Goal: Task Accomplishment & Management: Manage account settings

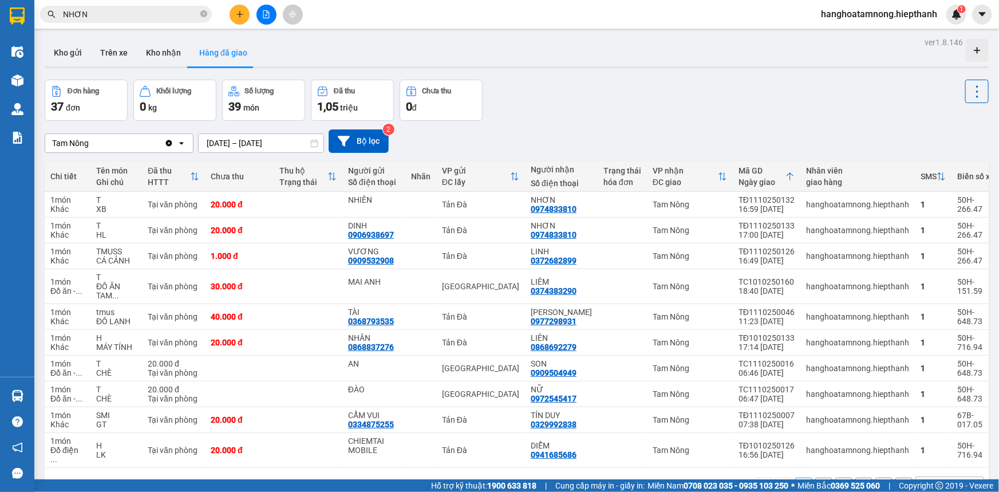
click at [132, 11] on input "NHƠN" at bounding box center [130, 14] width 135 height 13
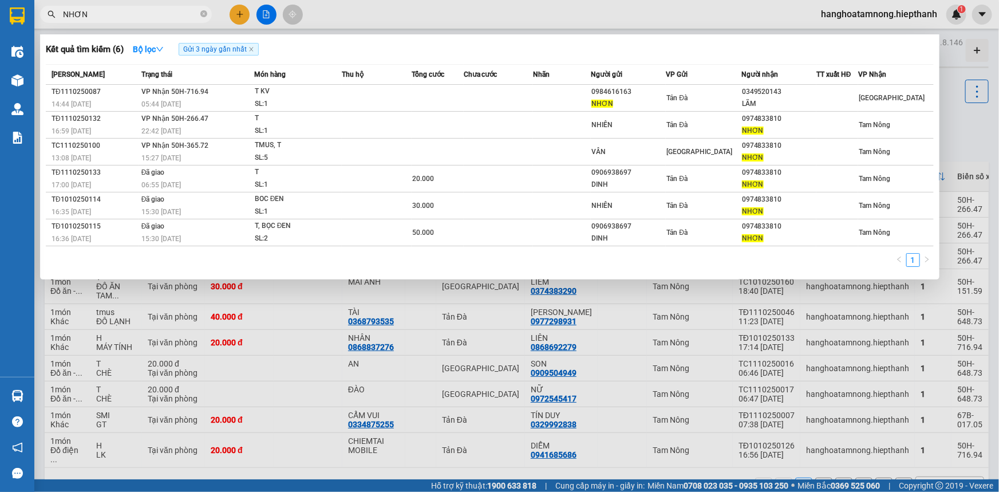
click at [132, 11] on input "NHƠN" at bounding box center [130, 14] width 135 height 13
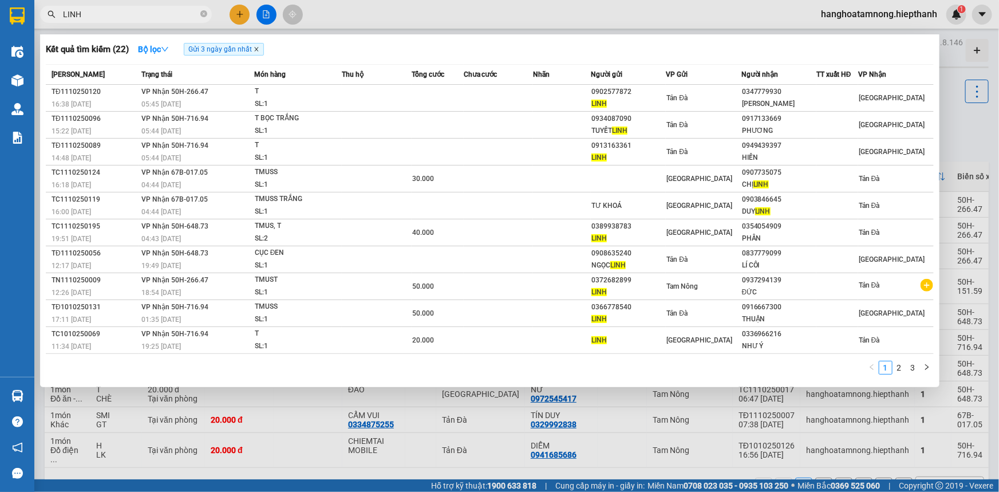
type input "LINH"
click at [255, 52] on icon "close" at bounding box center [257, 49] width 6 height 6
click at [831, 365] on link "2" at bounding box center [827, 367] width 13 height 13
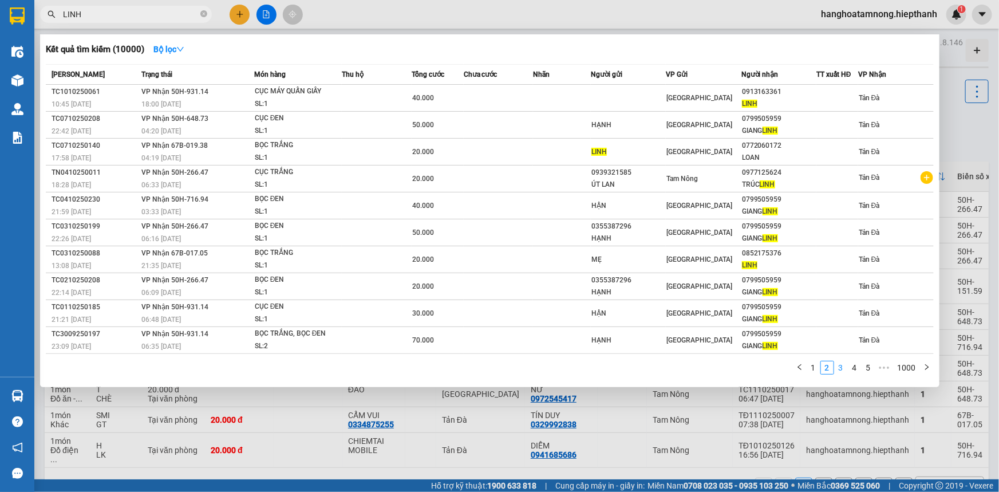
click at [840, 368] on link "3" at bounding box center [841, 367] width 13 height 13
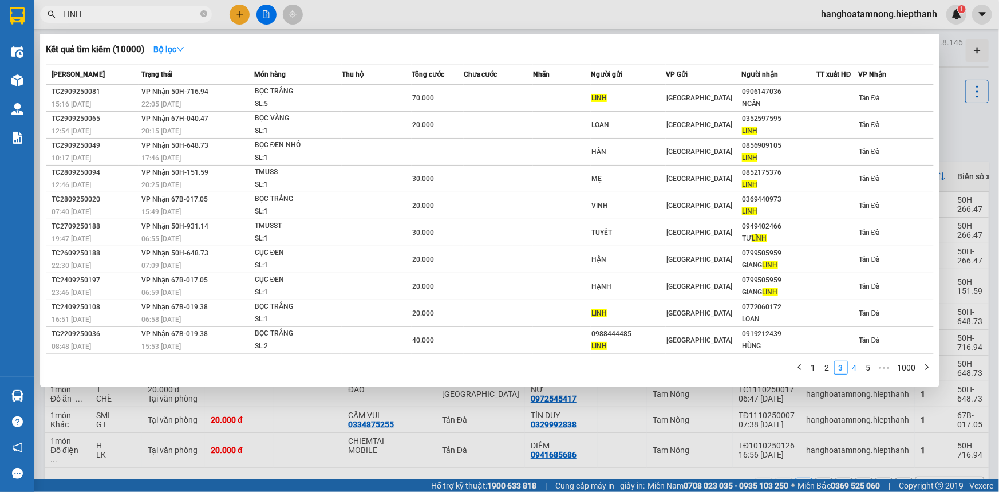
click at [851, 368] on link "4" at bounding box center [855, 367] width 13 height 13
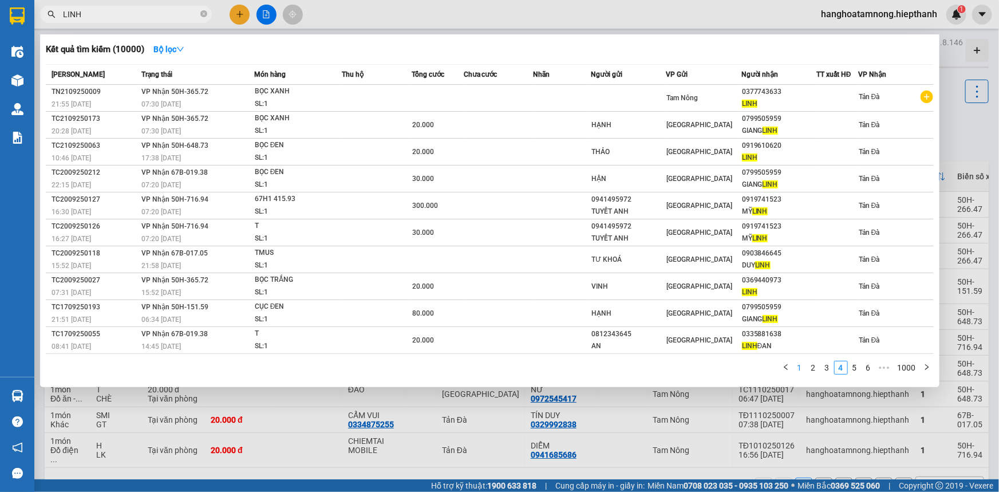
click at [799, 368] on link "1" at bounding box center [800, 367] width 13 height 13
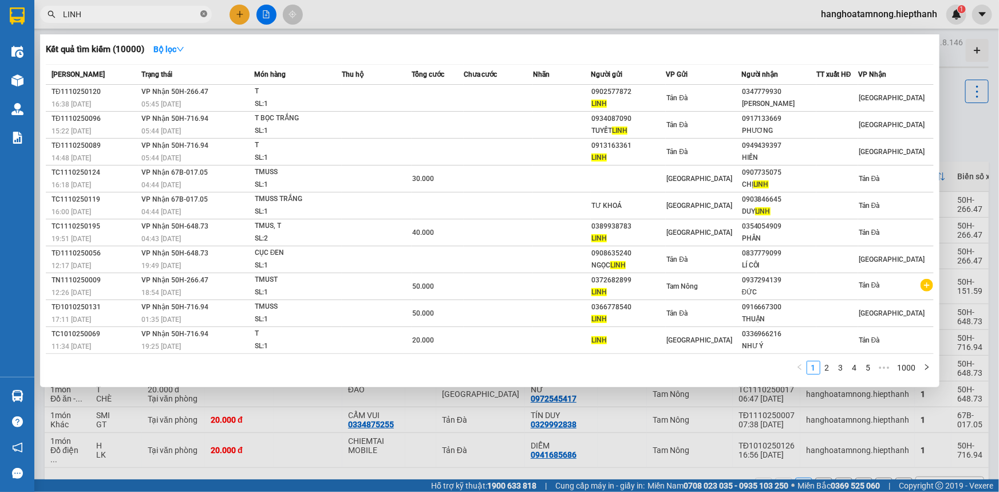
click at [206, 16] on icon "close-circle" at bounding box center [203, 13] width 7 height 7
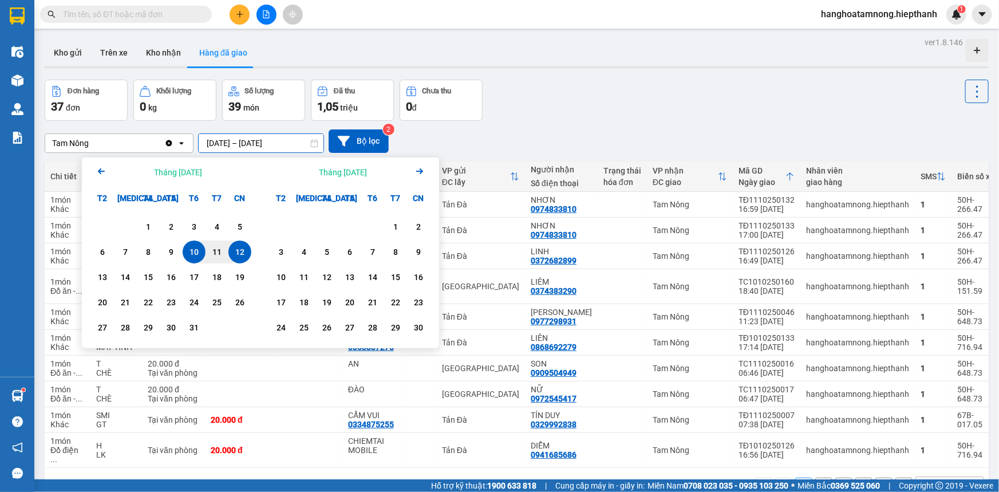
click at [265, 139] on input "[DATE] – [DATE]" at bounding box center [261, 143] width 125 height 18
click at [218, 250] on div "11" at bounding box center [217, 252] width 16 height 14
type input "[DATE] – [DATE]"
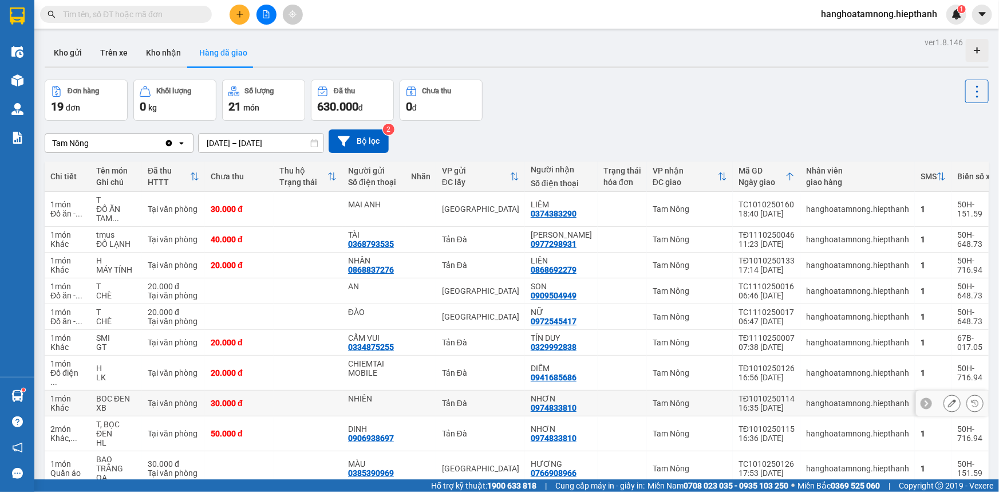
scroll to position [57, 0]
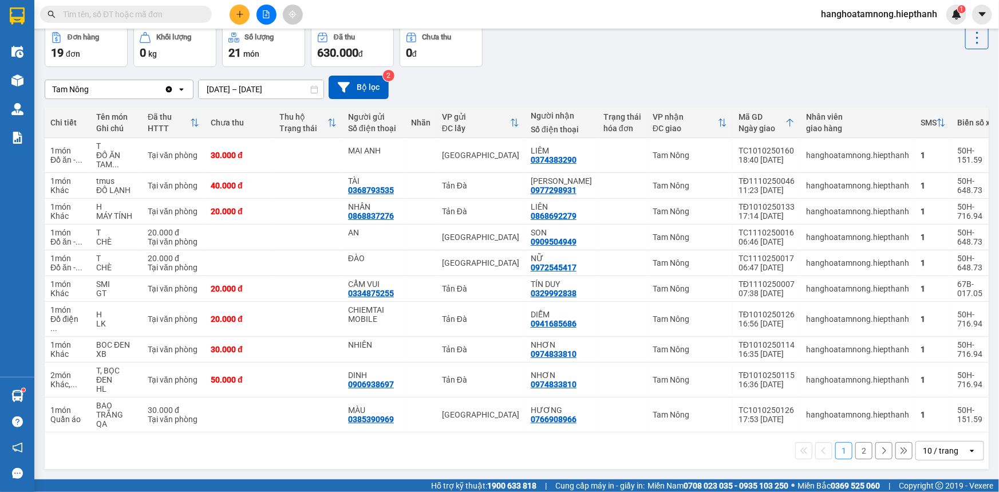
click at [856, 448] on button "2" at bounding box center [864, 450] width 17 height 17
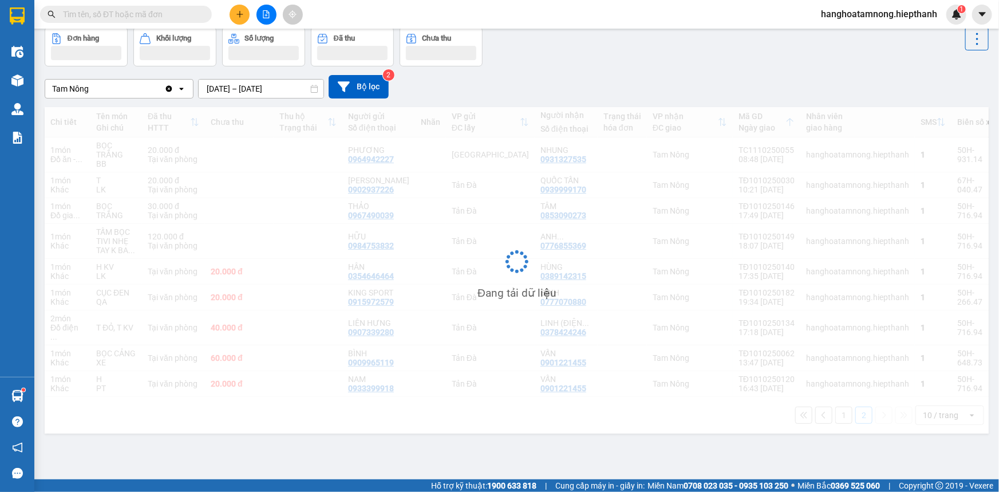
scroll to position [52, 0]
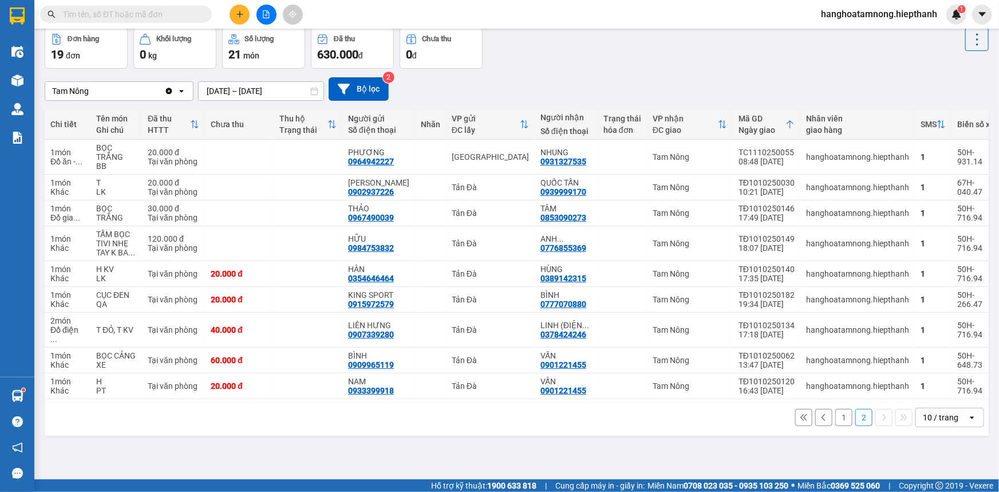
click at [836, 424] on button "1" at bounding box center [844, 417] width 17 height 17
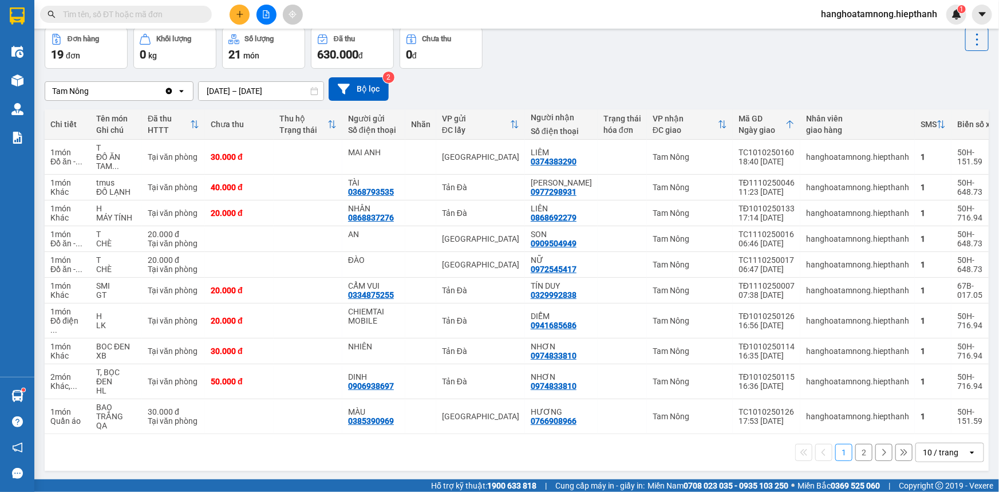
scroll to position [0, 0]
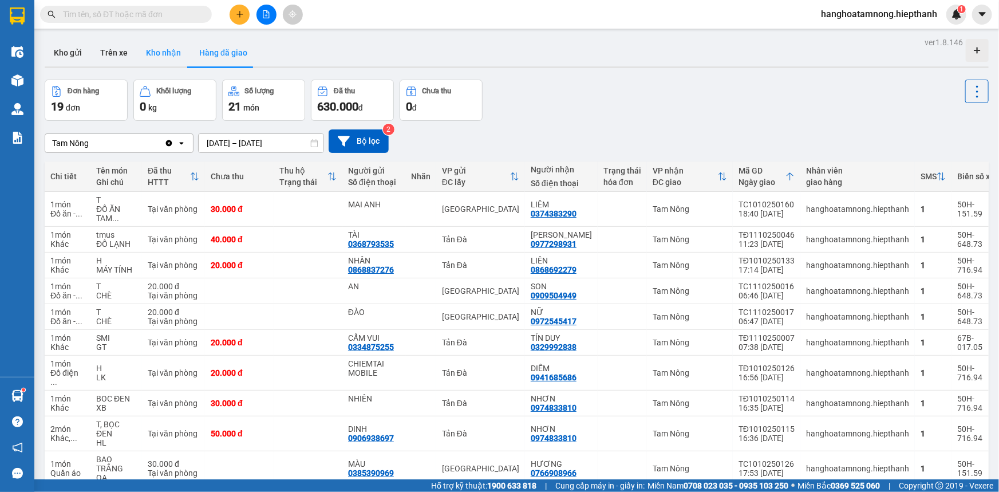
drag, startPoint x: 161, startPoint y: 58, endPoint x: 170, endPoint y: 64, distance: 10.3
click at [161, 58] on button "Kho nhận" at bounding box center [163, 52] width 53 height 27
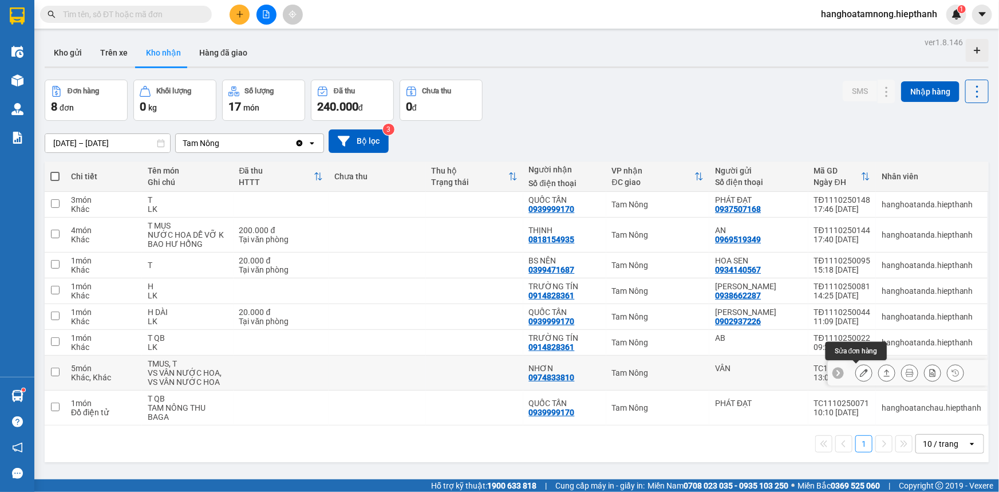
click at [860, 371] on icon at bounding box center [864, 373] width 8 height 8
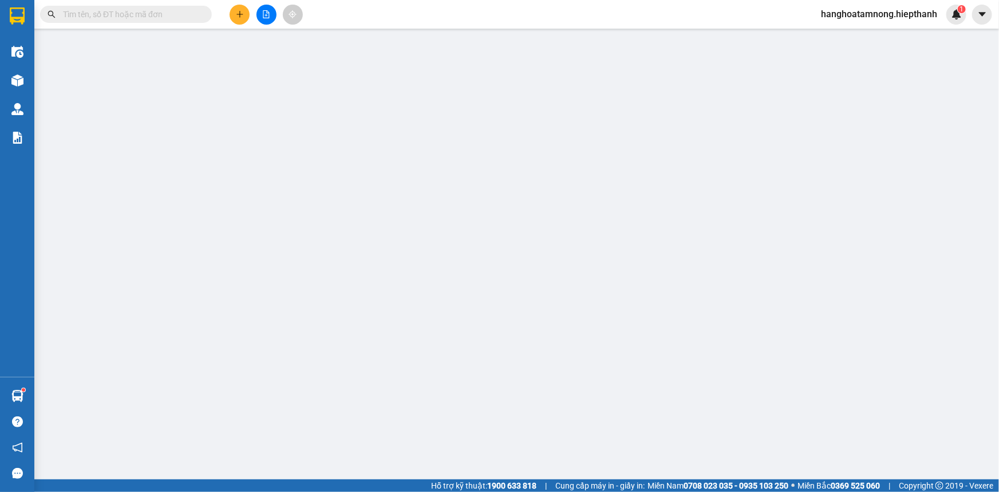
type input "VÂN"
type input "0974833810"
type input "NHƠN"
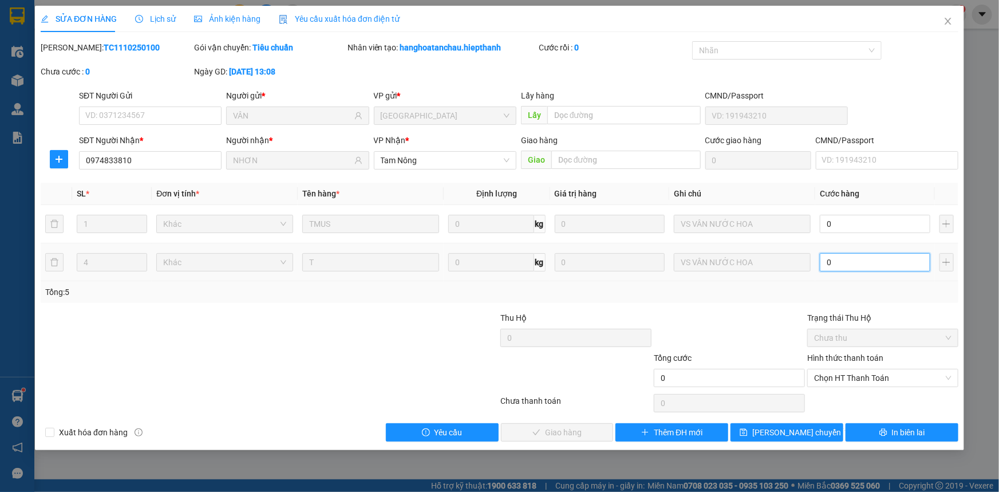
click at [844, 259] on input "0" at bounding box center [875, 262] width 111 height 18
type input "1"
type input "1.000"
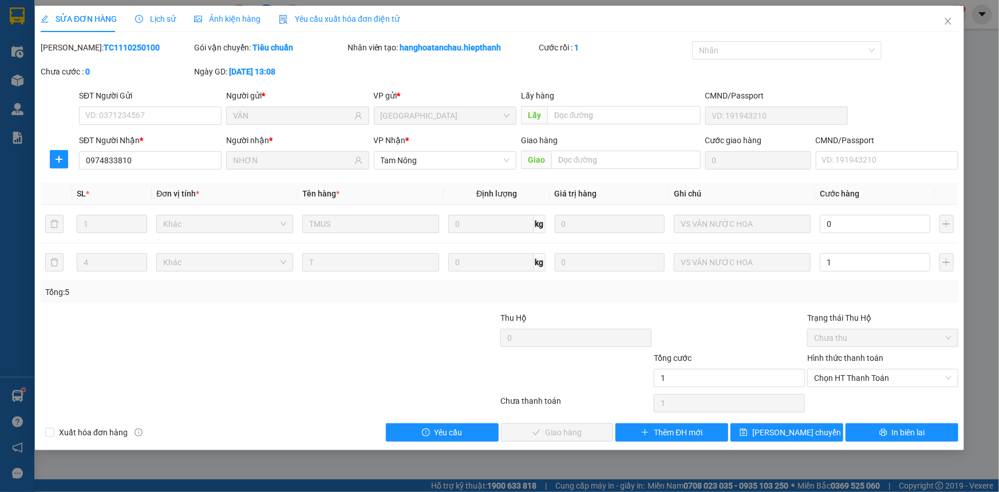
type input "1.000"
click at [797, 321] on div at bounding box center [729, 332] width 153 height 40
click at [861, 376] on span "Chọn HT Thanh Toán" at bounding box center [882, 377] width 137 height 17
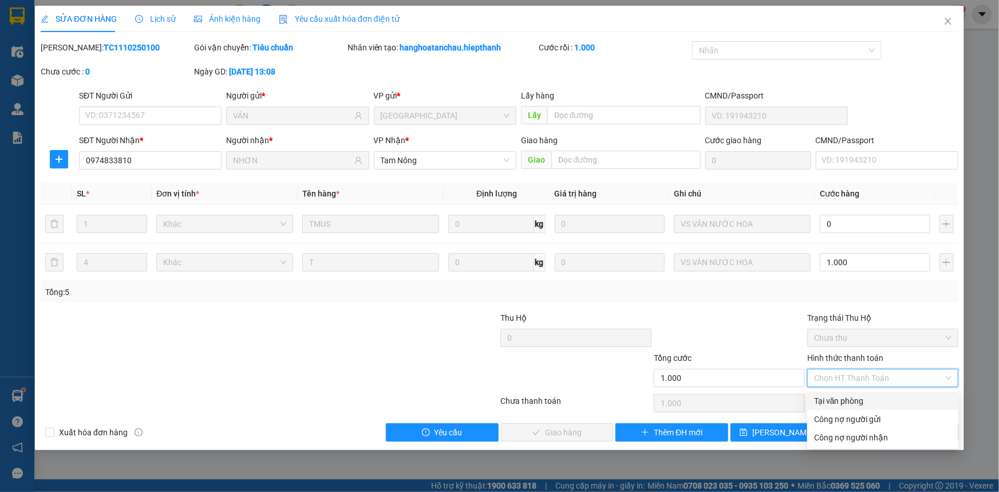
drag, startPoint x: 841, startPoint y: 396, endPoint x: 791, endPoint y: 398, distance: 49.9
click at [840, 396] on div "Tại văn phòng" at bounding box center [882, 401] width 137 height 13
type input "0"
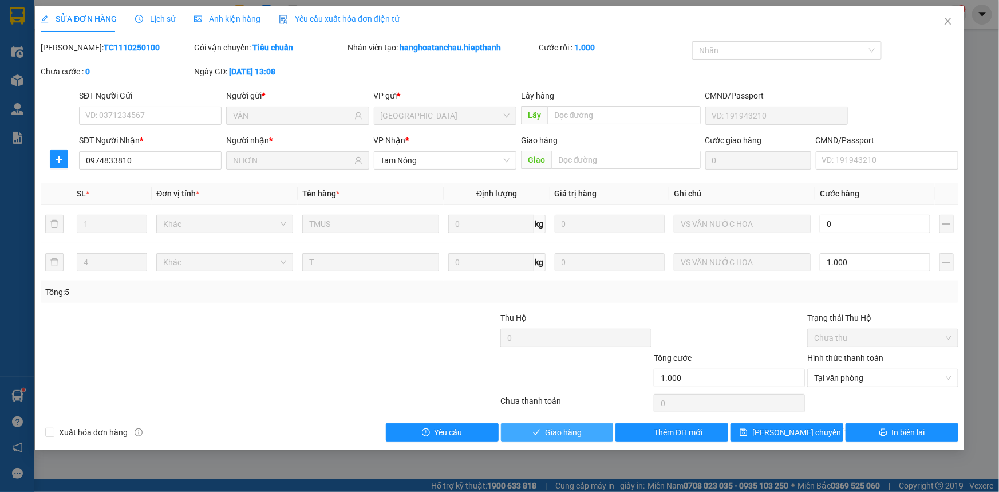
click at [569, 432] on span "Giao hàng" at bounding box center [563, 432] width 37 height 13
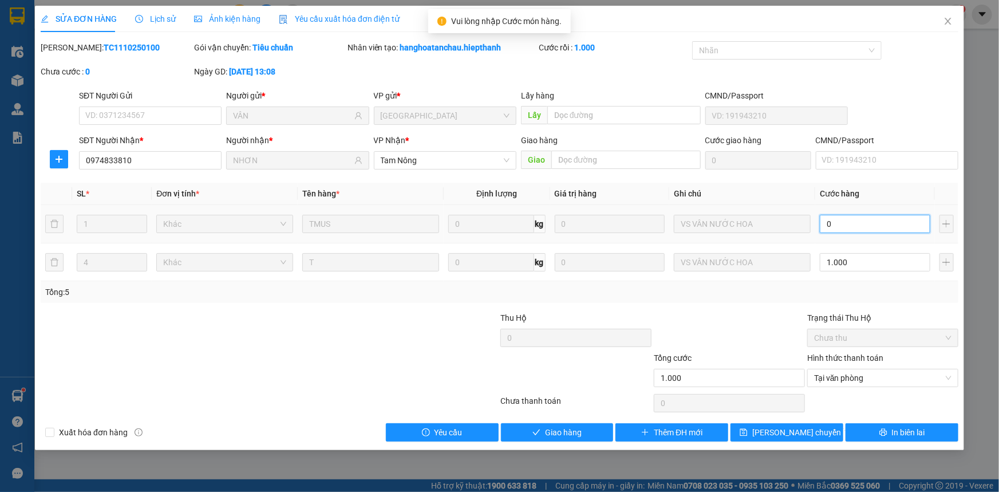
click at [845, 228] on input "0" at bounding box center [875, 224] width 111 height 18
type input "1.001"
type input "1"
type input "2.000"
type input "1.000"
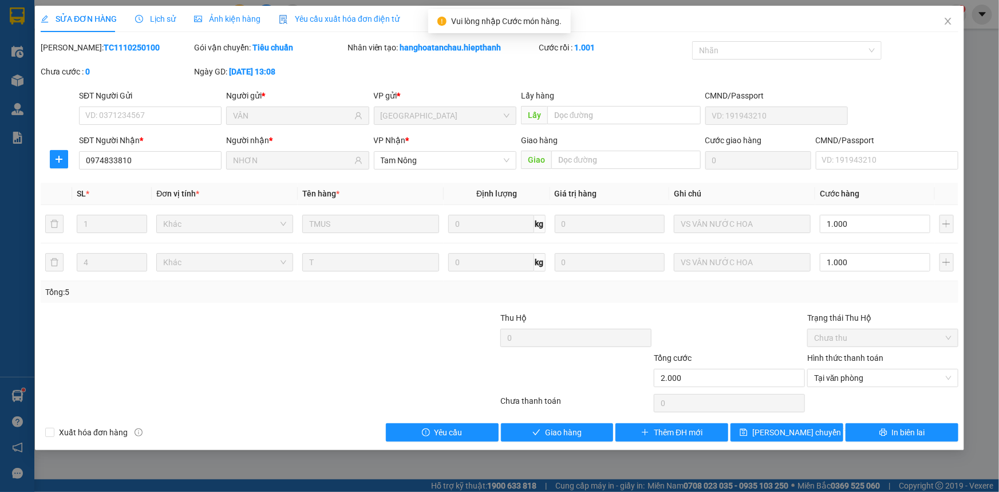
click at [744, 321] on div at bounding box center [729, 332] width 153 height 40
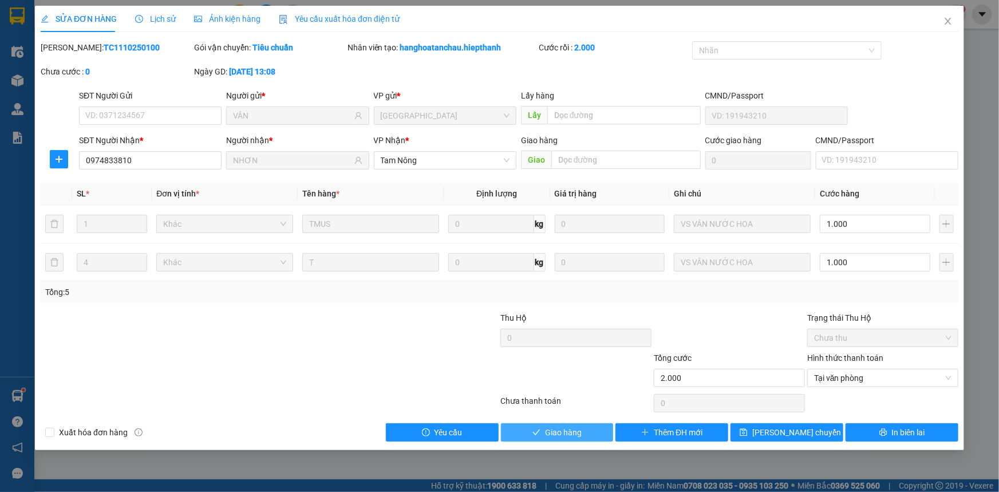
click at [542, 431] on button "Giao hàng" at bounding box center [557, 432] width 113 height 18
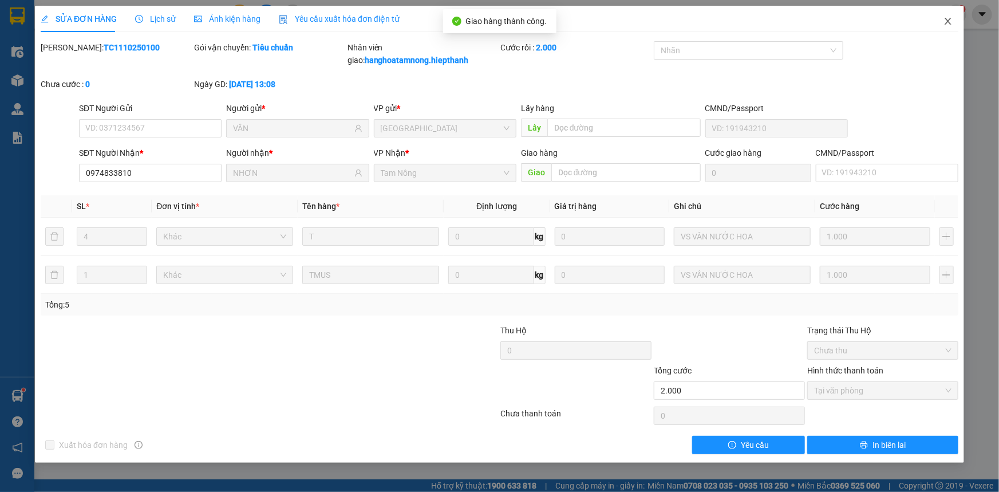
click at [946, 17] on icon "close" at bounding box center [948, 21] width 9 height 9
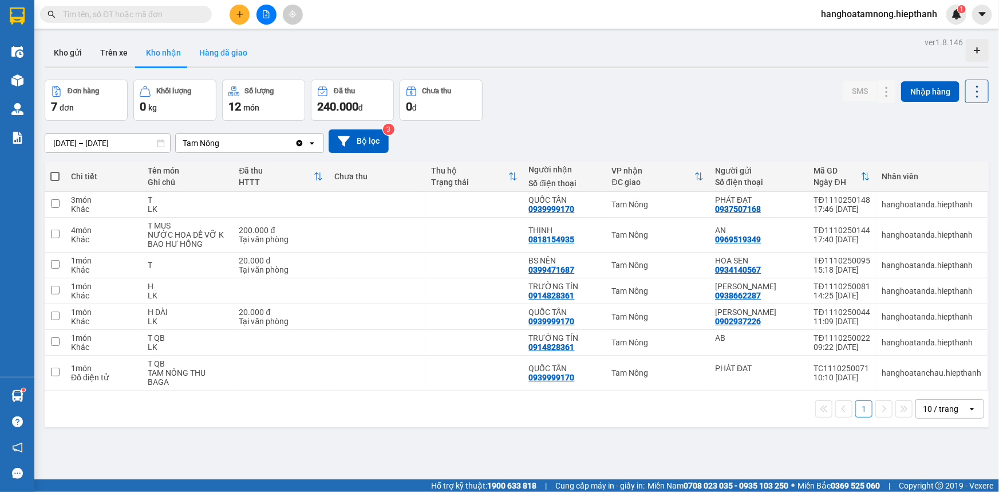
click at [229, 52] on button "Hàng đã giao" at bounding box center [223, 52] width 66 height 27
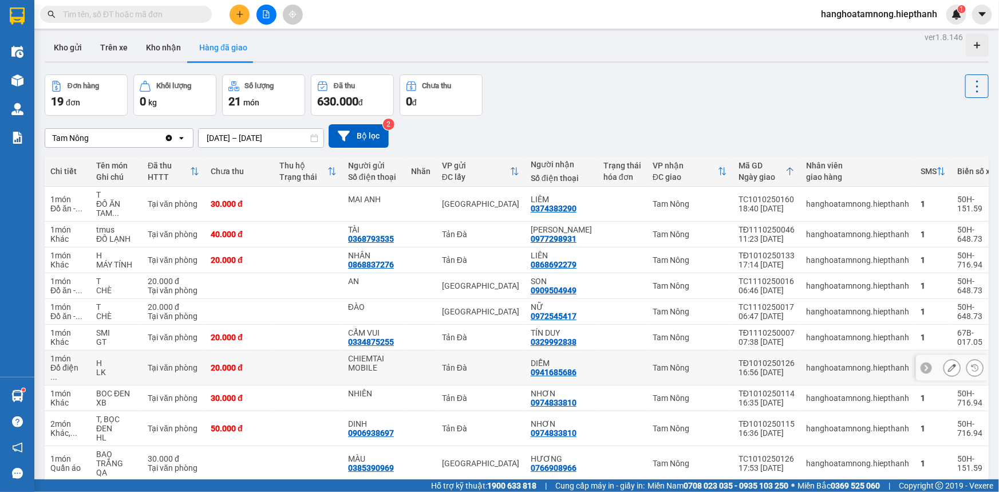
scroll to position [57, 0]
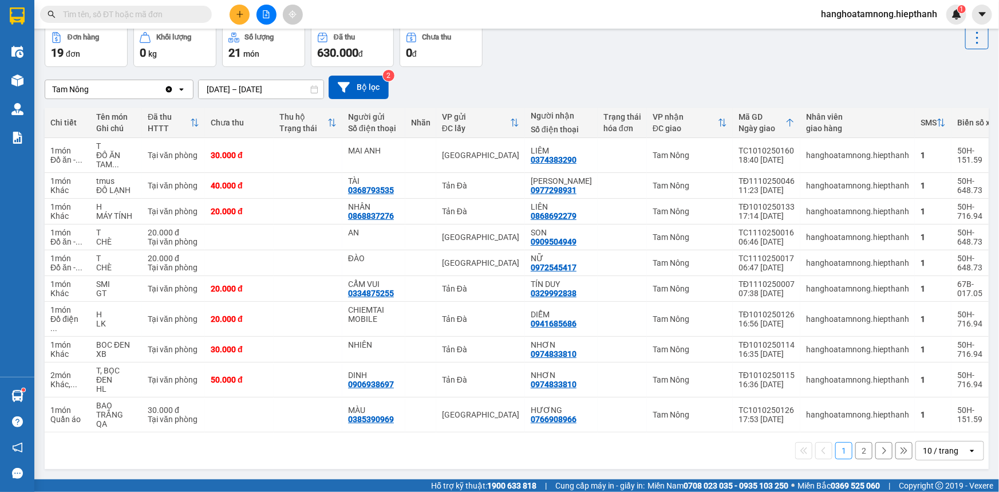
click at [858, 444] on button "2" at bounding box center [864, 450] width 17 height 17
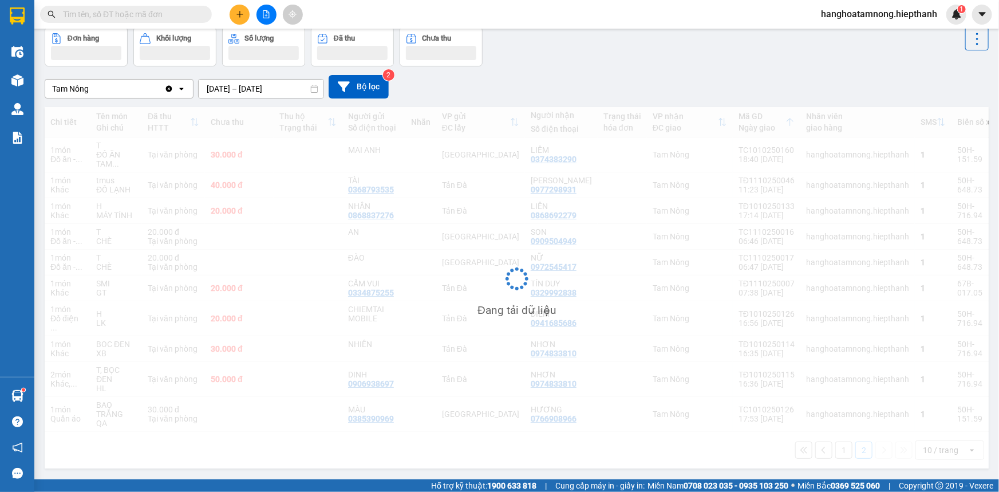
scroll to position [52, 0]
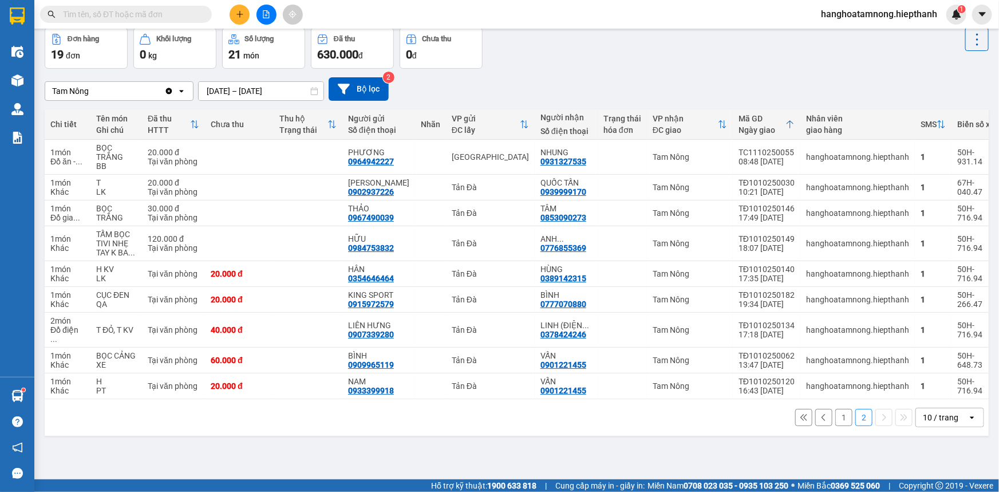
click at [836, 418] on button "1" at bounding box center [844, 417] width 17 height 17
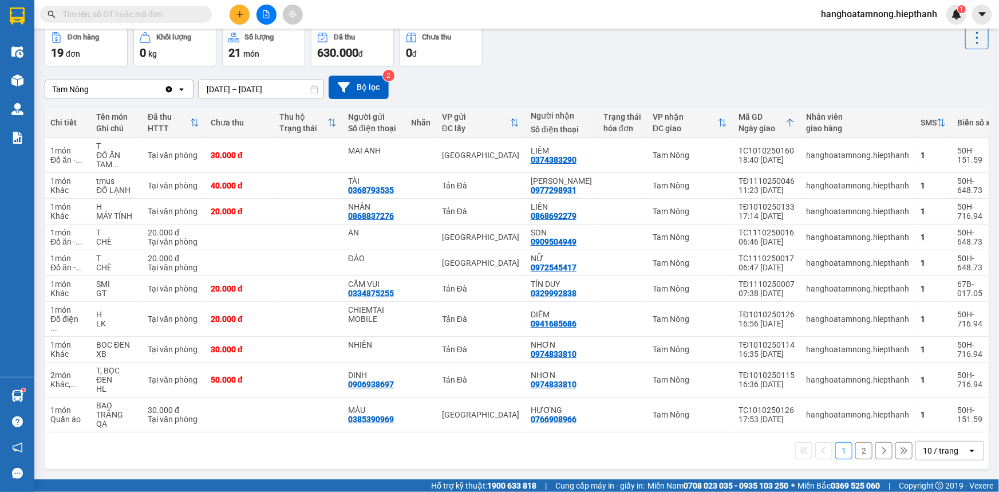
scroll to position [0, 0]
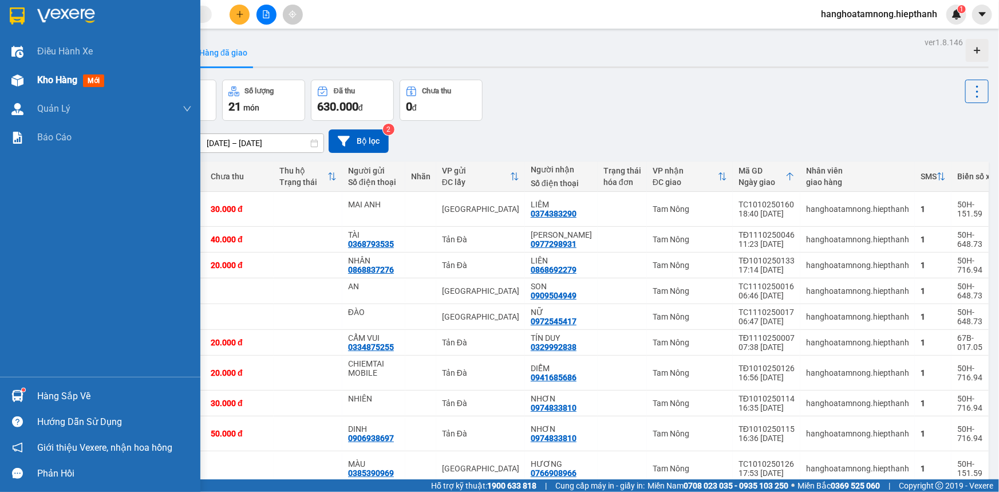
drag, startPoint x: 29, startPoint y: 78, endPoint x: 48, endPoint y: 74, distance: 19.3
click at [29, 77] on div "Kho hàng mới" at bounding box center [100, 80] width 200 height 29
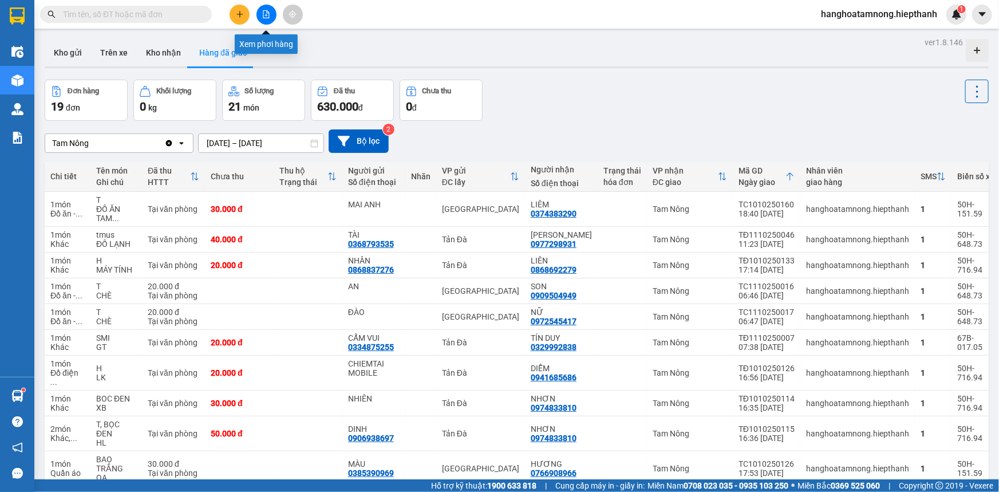
click at [266, 19] on button at bounding box center [267, 15] width 20 height 20
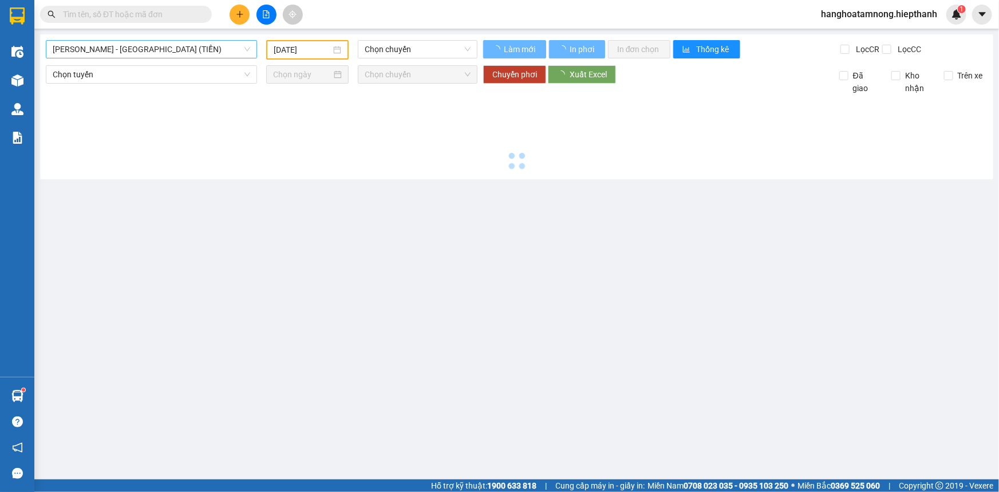
type input "[DATE]"
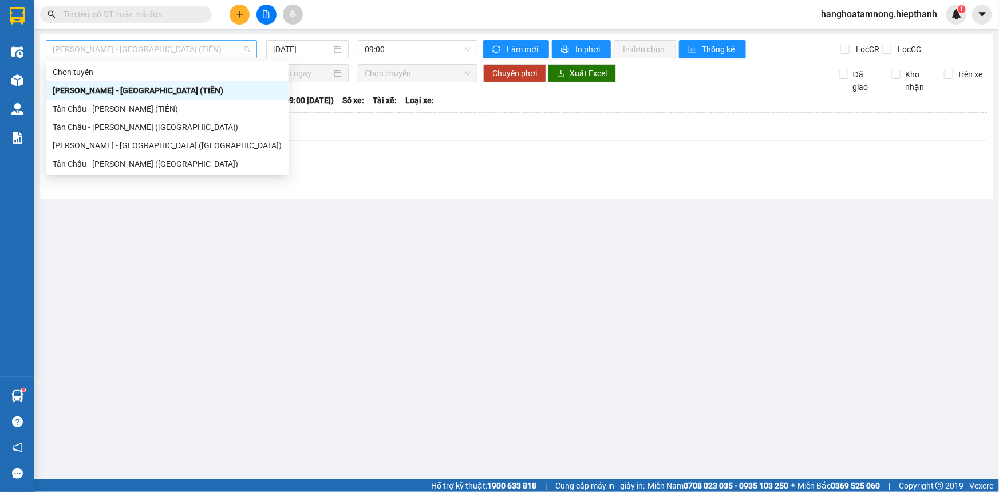
click at [125, 52] on span "[PERSON_NAME] - [GEOGRAPHIC_DATA] (TIỀN)" at bounding box center [152, 49] width 198 height 17
click at [84, 168] on div "Tân Châu - [PERSON_NAME] ([GEOGRAPHIC_DATA])" at bounding box center [167, 163] width 229 height 13
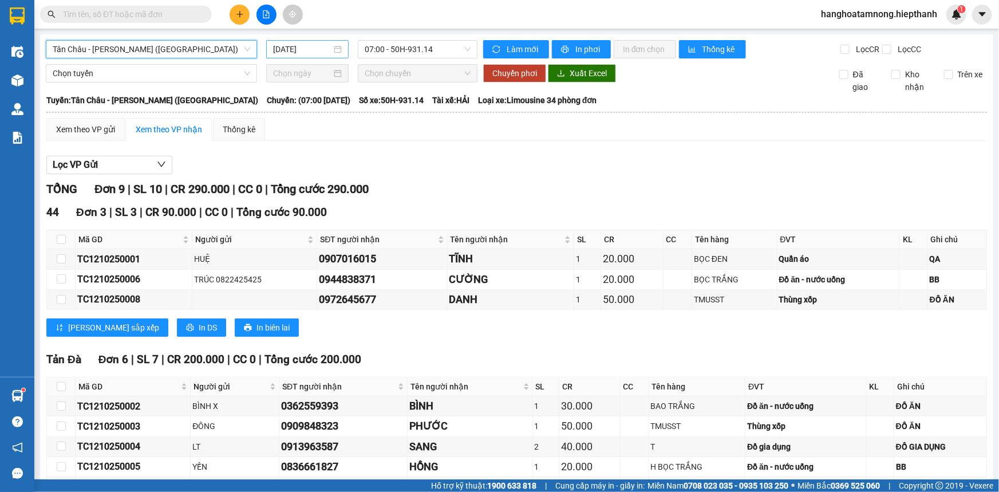
click at [320, 49] on input "[DATE]" at bounding box center [302, 49] width 58 height 13
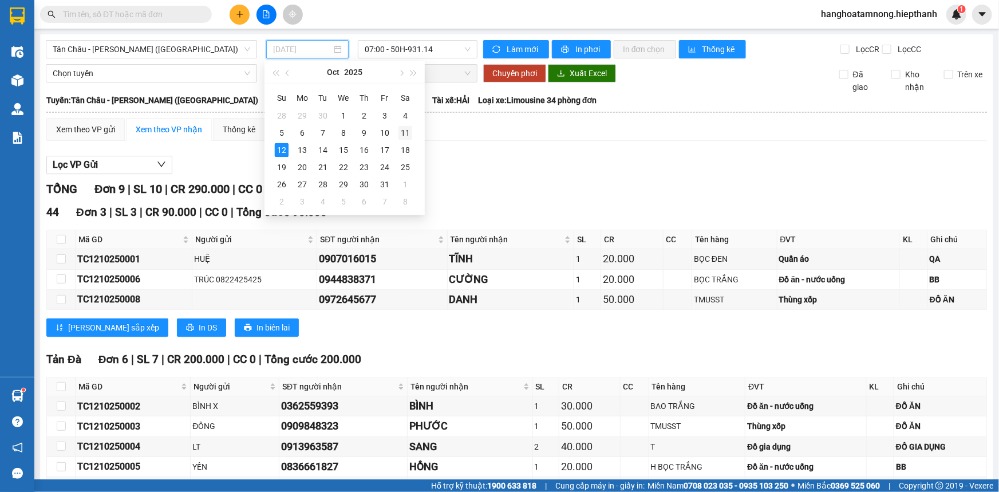
click at [405, 128] on div "11" at bounding box center [406, 133] width 14 height 14
type input "[DATE]"
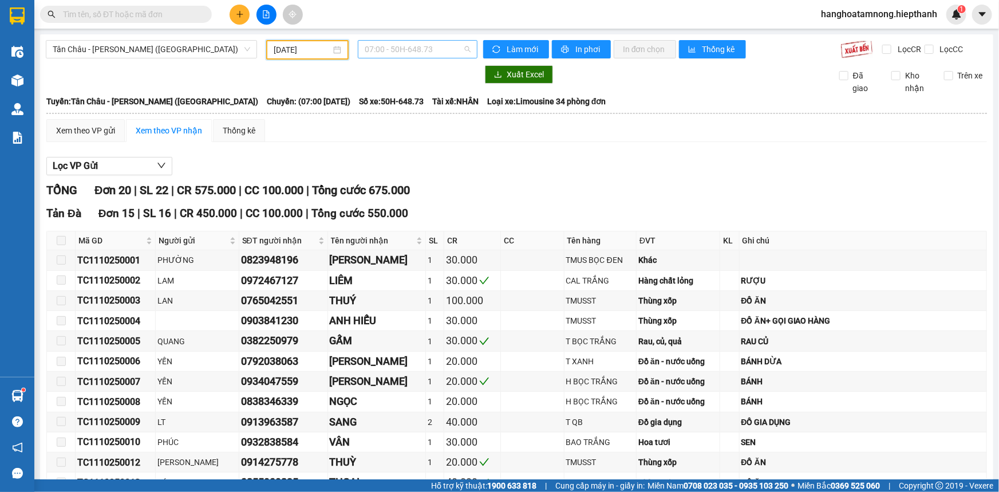
click at [416, 54] on span "07:00 - 50H-648.73" at bounding box center [418, 49] width 106 height 17
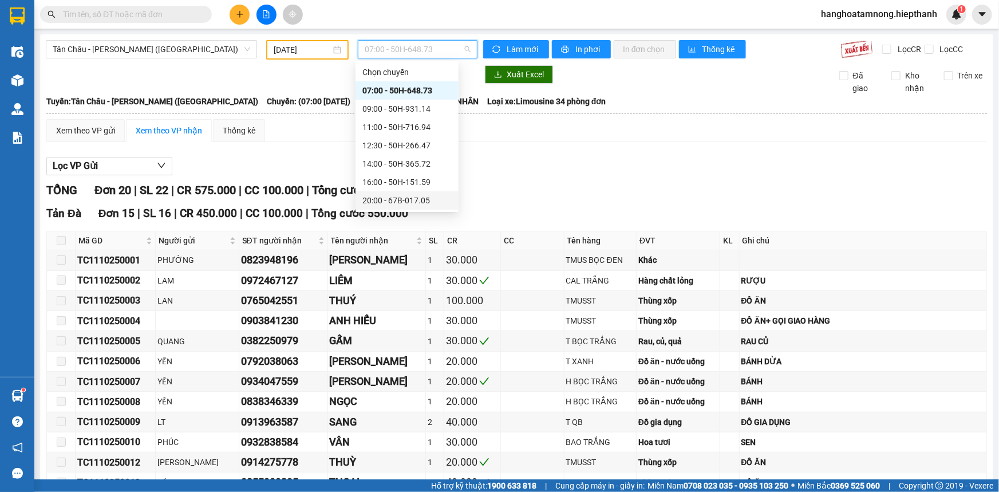
click at [385, 197] on div "20:00 - 67B-017.05" at bounding box center [407, 200] width 89 height 13
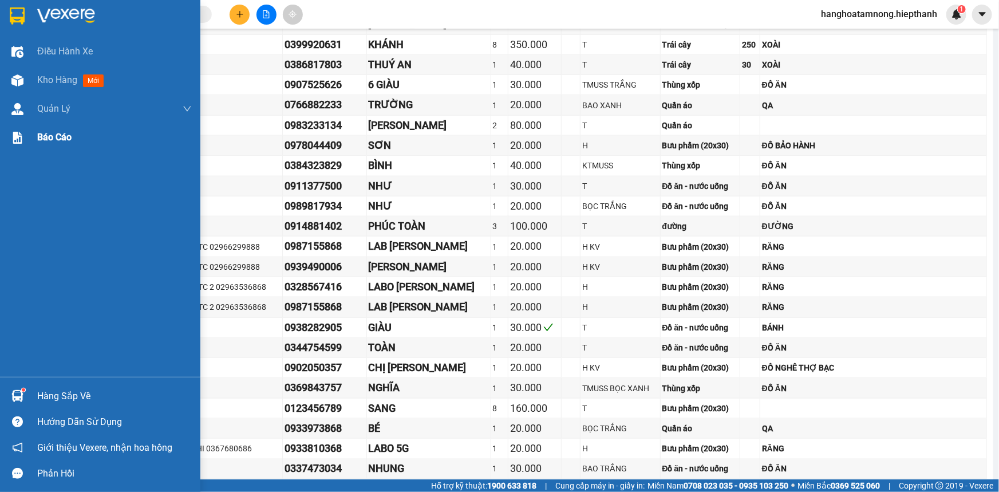
scroll to position [581, 0]
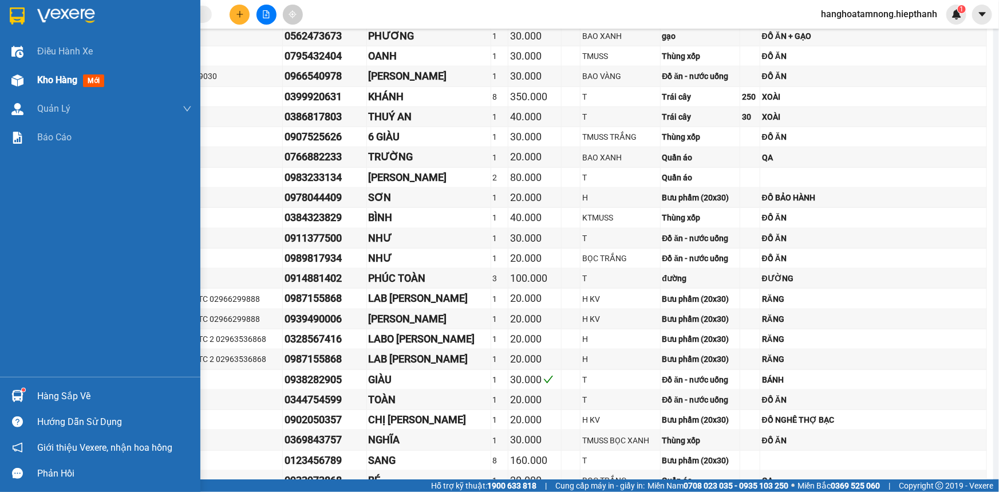
click at [50, 76] on span "Kho hàng" at bounding box center [57, 79] width 40 height 11
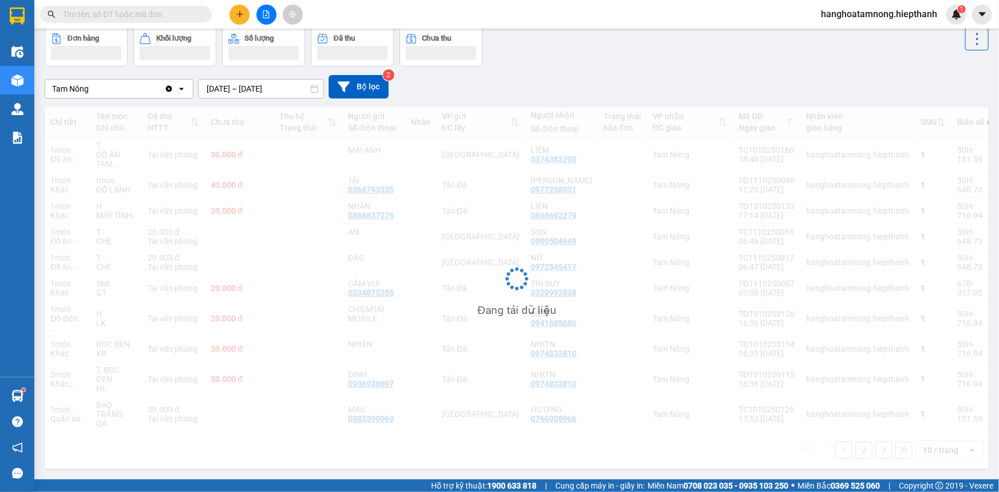
scroll to position [57, 0]
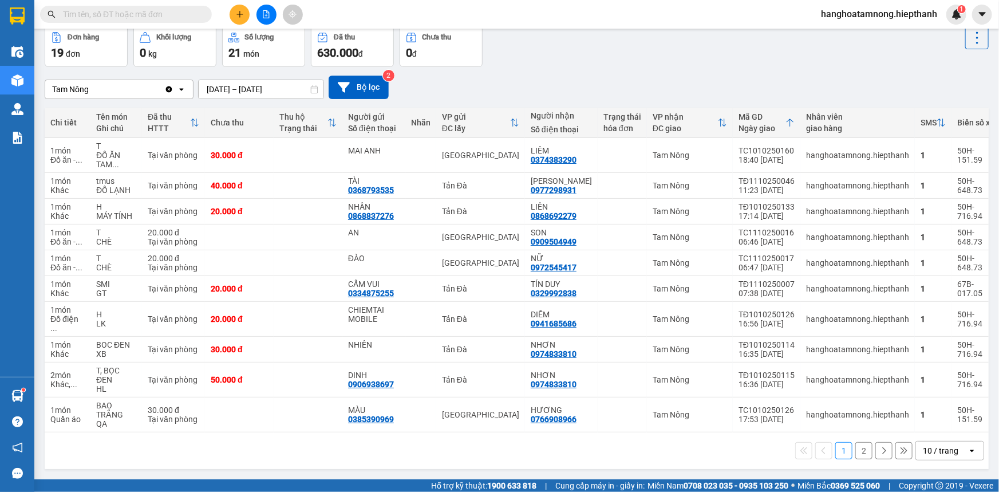
drag, startPoint x: 534, startPoint y: 79, endPoint x: 475, endPoint y: 61, distance: 61.2
click at [533, 79] on div "Tam Nông Clear value open [DATE] – [DATE] Press the down arrow key to interact …" at bounding box center [517, 87] width 944 height 23
click at [267, 8] on button at bounding box center [267, 15] width 20 height 20
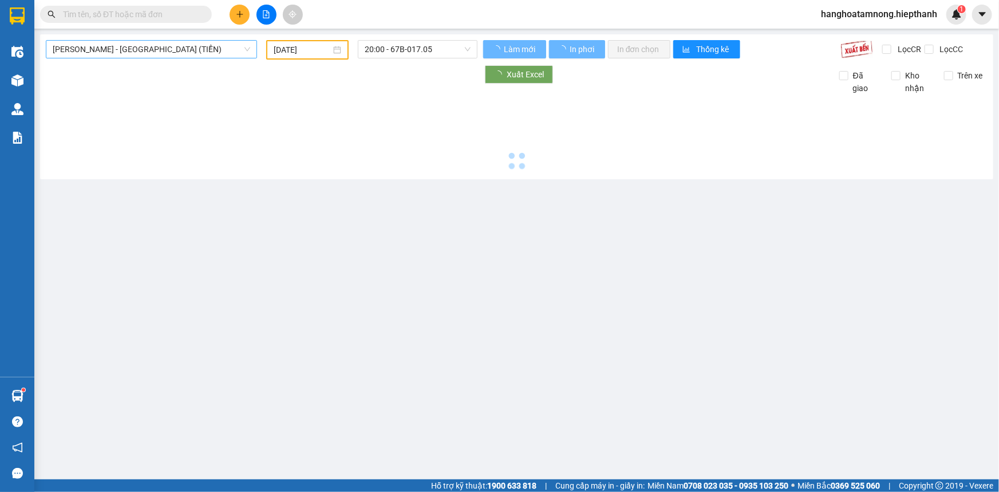
type input "[DATE]"
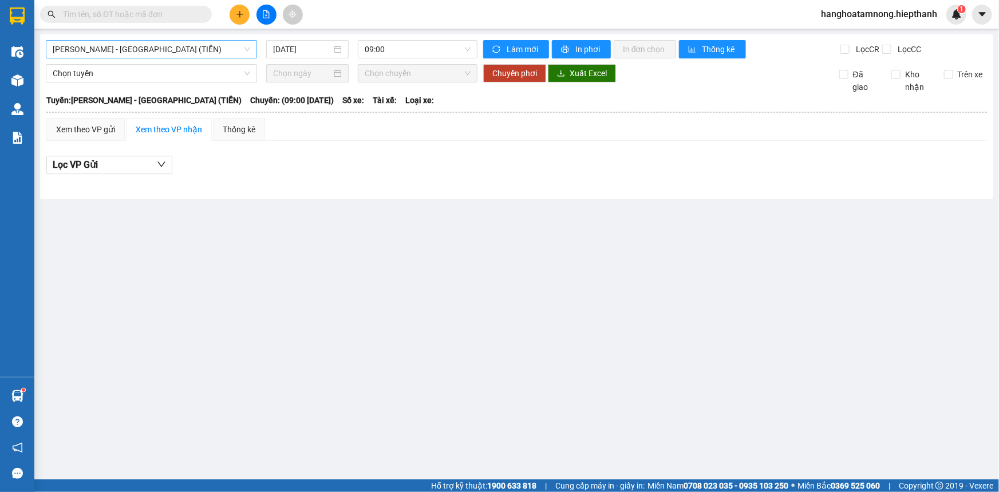
click at [131, 57] on span "[PERSON_NAME] - [GEOGRAPHIC_DATA] (TIỀN)" at bounding box center [152, 49] width 198 height 17
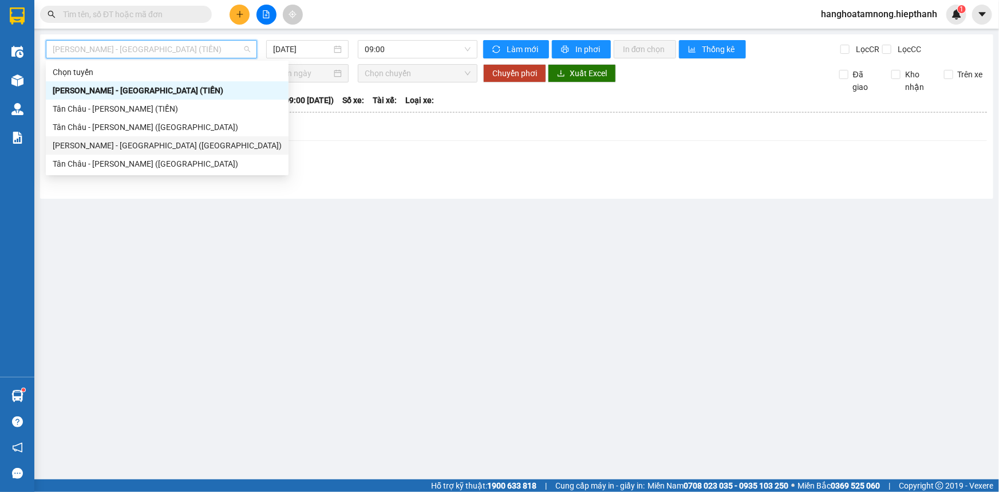
click at [109, 143] on div "[PERSON_NAME] - [GEOGRAPHIC_DATA] ([GEOGRAPHIC_DATA])" at bounding box center [167, 145] width 229 height 13
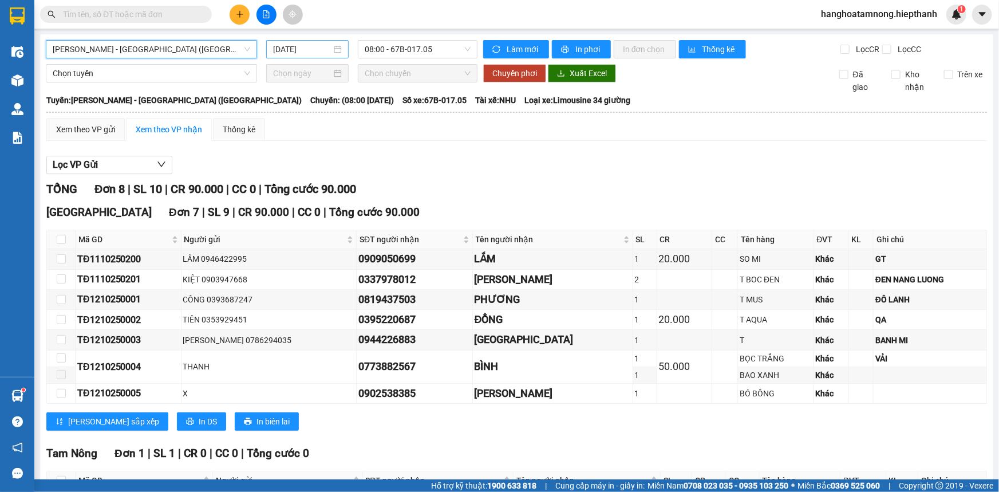
click at [321, 49] on input "[DATE]" at bounding box center [302, 49] width 58 height 13
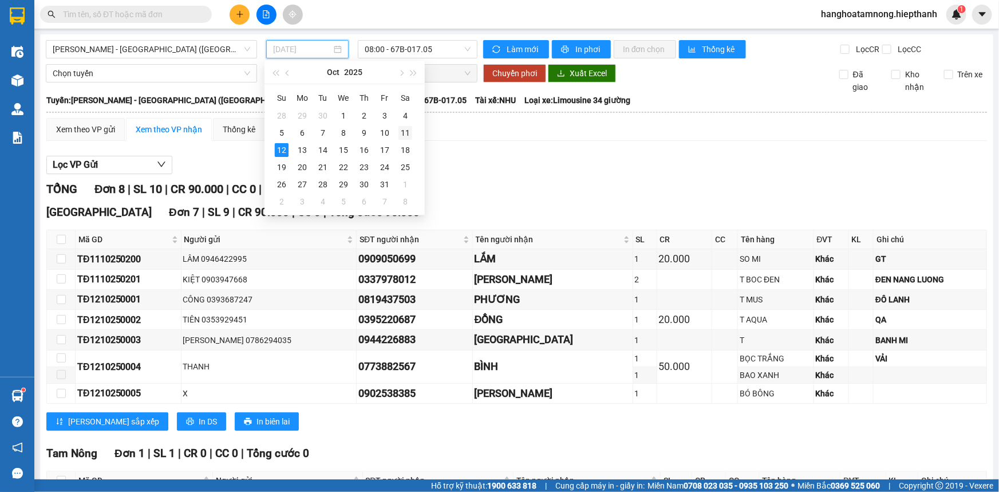
click at [397, 131] on td "11" at bounding box center [405, 132] width 21 height 17
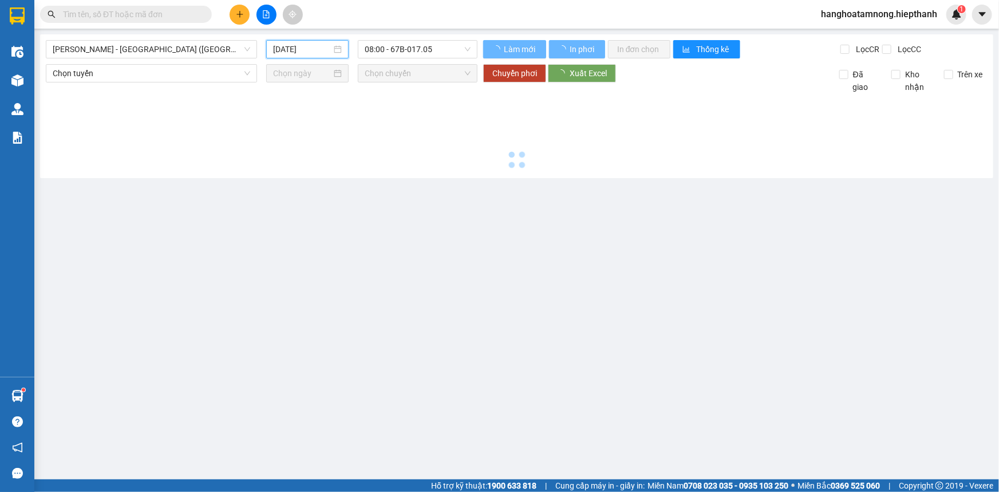
type input "[DATE]"
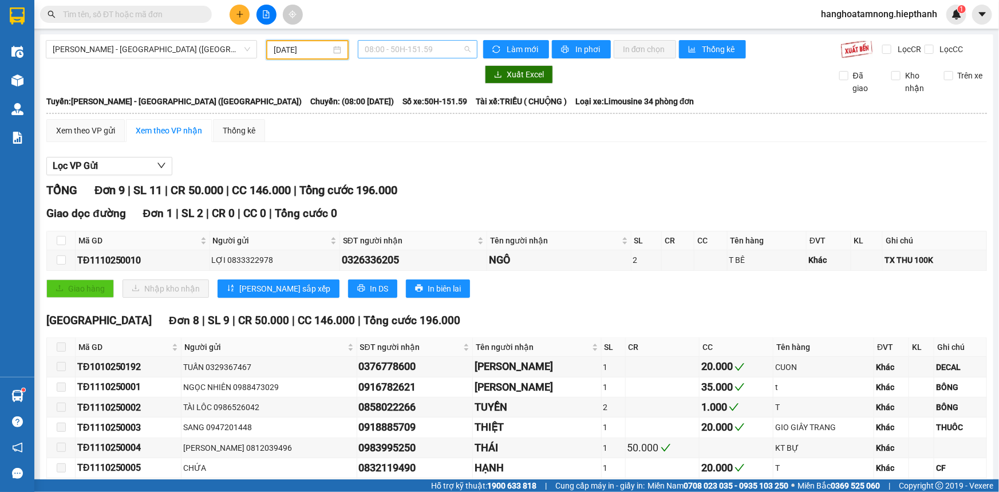
click at [403, 50] on span "08:00 - 50H-151.59" at bounding box center [418, 49] width 106 height 17
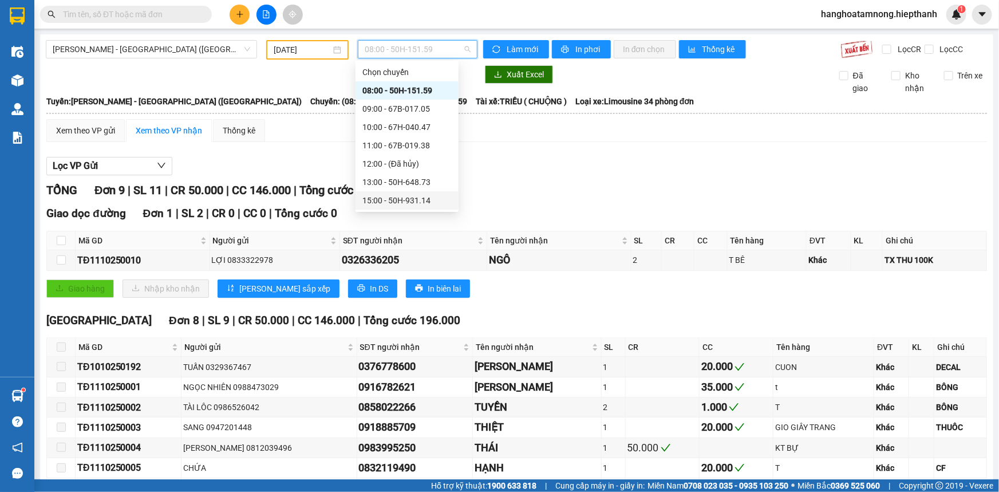
scroll to position [73, 0]
click at [375, 164] on div "19:00 - 50H-266.47" at bounding box center [407, 164] width 89 height 13
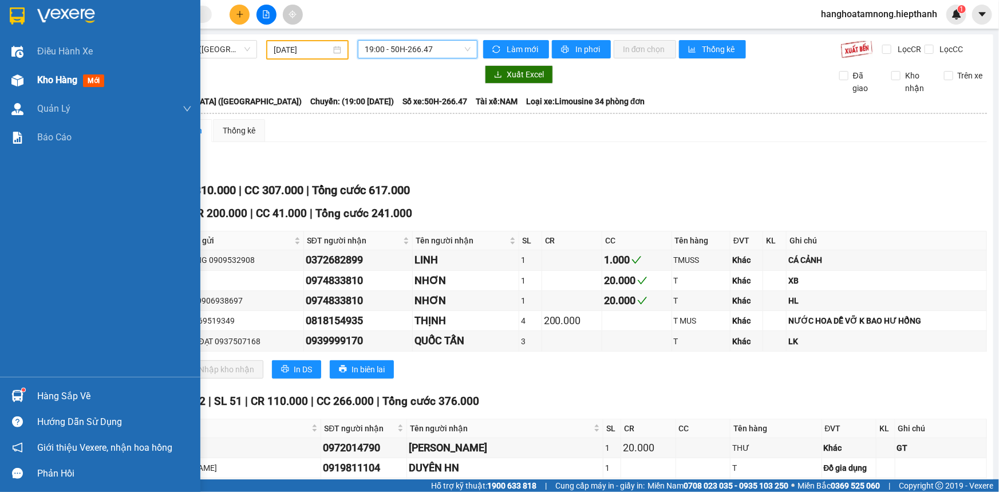
click at [56, 80] on span "Kho hàng" at bounding box center [57, 79] width 40 height 11
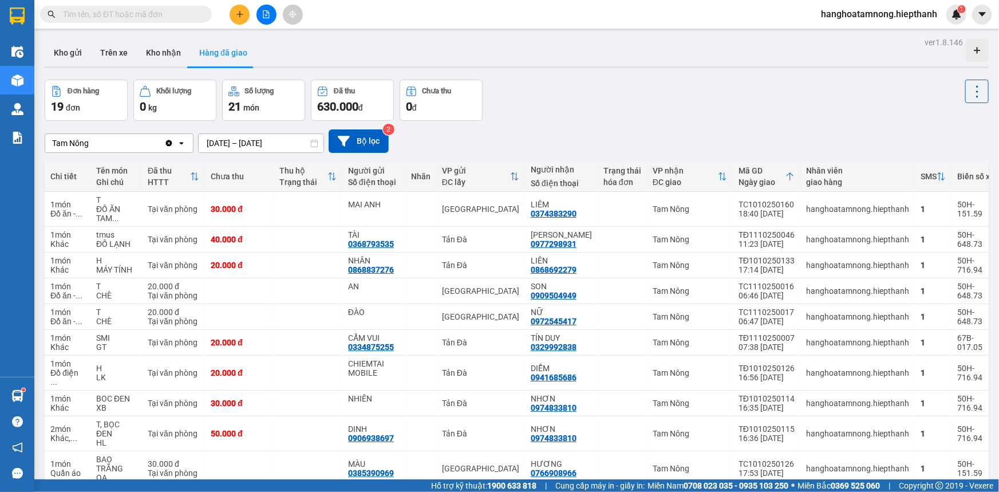
click at [218, 51] on button "Hàng đã giao" at bounding box center [223, 52] width 66 height 27
click at [237, 148] on div "ver 1.8.146 Kho gửi Trên xe Kho nhận Hàng đã giao Đơn hàng 19 đơn Khối lượng 0 …" at bounding box center [516, 280] width 953 height 493
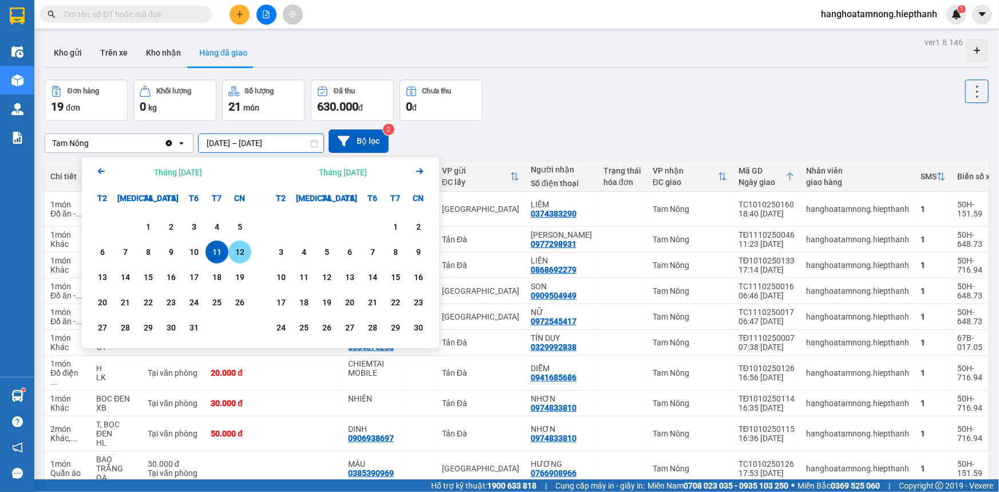
click at [230, 250] on div "12" at bounding box center [239, 252] width 23 height 23
type input "[DATE] – [DATE]"
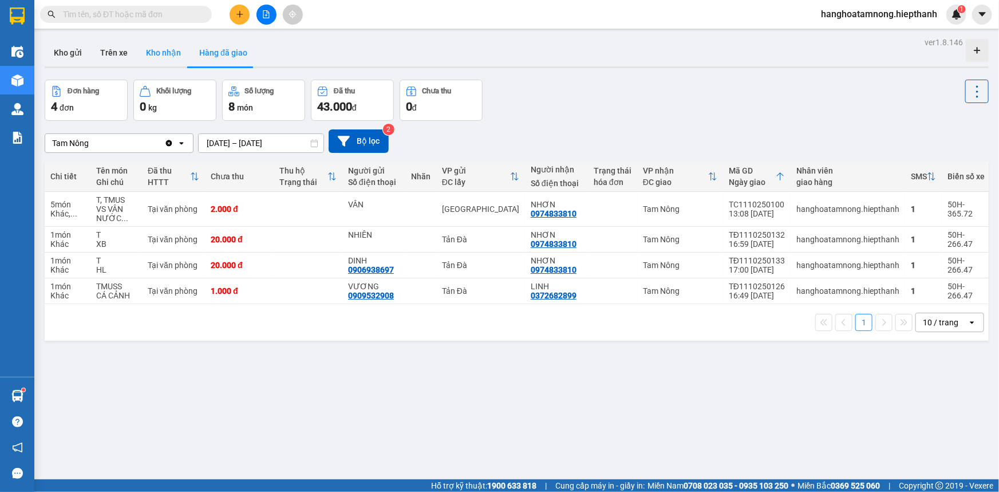
click at [164, 48] on button "Kho nhận" at bounding box center [163, 52] width 53 height 27
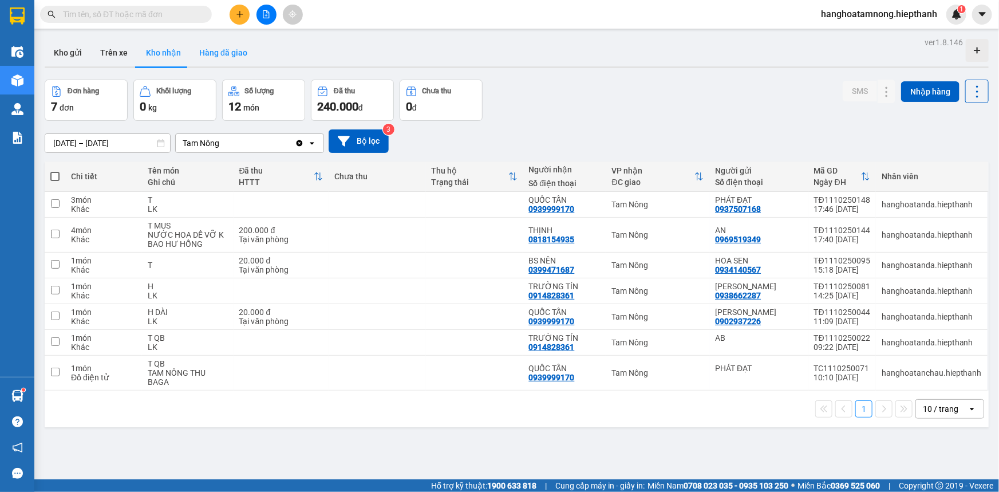
click at [219, 53] on button "Hàng đã giao" at bounding box center [223, 52] width 66 height 27
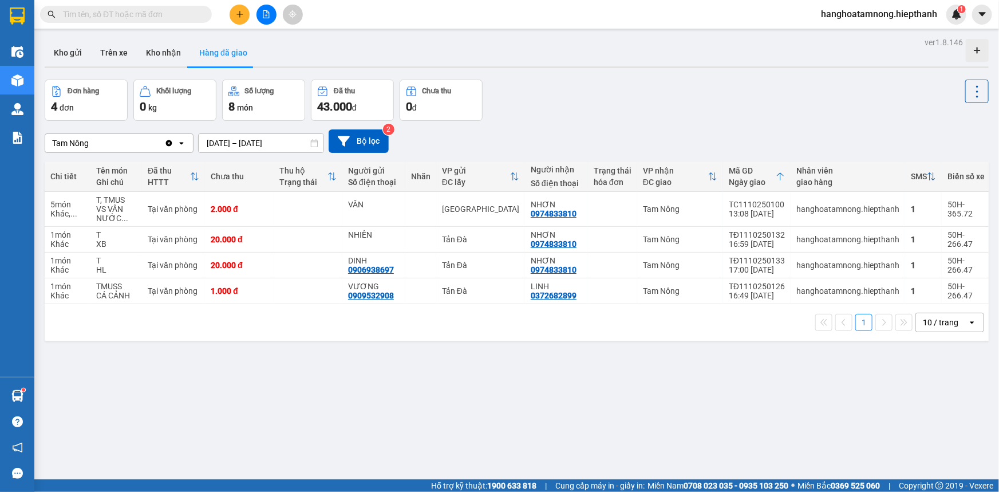
click at [128, 17] on input "text" at bounding box center [130, 14] width 135 height 13
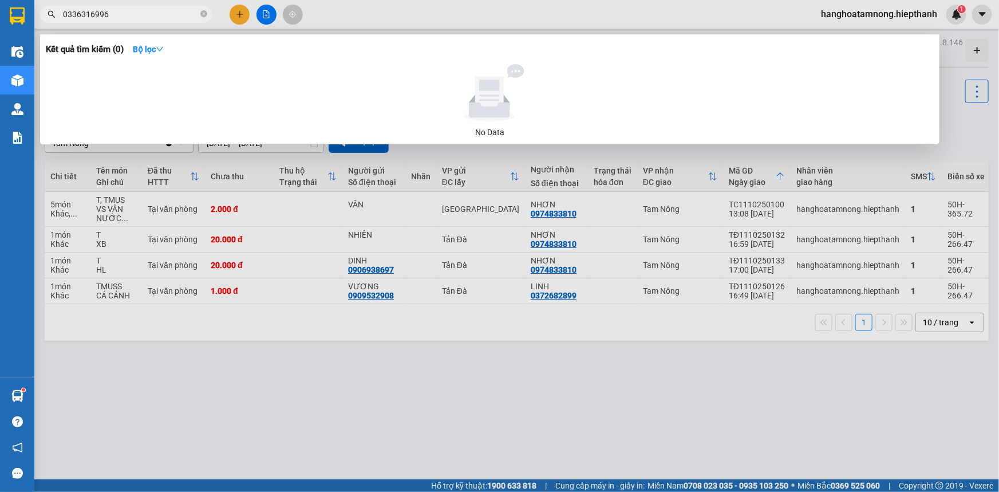
type input "0336316996"
click at [160, 342] on div at bounding box center [499, 246] width 999 height 492
click at [202, 12] on icon "close-circle" at bounding box center [203, 13] width 7 height 7
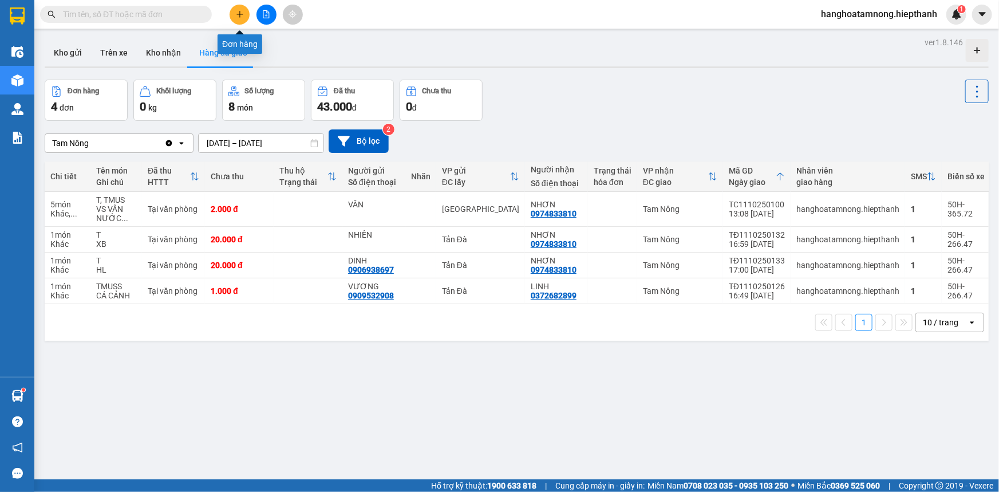
click at [238, 13] on icon "plus" at bounding box center [240, 14] width 8 height 8
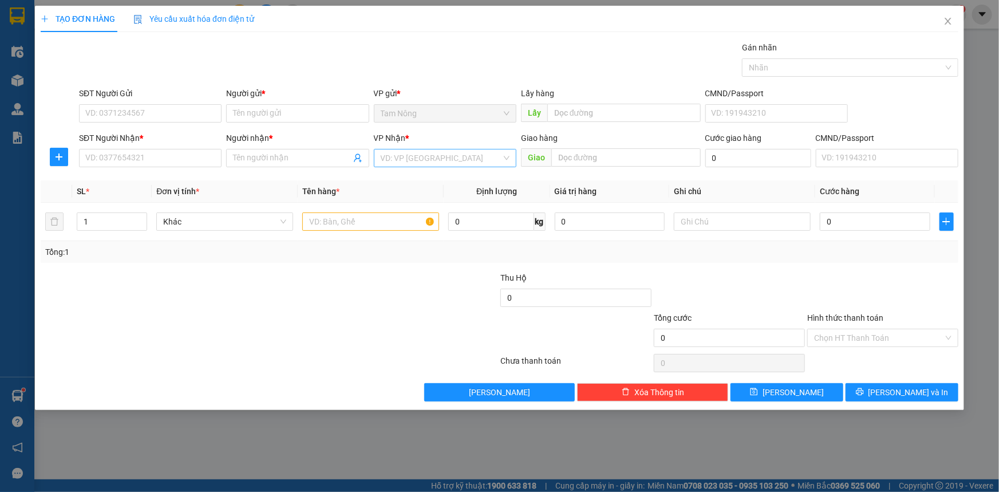
click at [447, 166] on input "search" at bounding box center [441, 157] width 121 height 17
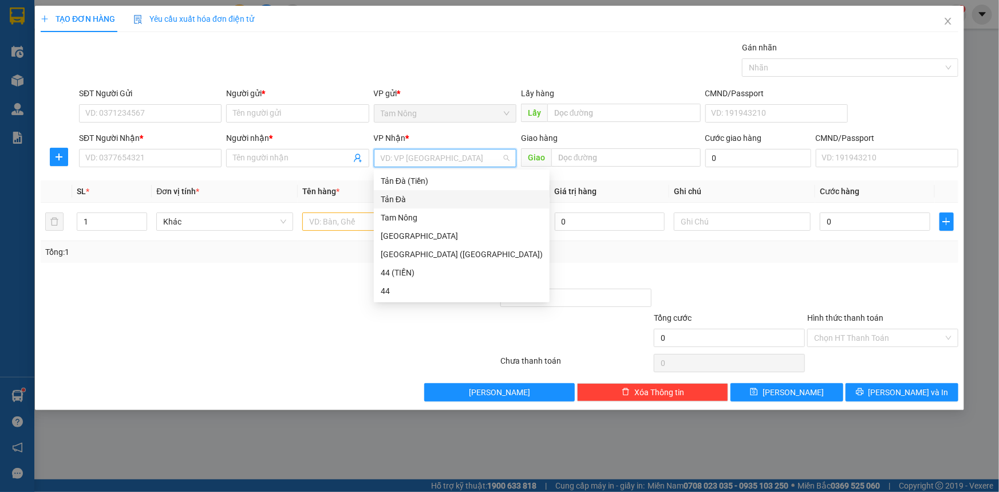
click at [400, 200] on div "Tản Đà" at bounding box center [462, 199] width 162 height 13
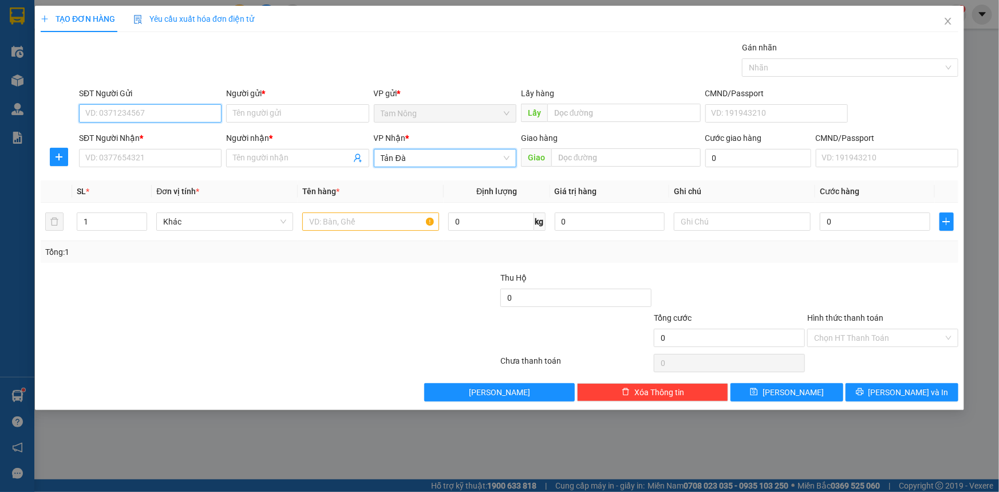
click at [159, 115] on input "SĐT Người Gửi" at bounding box center [150, 113] width 143 height 18
click at [206, 120] on input "SĐT Người Gửi" at bounding box center [150, 113] width 143 height 18
click at [179, 121] on input "SĐT Người Gửi" at bounding box center [150, 113] width 143 height 18
click at [126, 114] on input "SĐT Người Gửi" at bounding box center [150, 113] width 143 height 18
click at [263, 112] on input "Người gửi *" at bounding box center [297, 113] width 143 height 18
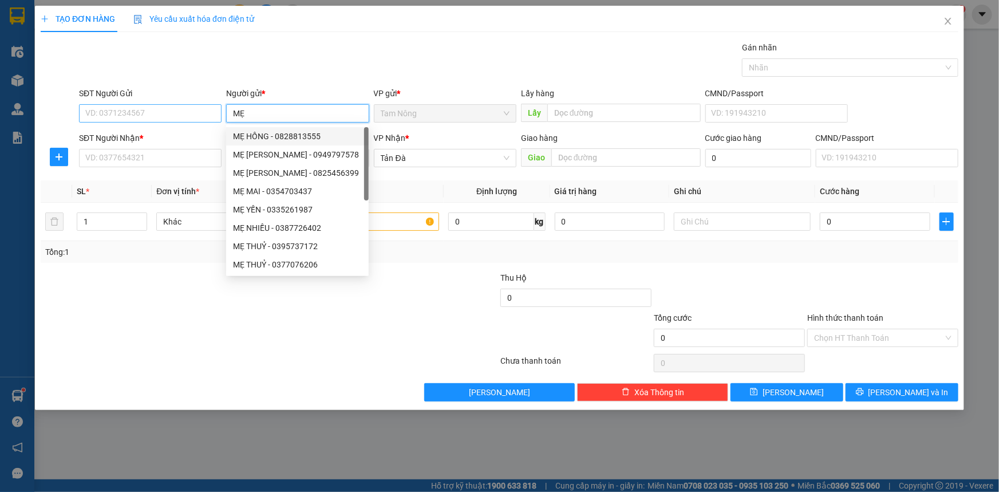
type input "MẸ"
click at [207, 109] on input "SĐT Người Gửi" at bounding box center [150, 113] width 143 height 18
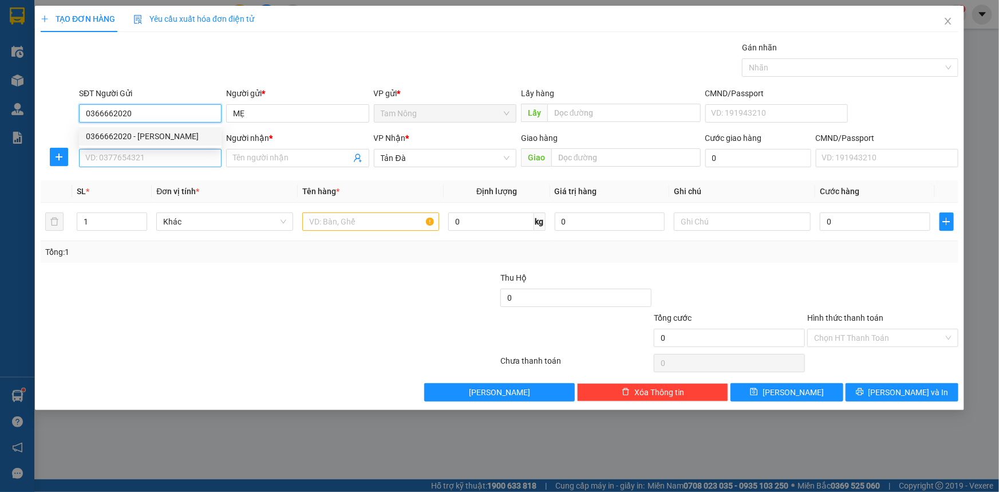
type input "0366662020"
click at [175, 155] on input "SĐT Người Nhận *" at bounding box center [150, 158] width 143 height 18
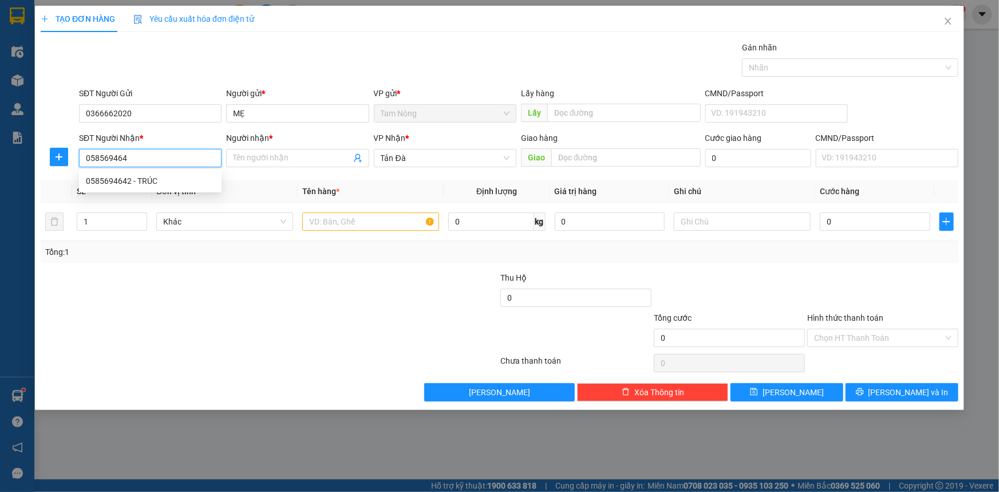
type input "0585694642"
click at [181, 176] on div "0585694642 - TRÚC" at bounding box center [150, 181] width 129 height 13
type input "TRÚC"
type input "0585694642"
click at [338, 214] on input "text" at bounding box center [370, 221] width 137 height 18
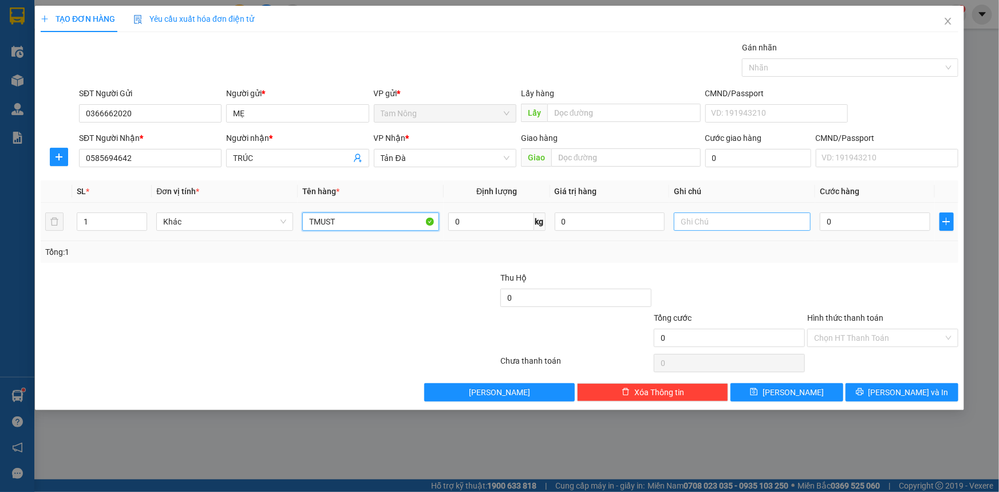
type input "TMUST"
click at [688, 222] on input "text" at bounding box center [742, 221] width 137 height 18
type input "G"
type input "D"
type input "ĐỒ ĂN GH 144/18 ÂU CƠ P9"
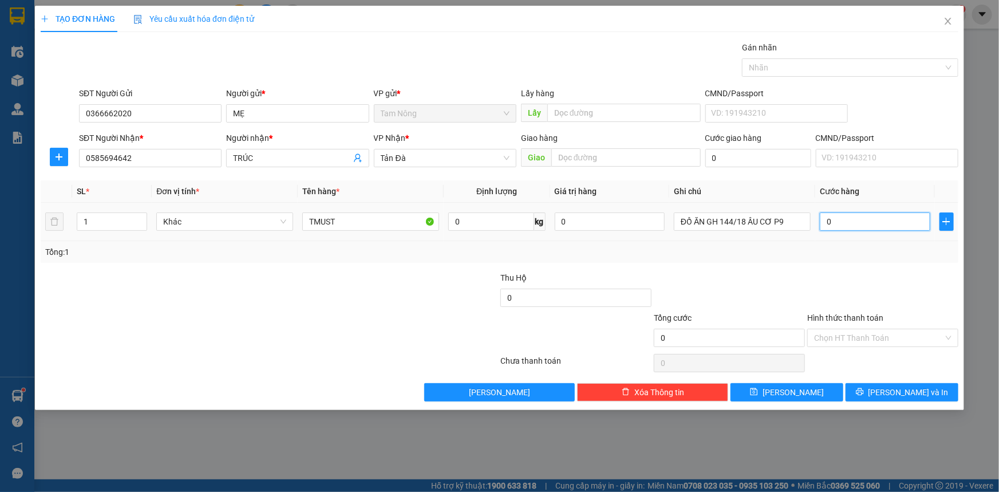
click at [856, 218] on input "0" at bounding box center [875, 221] width 111 height 18
type input "3"
type input "30"
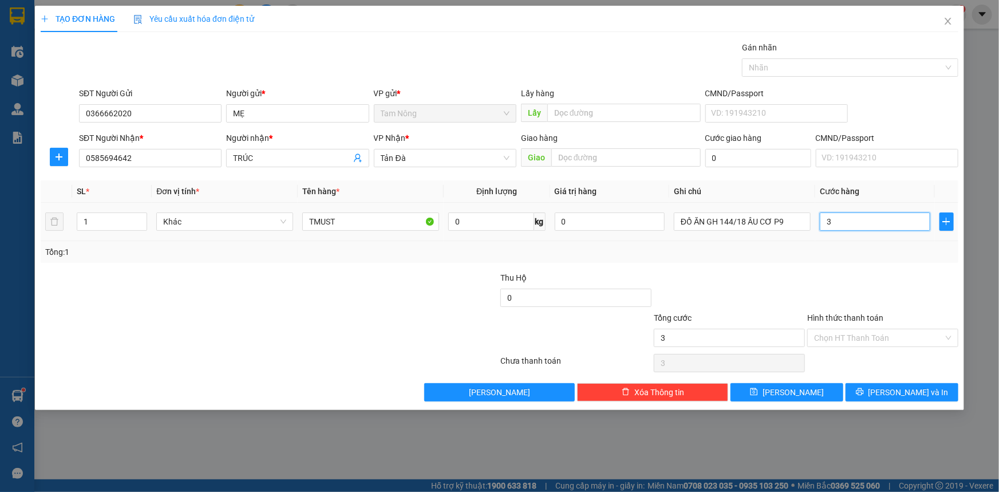
type input "30"
type input "30.000"
drag, startPoint x: 415, startPoint y: 276, endPoint x: 418, endPoint y: 271, distance: 6.2
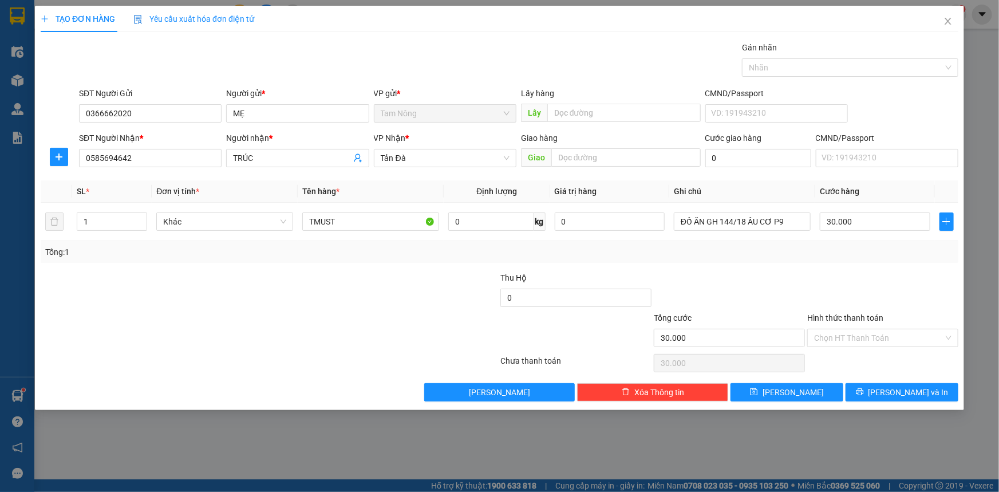
click at [415, 277] on div at bounding box center [422, 291] width 153 height 40
click at [799, 223] on input "ĐỒ ĂN GH 144/18 ÂU CƠ P9" at bounding box center [742, 221] width 137 height 18
click at [731, 286] on div at bounding box center [729, 291] width 153 height 40
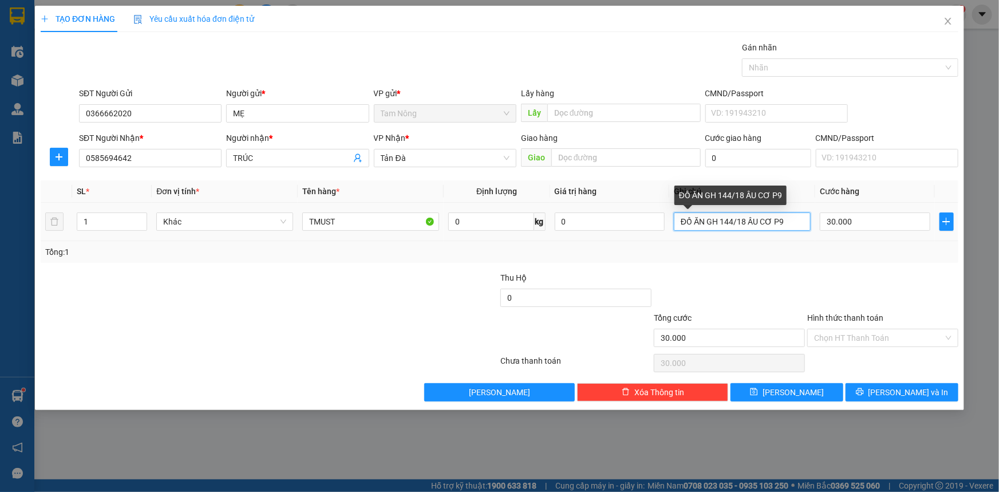
click at [789, 218] on input "ĐỒ ĂN GH 144/18 ÂU CƠ P9" at bounding box center [742, 221] width 137 height 18
click at [798, 229] on input "ĐỒ ĂN GH 144/18 ÂU CƠ P9" at bounding box center [742, 221] width 137 height 18
click at [778, 259] on div "Tổng: 1" at bounding box center [500, 252] width 918 height 22
click at [790, 223] on input "ĐỒ ĂN GH 144/18 ÂU CƠ P9" at bounding box center [742, 221] width 137 height 18
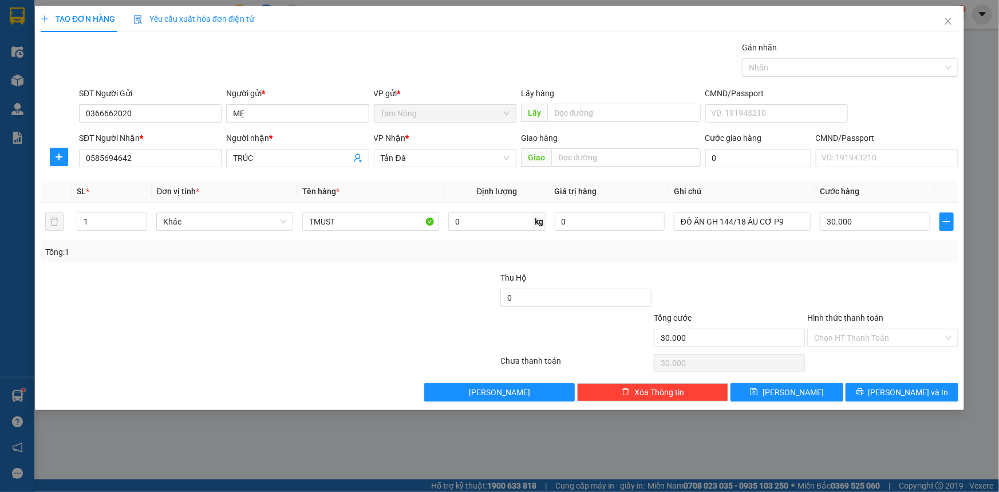
click at [263, 289] on div at bounding box center [193, 291] width 307 height 40
click at [777, 271] on div at bounding box center [729, 291] width 153 height 40
click at [861, 223] on input "30.000" at bounding box center [875, 221] width 111 height 18
click at [826, 252] on div "Tổng: 1" at bounding box center [499, 252] width 909 height 13
click at [845, 339] on input "Hình thức thanh toán" at bounding box center [878, 337] width 129 height 17
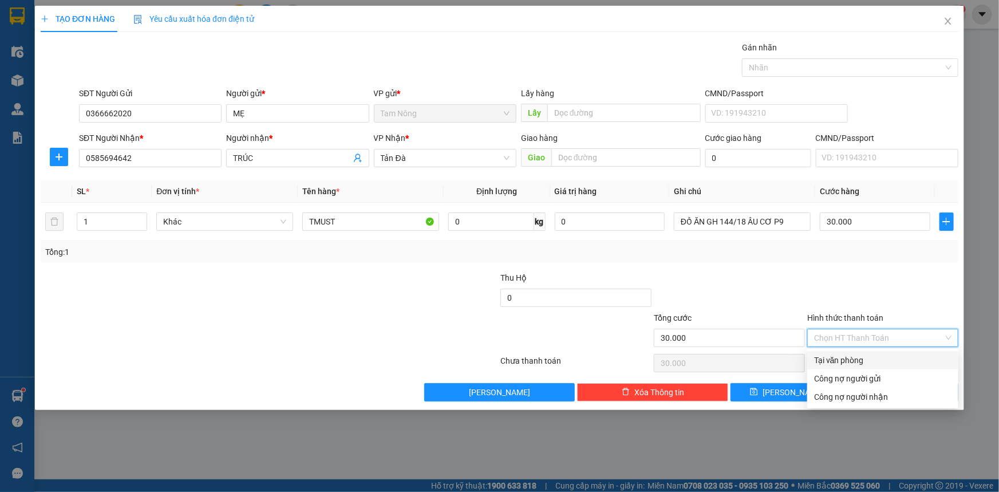
click at [848, 362] on div "Tại văn phòng" at bounding box center [882, 360] width 137 height 13
type input "0"
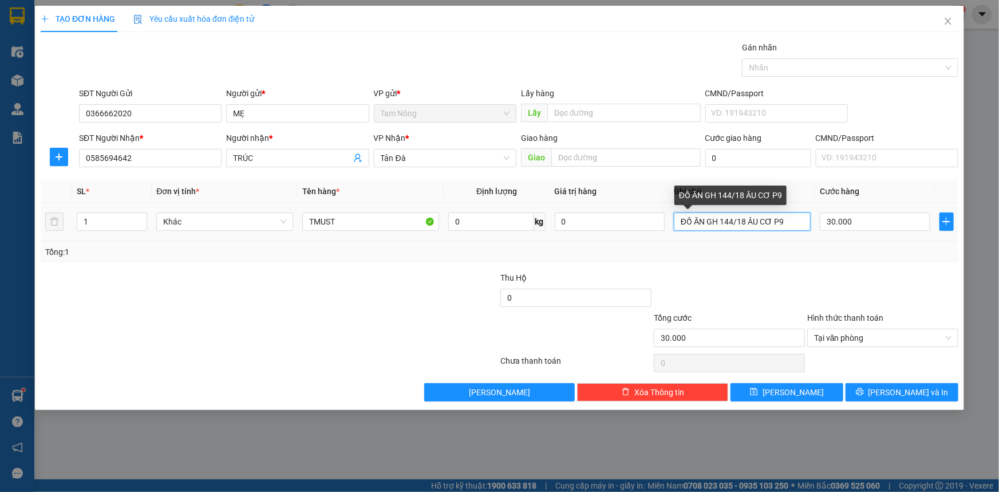
click at [789, 227] on input "ĐỒ ĂN GH 144/18 ÂU CƠ P9" at bounding box center [742, 221] width 137 height 18
drag, startPoint x: 692, startPoint y: 224, endPoint x: 807, endPoint y: 229, distance: 114.7
click at [807, 230] on div "ĐỒ ĂN GH 144/18 ÂU CƠ SHIP RỒI 40K" at bounding box center [742, 221] width 137 height 23
type input "ĐỒ ĂN GH 144/18 ÂU CƠ SHIP RỒI 40K"
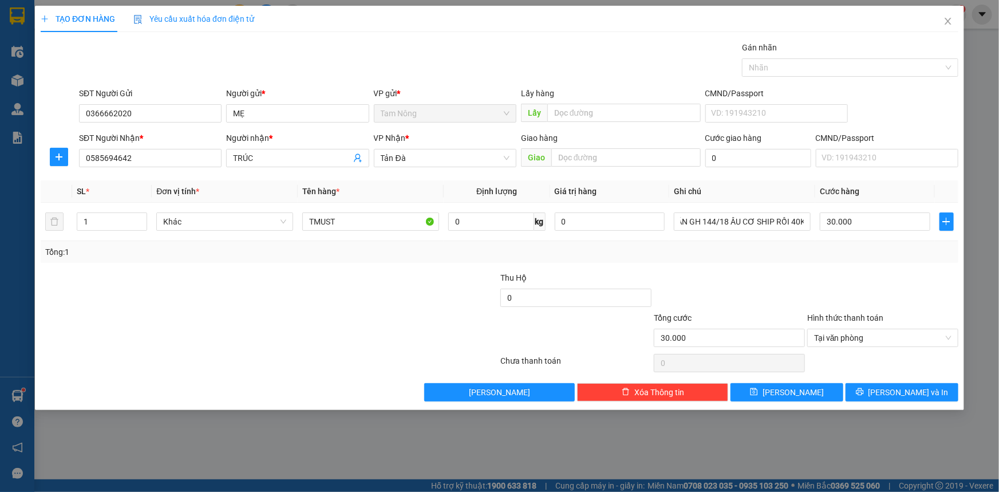
click at [383, 308] on div at bounding box center [422, 291] width 153 height 40
click at [817, 393] on button "[PERSON_NAME]" at bounding box center [787, 392] width 113 height 18
type input "0"
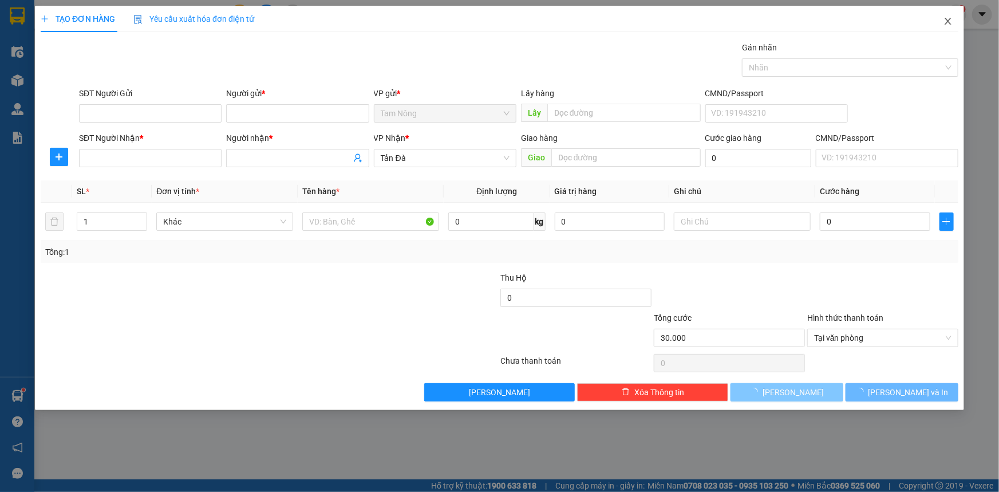
type input "0"
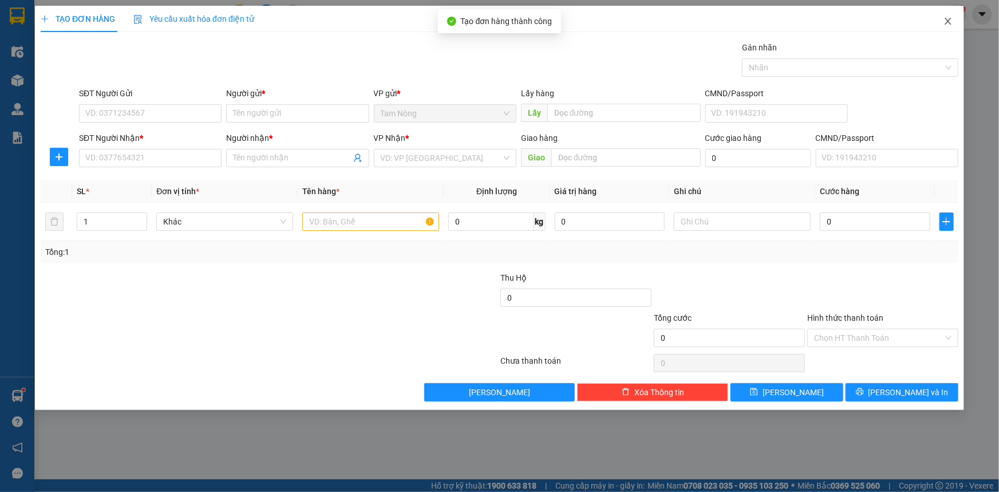
click at [947, 22] on icon "close" at bounding box center [948, 21] width 9 height 9
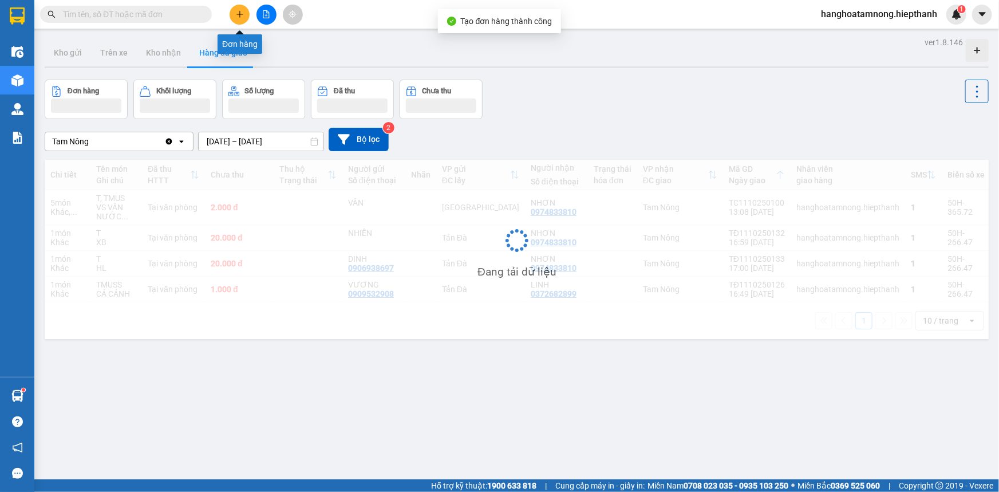
click at [236, 15] on icon "plus" at bounding box center [240, 14] width 8 height 8
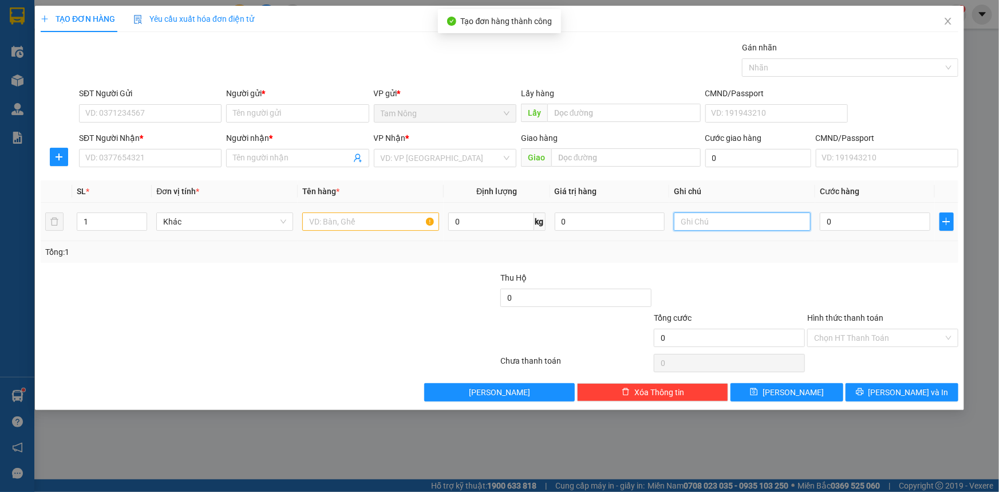
click at [717, 225] on input "text" at bounding box center [742, 221] width 137 height 18
paste input "GH 144/18 ÂU CƠ SHIP RỒI 40K"
type input "GH 144/18 ÂU CƠ SHIP RỒI 40K"
click at [348, 226] on input "text" at bounding box center [370, 221] width 137 height 18
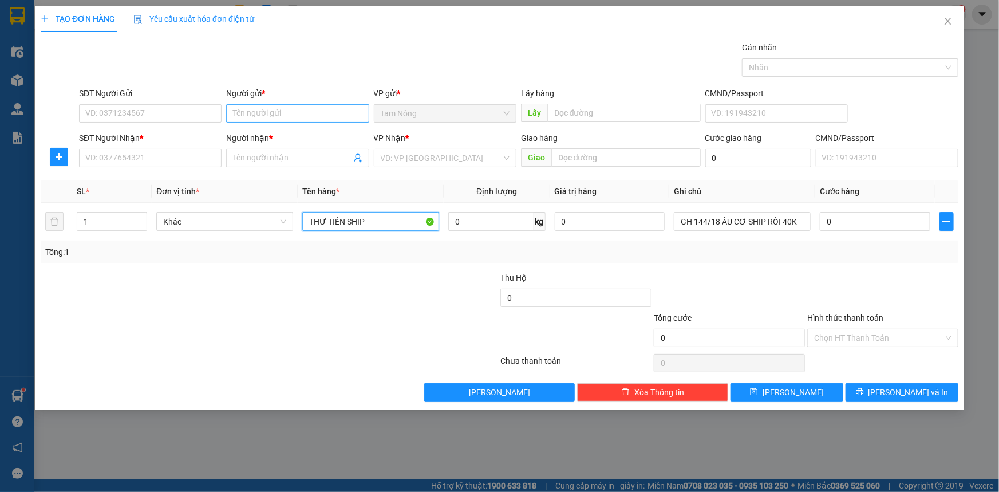
type input "THƯ TIỀN SHIP"
click at [241, 109] on input "Người gửi *" at bounding box center [297, 113] width 143 height 18
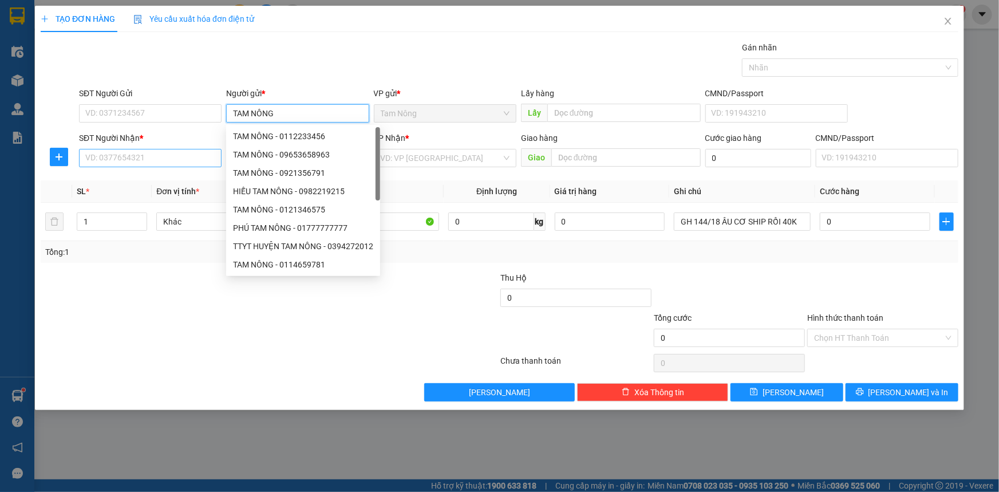
type input "TAM NÔNG"
click at [175, 157] on input "SĐT Người Nhận *" at bounding box center [150, 158] width 143 height 18
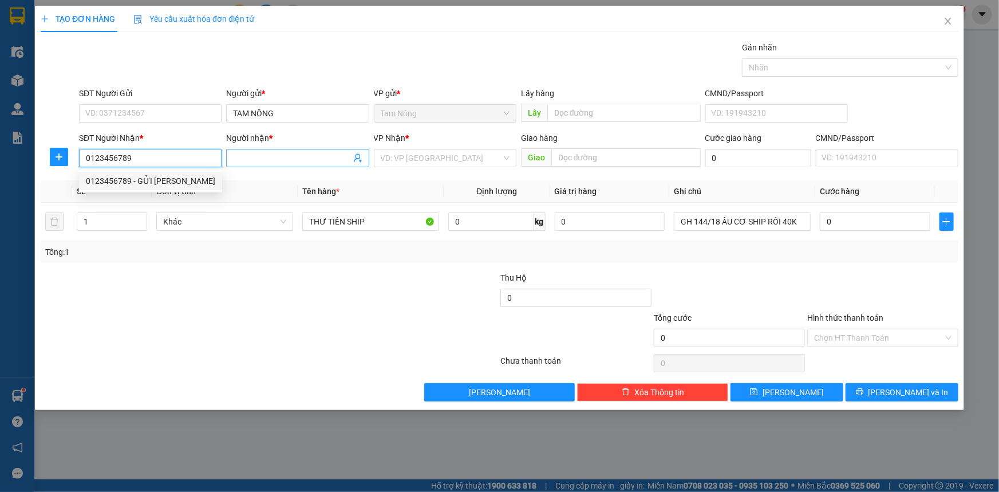
type input "0123456789"
click at [315, 155] on input "Người nhận *" at bounding box center [291, 158] width 117 height 13
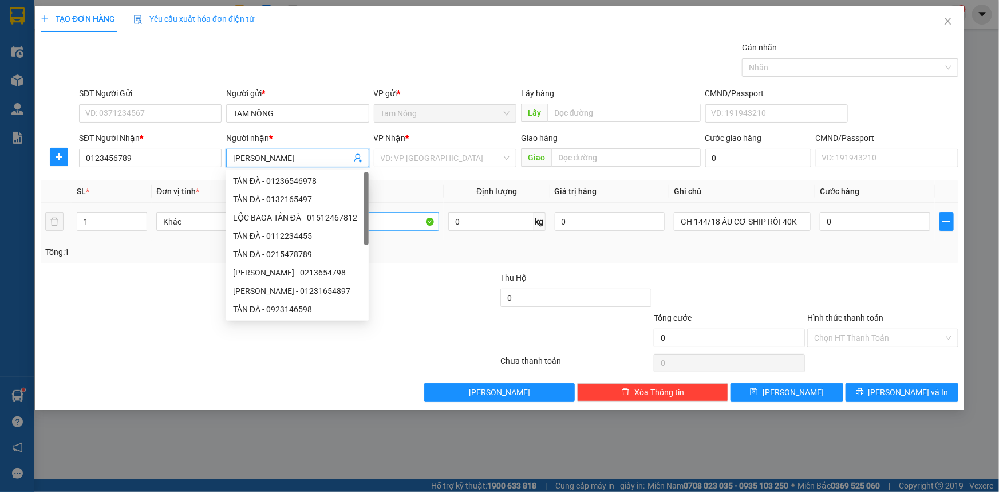
type input "[PERSON_NAME]"
click at [389, 221] on input "THƯ TIỀN SHIP" at bounding box center [370, 221] width 137 height 18
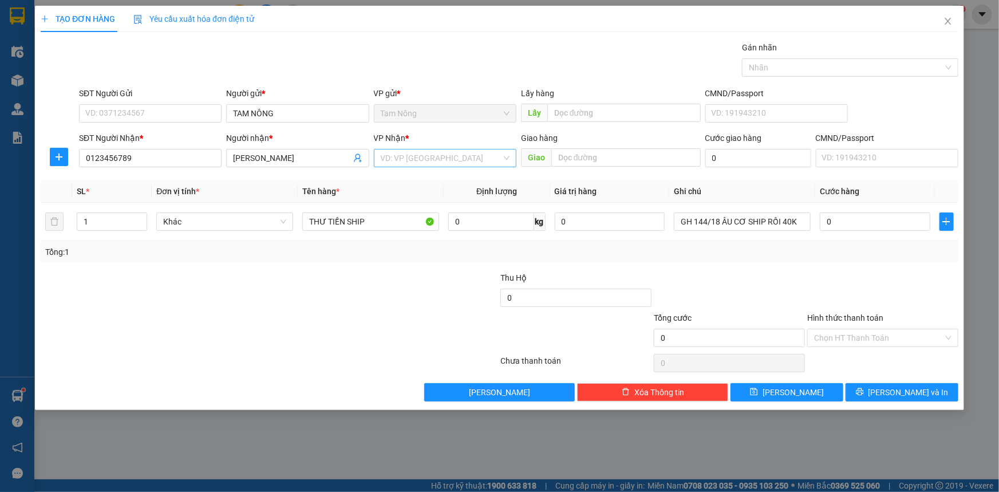
click at [429, 155] on input "search" at bounding box center [441, 157] width 121 height 17
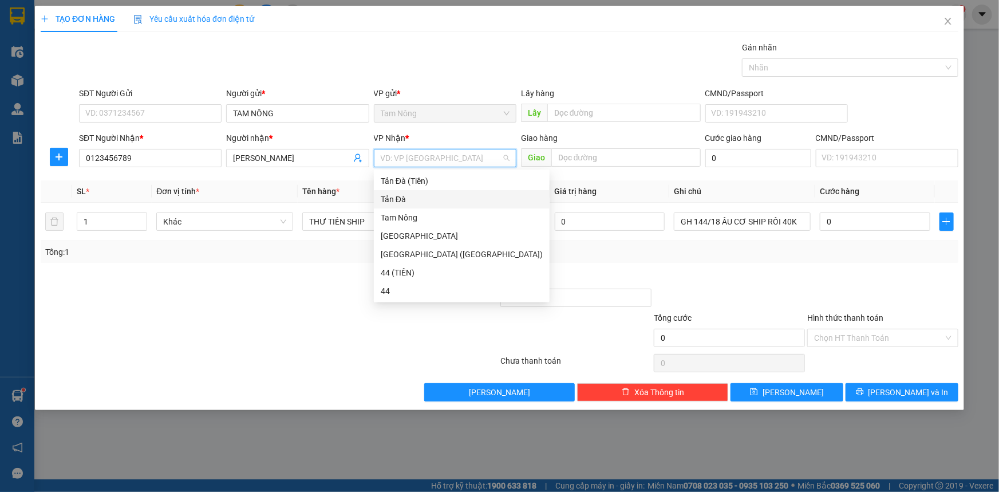
click at [409, 197] on div "Tản Đà" at bounding box center [462, 199] width 162 height 13
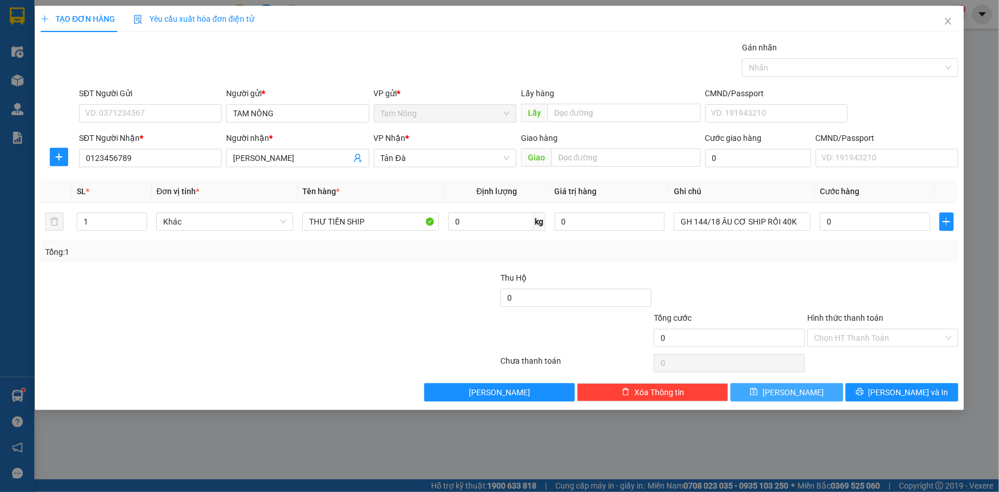
click at [767, 384] on button "[PERSON_NAME]" at bounding box center [787, 392] width 113 height 18
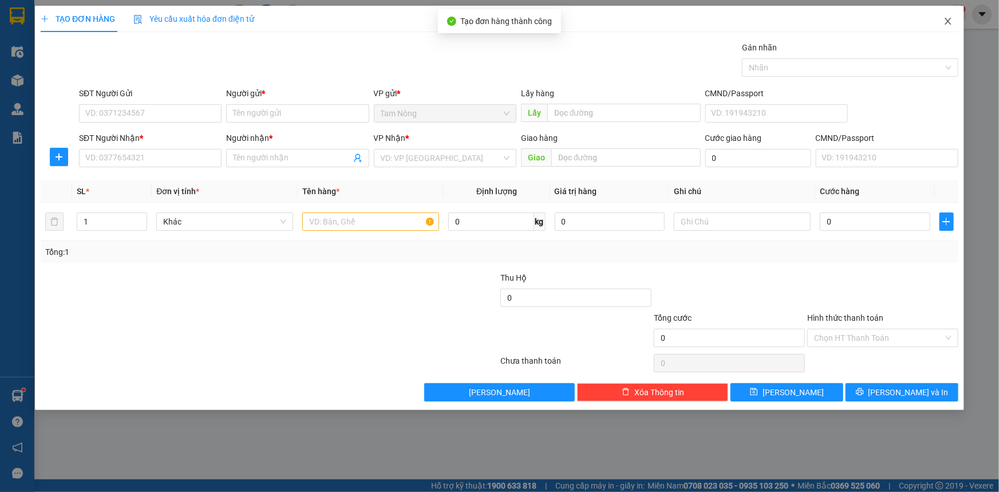
click at [949, 20] on icon "close" at bounding box center [948, 21] width 9 height 9
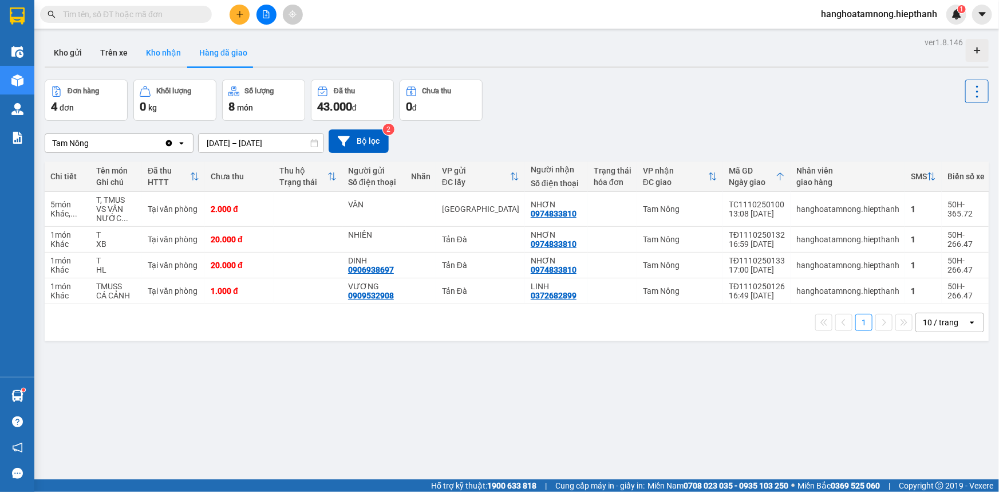
click at [165, 49] on button "Kho nhận" at bounding box center [163, 52] width 53 height 27
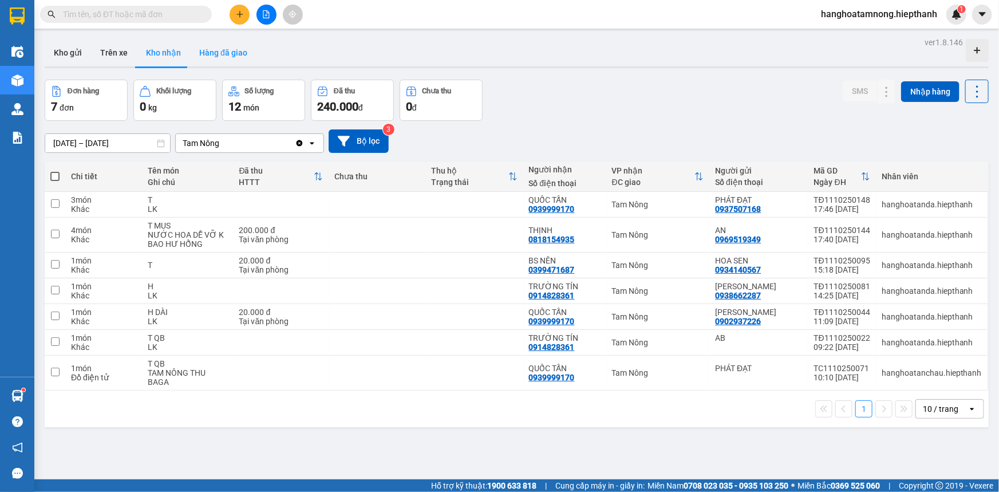
click at [201, 52] on button "Hàng đã giao" at bounding box center [223, 52] width 66 height 27
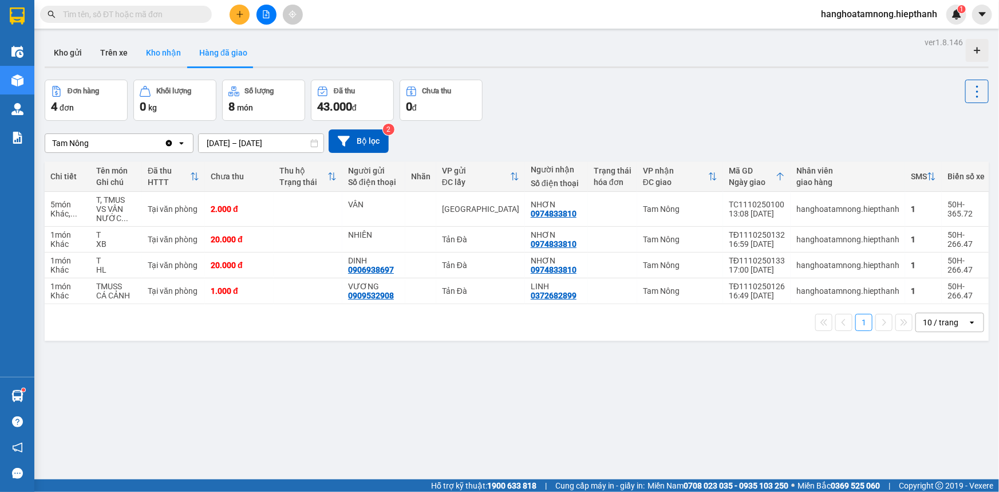
click at [172, 46] on button "Kho nhận" at bounding box center [163, 52] width 53 height 27
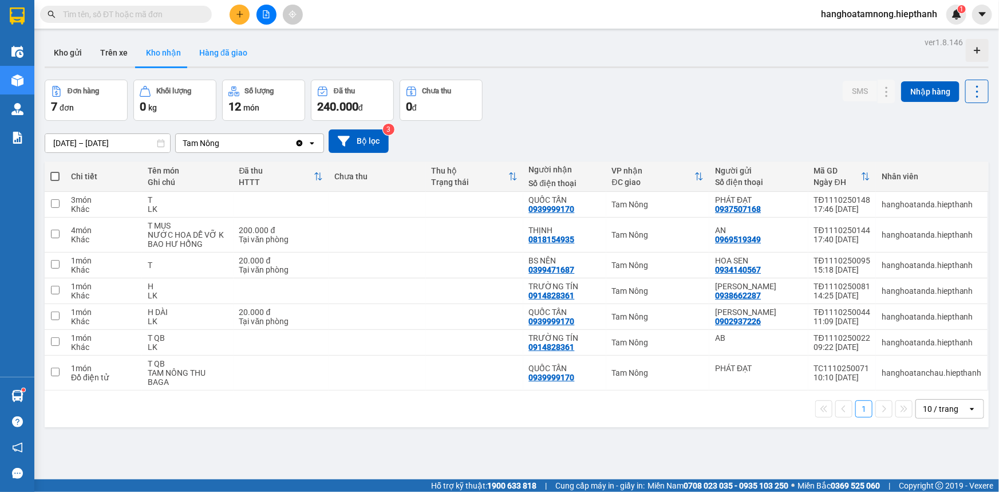
click at [232, 50] on button "Hàng đã giao" at bounding box center [223, 52] width 66 height 27
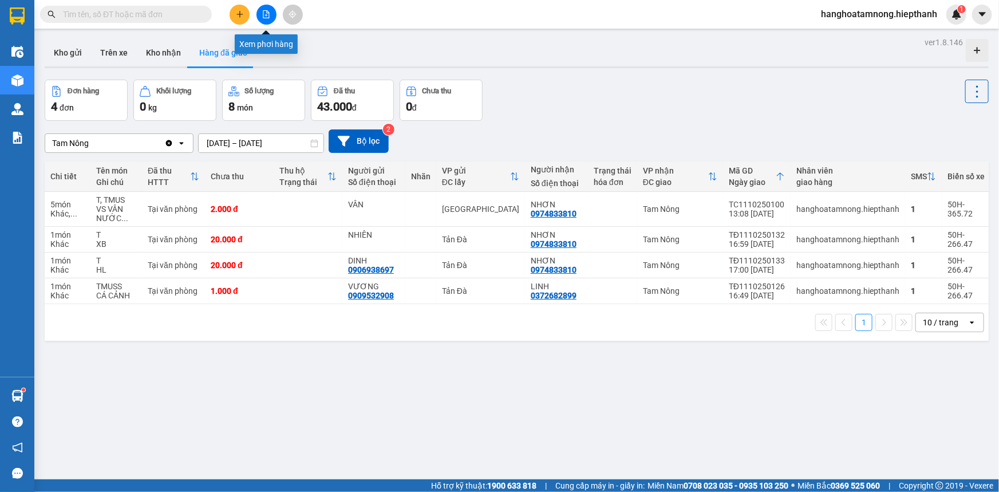
drag, startPoint x: 267, startPoint y: 13, endPoint x: 143, endPoint y: 24, distance: 124.7
click at [267, 14] on icon "file-add" at bounding box center [266, 14] width 8 height 8
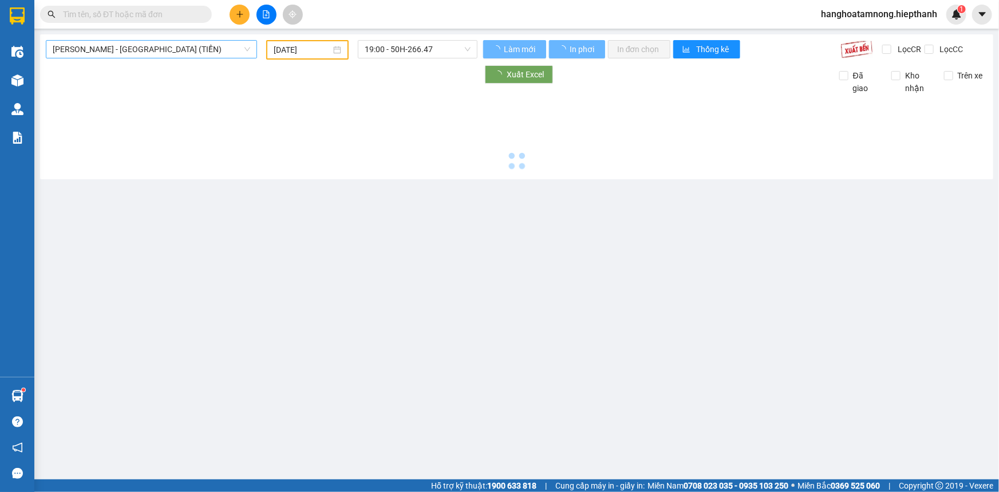
type input "[DATE]"
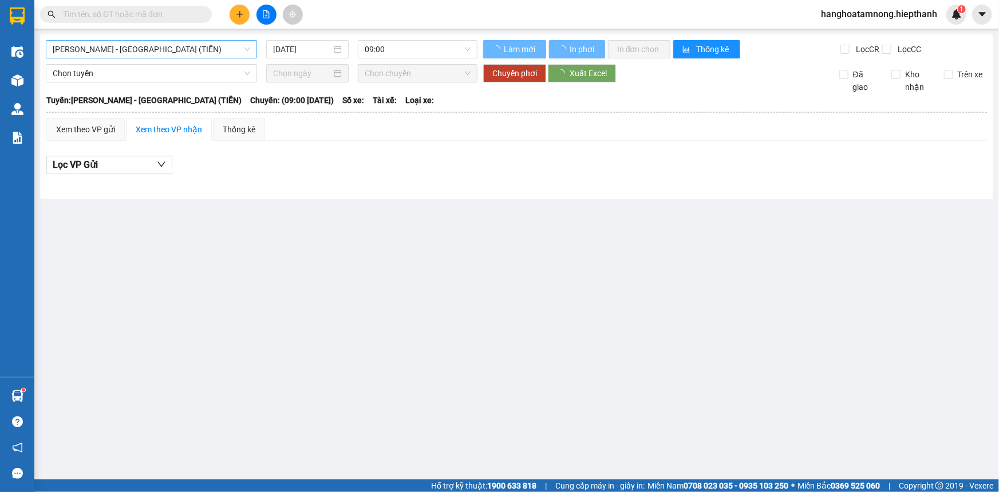
click at [114, 52] on span "[PERSON_NAME] - [GEOGRAPHIC_DATA] (TIỀN)" at bounding box center [152, 49] width 198 height 17
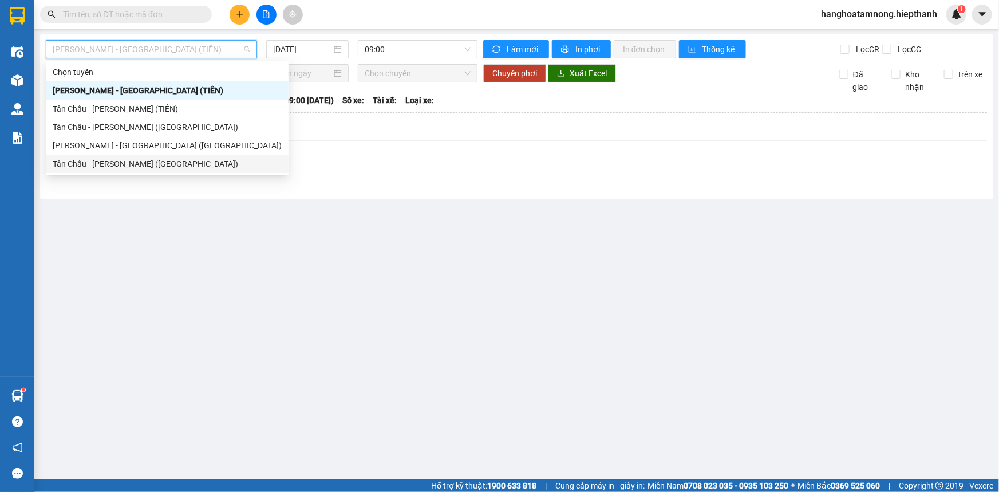
click at [107, 161] on div "Tân Châu - [PERSON_NAME] ([GEOGRAPHIC_DATA])" at bounding box center [167, 163] width 229 height 13
type input "[DATE]"
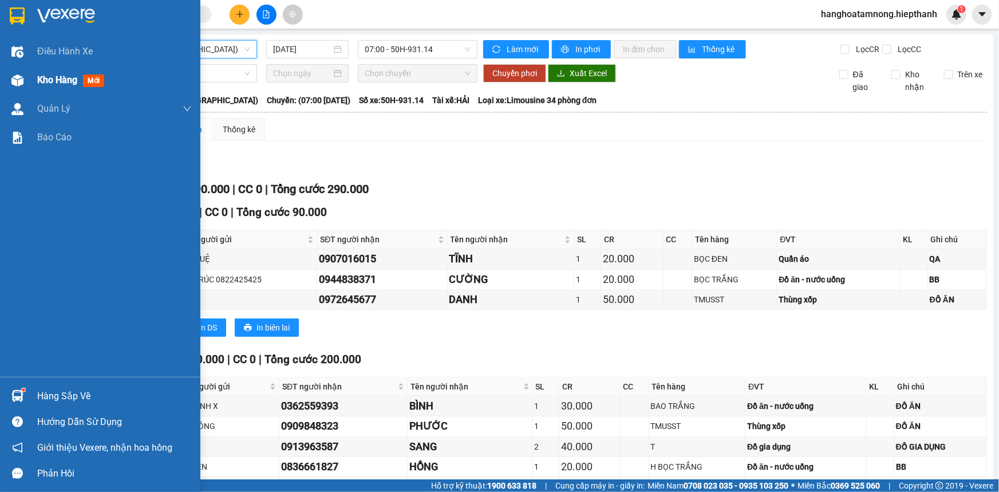
click at [41, 80] on span "Kho hàng" at bounding box center [57, 79] width 40 height 11
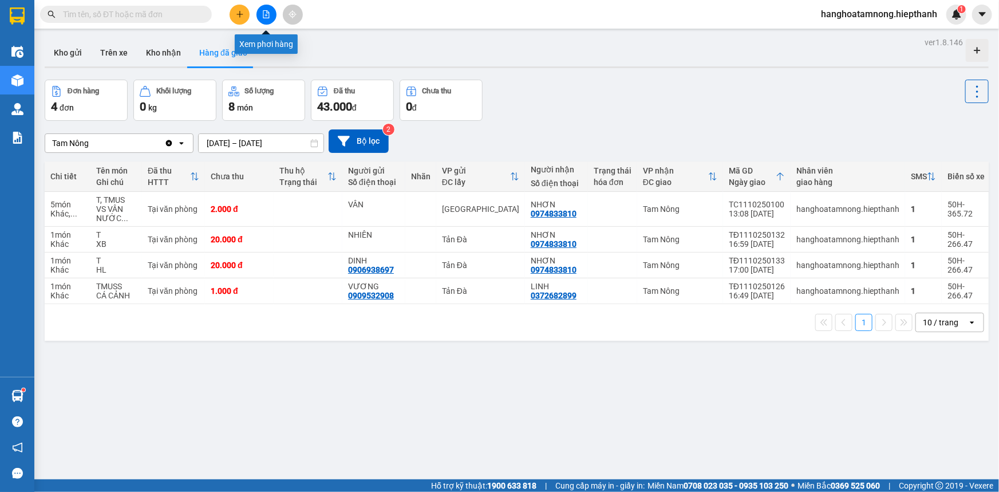
click at [261, 13] on button at bounding box center [267, 15] width 20 height 20
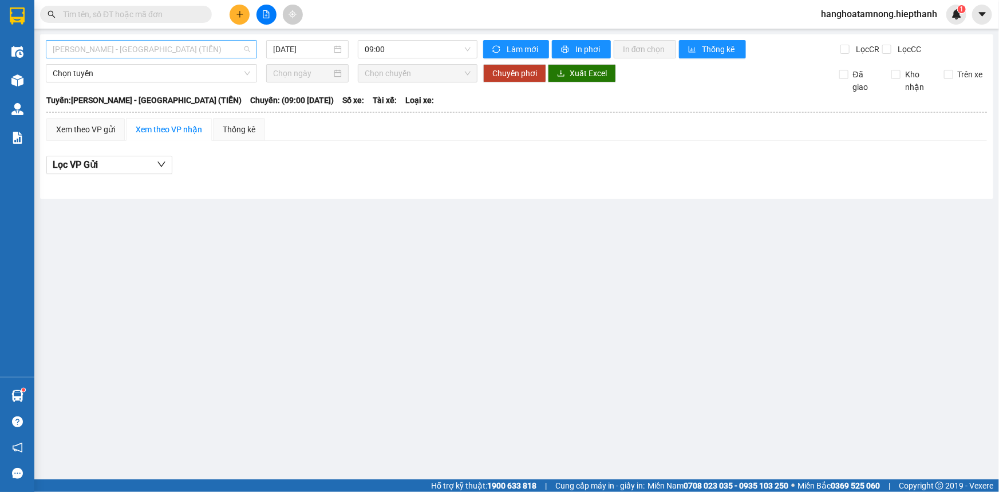
click at [119, 56] on span "[PERSON_NAME] - [GEOGRAPHIC_DATA] (TIỀN)" at bounding box center [152, 49] width 198 height 17
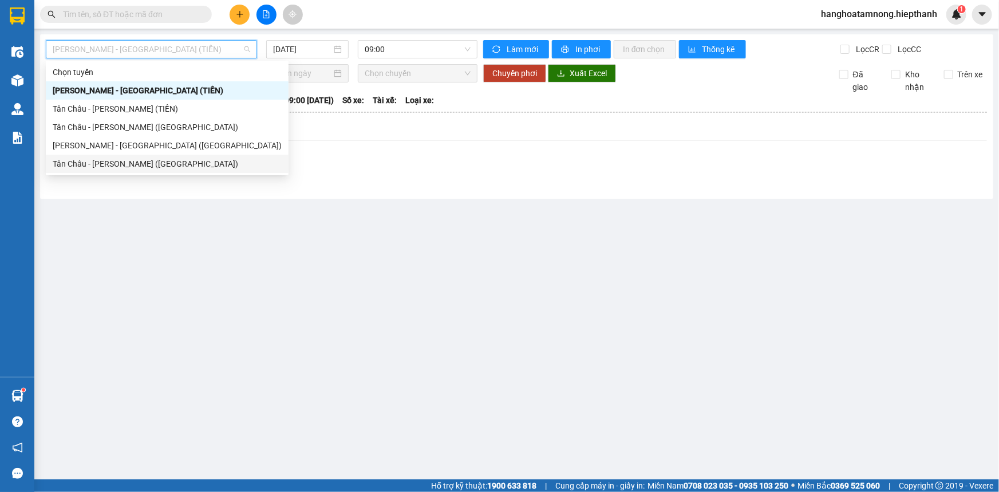
click at [86, 164] on div "Tân Châu - [PERSON_NAME] ([GEOGRAPHIC_DATA])" at bounding box center [167, 163] width 229 height 13
type input "[DATE]"
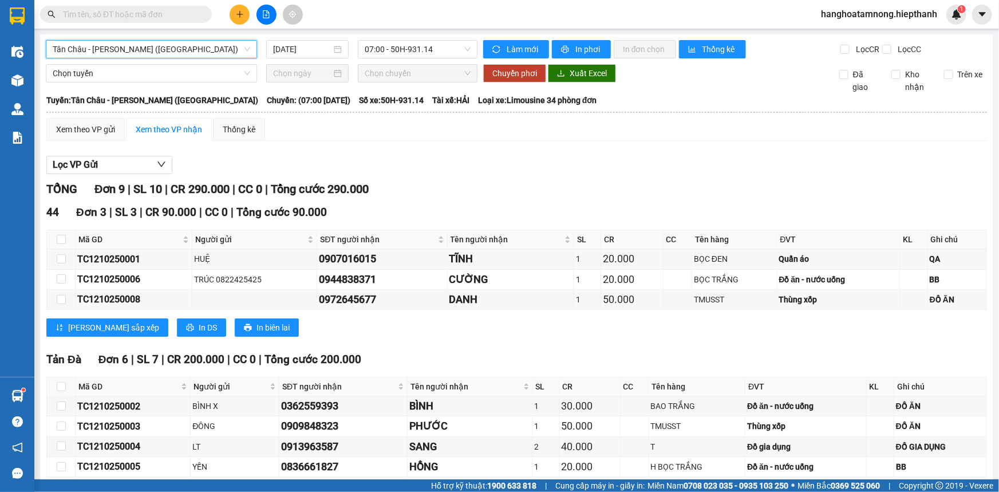
scroll to position [96, 0]
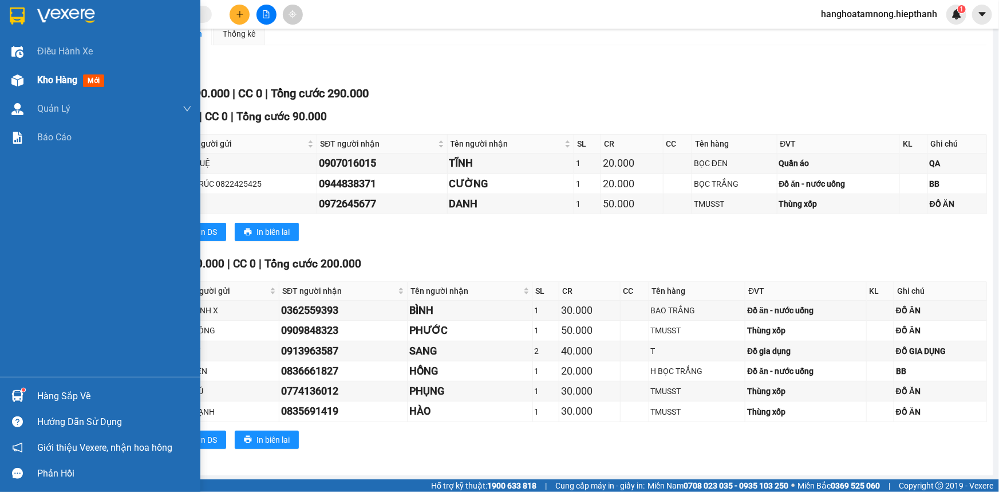
click at [50, 82] on span "Kho hàng" at bounding box center [57, 79] width 40 height 11
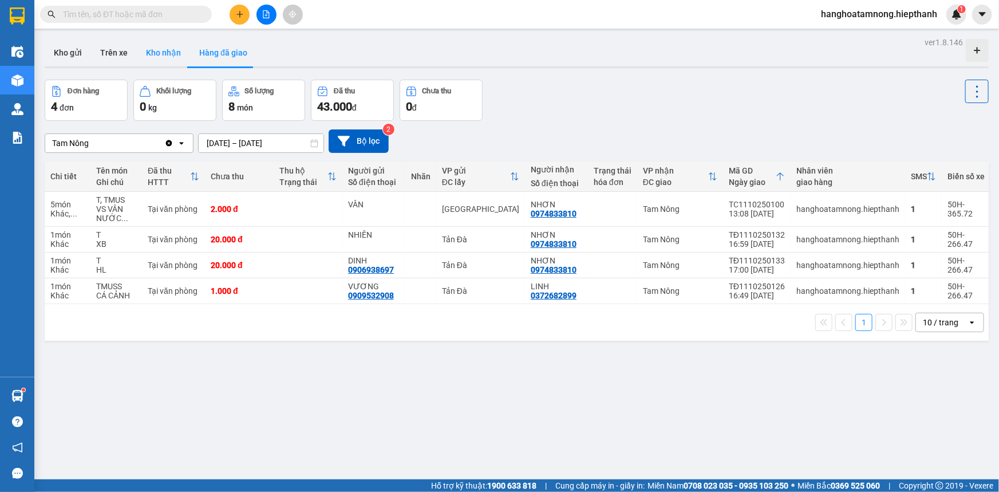
click at [171, 49] on button "Kho nhận" at bounding box center [163, 52] width 53 height 27
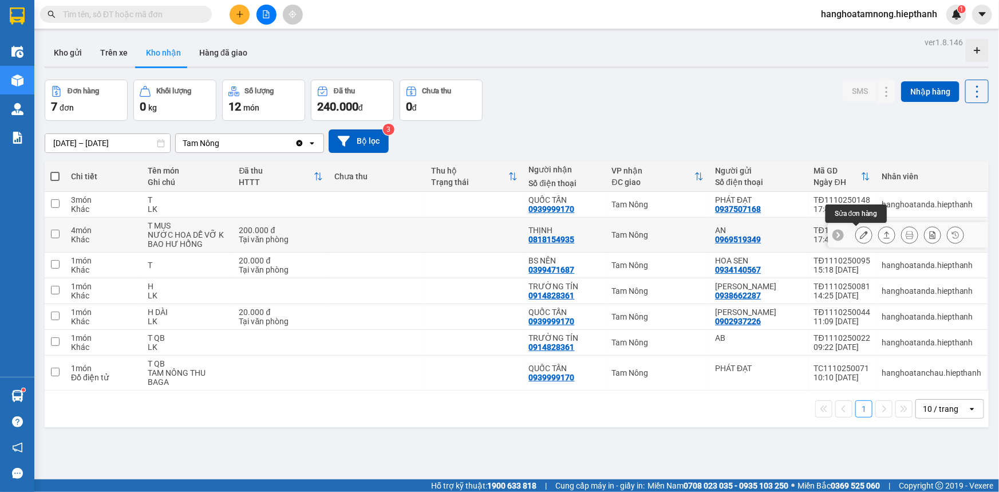
click at [860, 234] on icon at bounding box center [864, 235] width 8 height 8
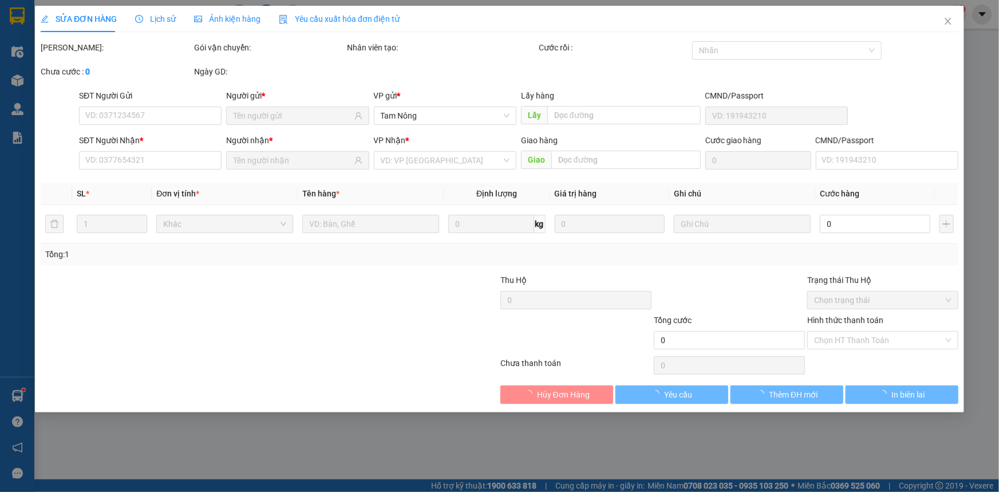
type input "0969519349"
type input "AN"
type input "0818154935"
type input "THỊNH"
type input "200.000"
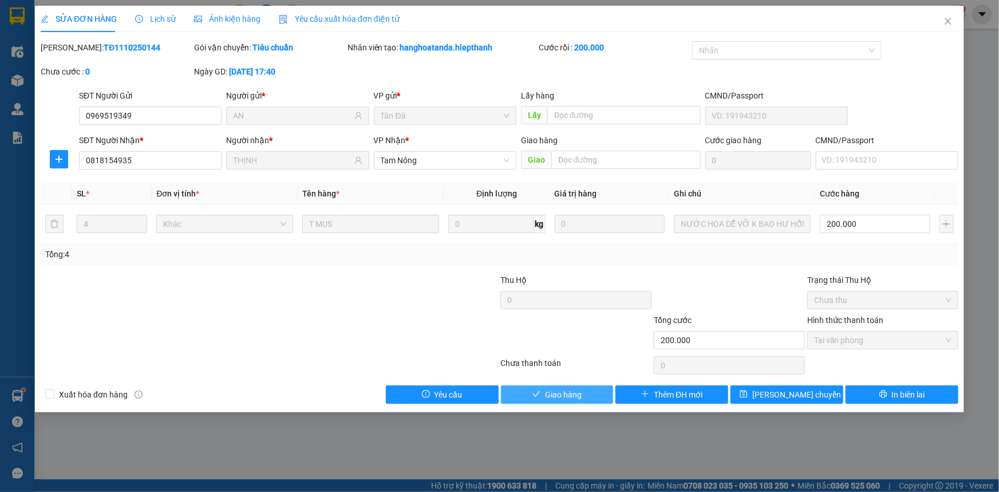
click at [558, 389] on span "Giao hàng" at bounding box center [563, 394] width 37 height 13
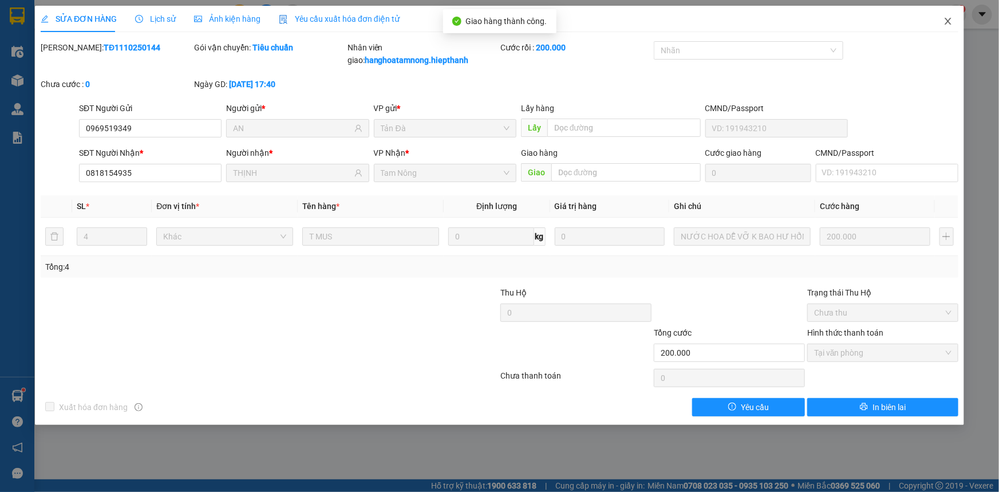
click at [948, 16] on span "Close" at bounding box center [948, 22] width 32 height 32
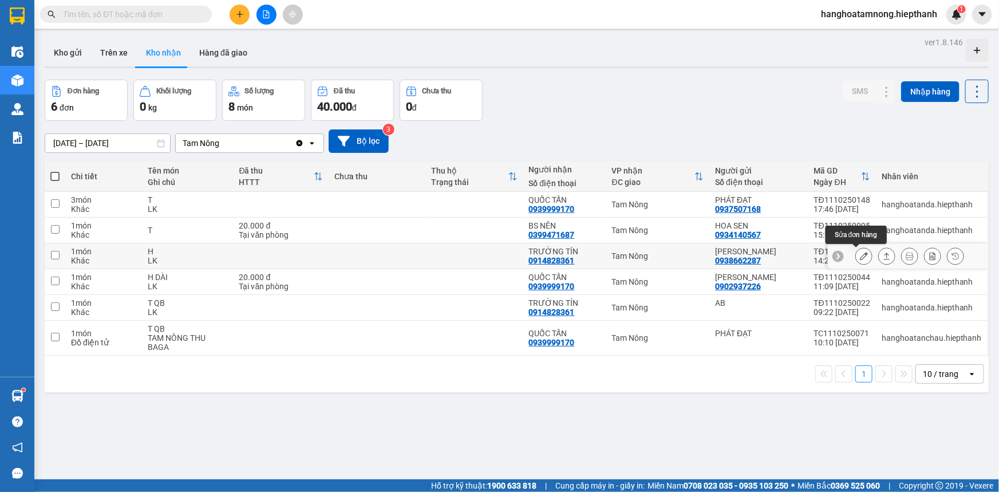
click at [856, 250] on button at bounding box center [864, 256] width 16 height 20
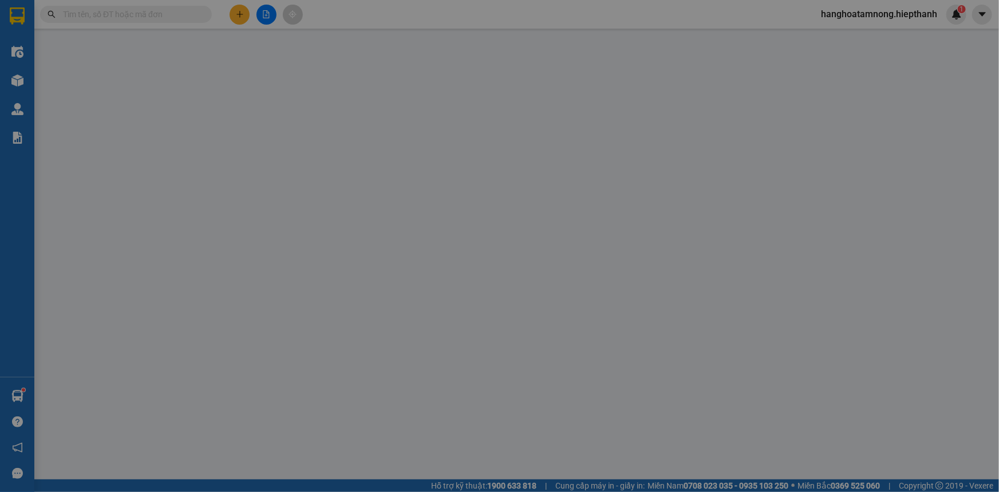
type input "0938662287"
type input "[PERSON_NAME]"
type input "0914828361"
type input "TRƯỜNG TÍN"
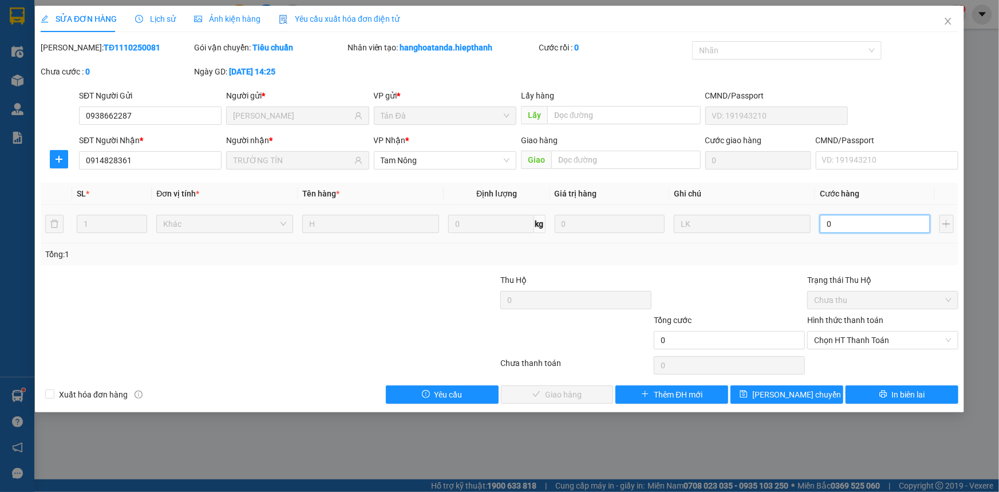
click at [849, 222] on input "0" at bounding box center [875, 224] width 111 height 18
type input "2"
type input "20"
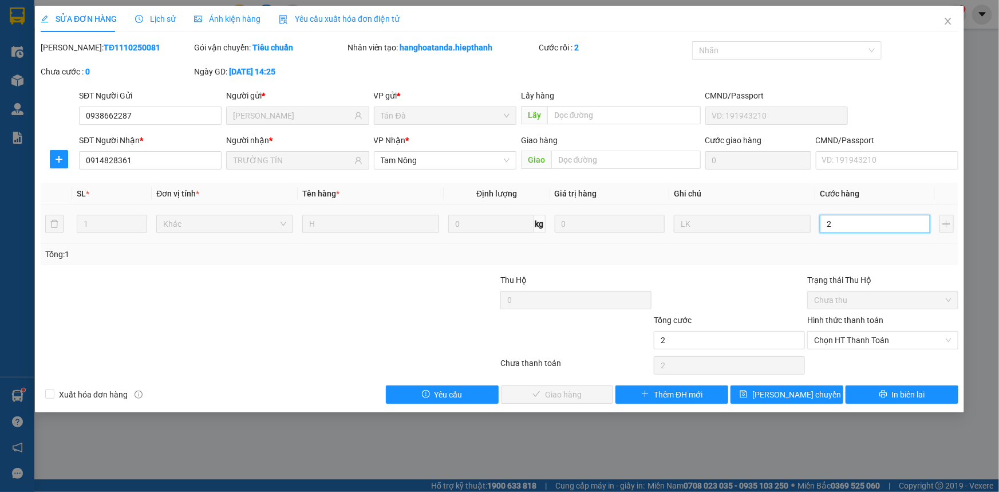
type input "20"
click at [858, 340] on span "Chọn HT Thanh Toán" at bounding box center [882, 340] width 137 height 17
type input "20"
type input "20.000"
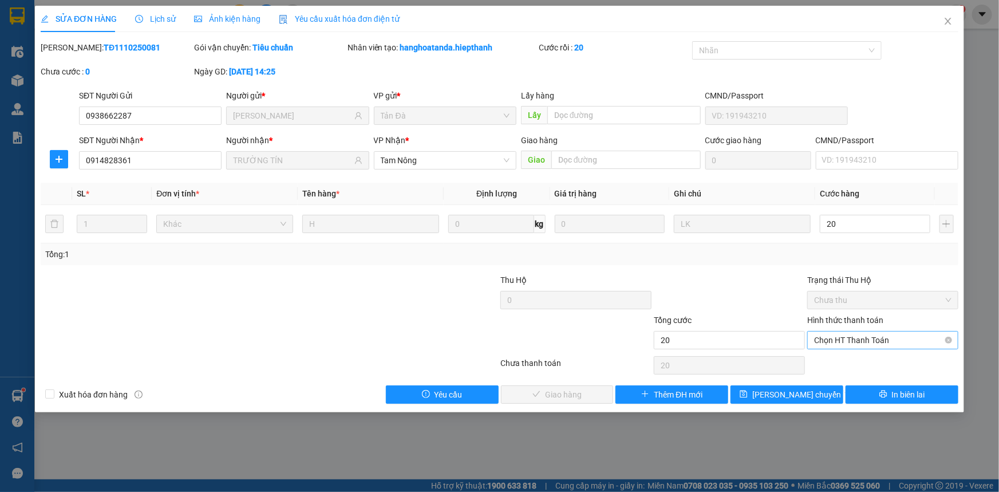
type input "20.000"
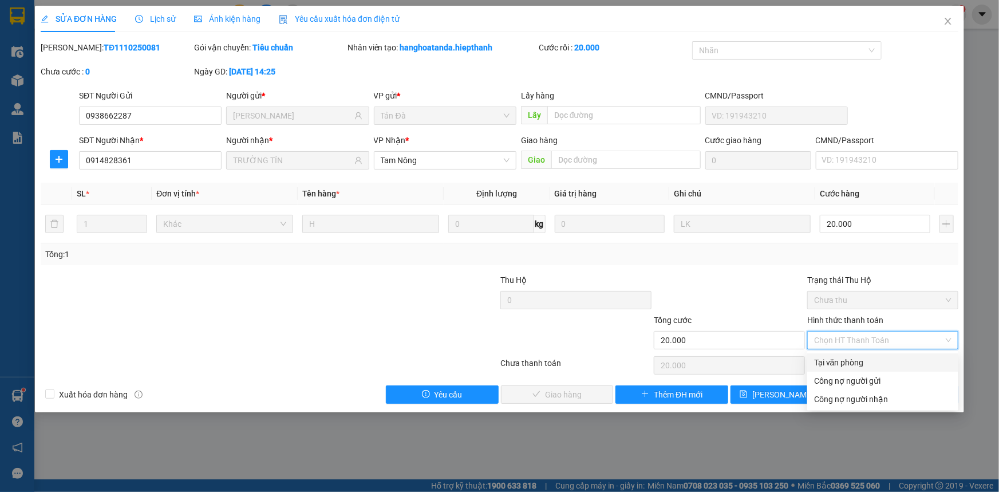
click at [848, 360] on div "Tại văn phòng" at bounding box center [882, 362] width 137 height 13
type input "0"
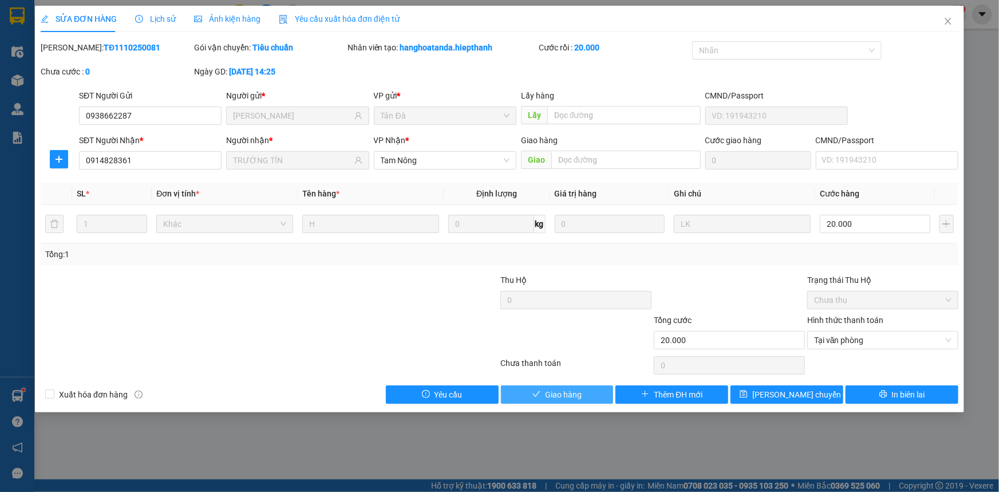
click at [578, 390] on span "Giao hàng" at bounding box center [563, 394] width 37 height 13
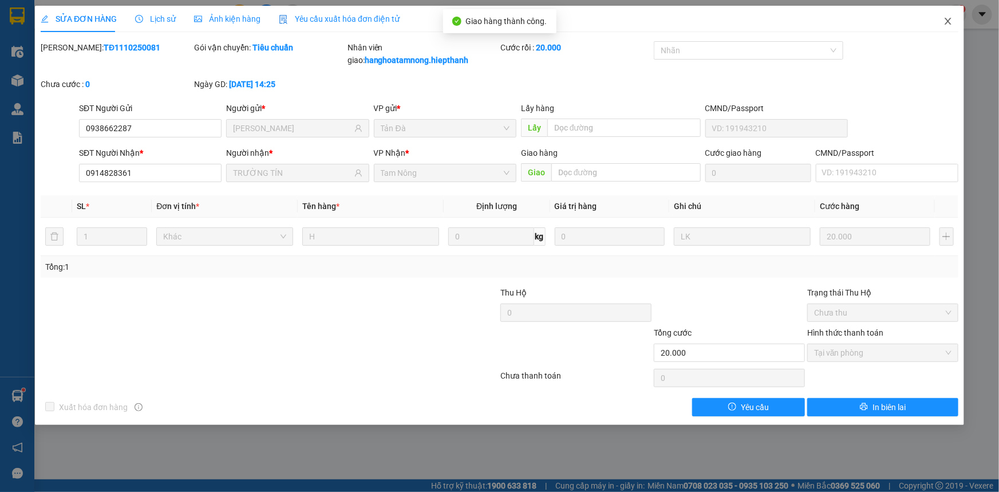
click at [951, 23] on icon "close" at bounding box center [948, 21] width 9 height 9
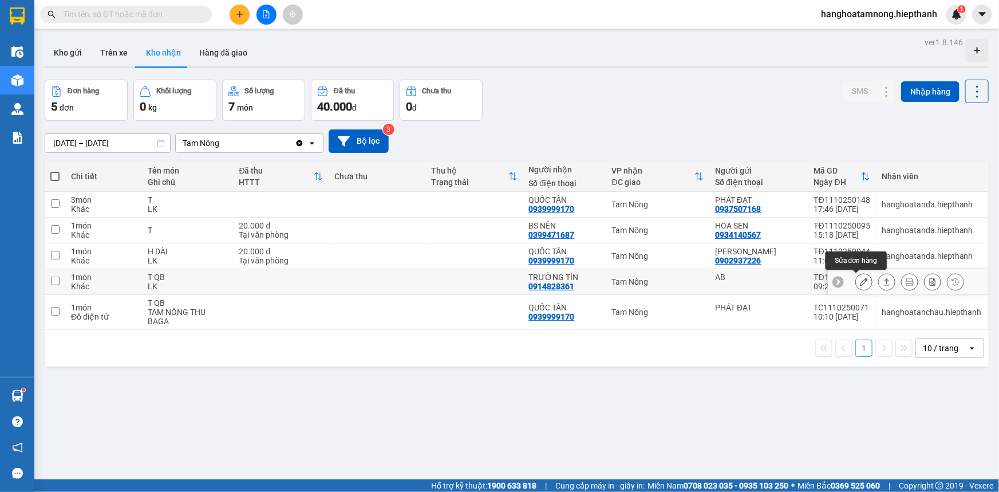
click at [860, 280] on icon at bounding box center [864, 282] width 8 height 8
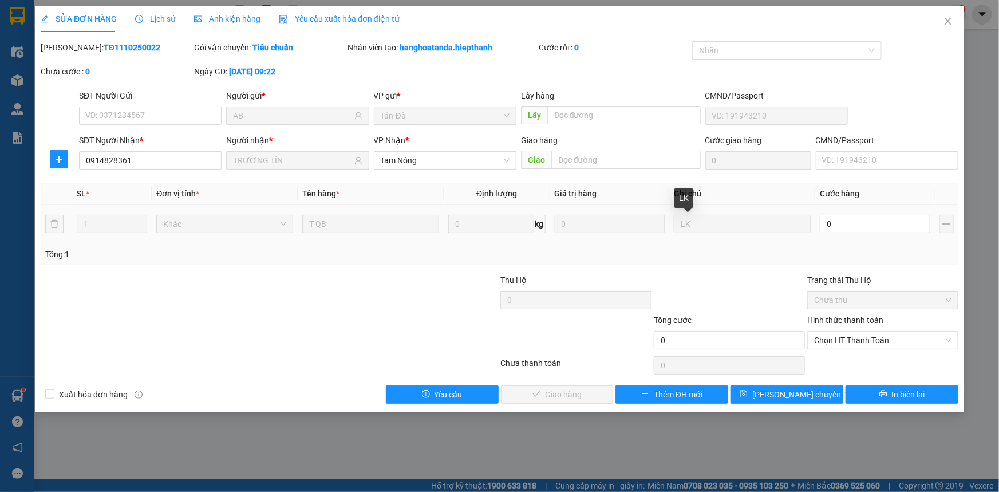
click at [845, 235] on td "0" at bounding box center [875, 224] width 120 height 38
click at [847, 220] on input "0" at bounding box center [875, 224] width 111 height 18
type input "3"
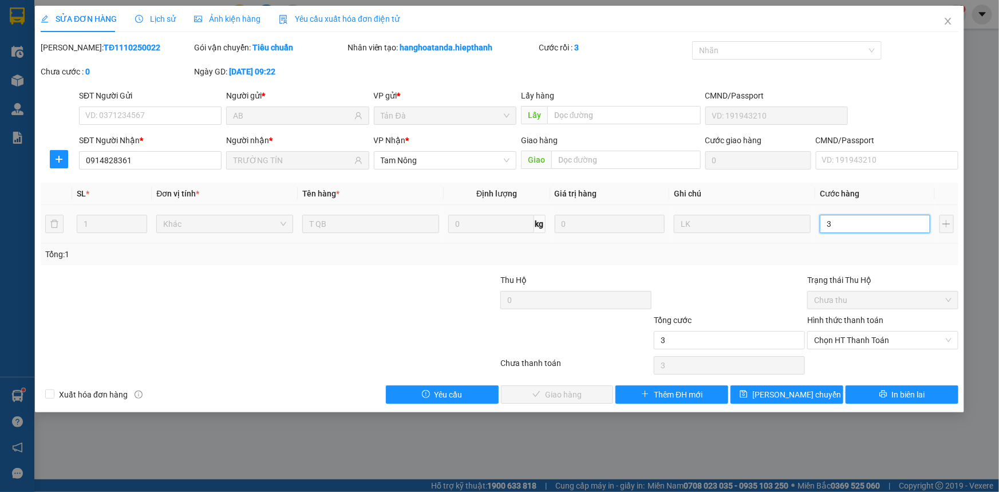
type input "30"
type input "30.000"
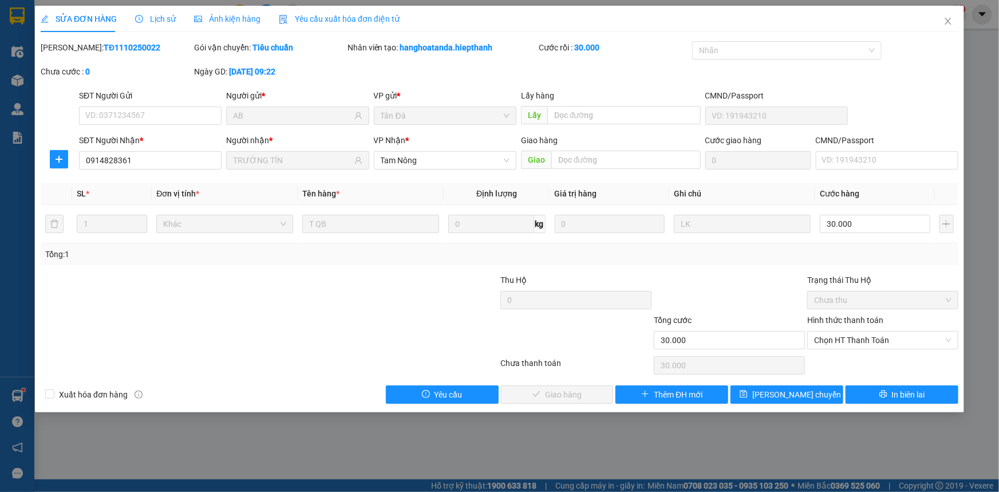
click at [763, 260] on div "Tổng: 1" at bounding box center [500, 254] width 918 height 22
click at [866, 338] on span "Chọn HT Thanh Toán" at bounding box center [882, 340] width 137 height 17
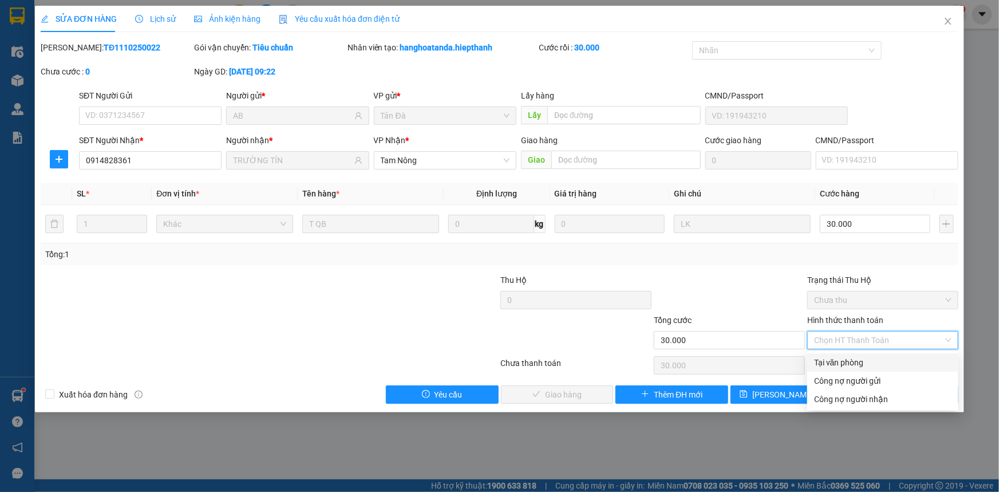
click at [842, 360] on div "Tại văn phòng" at bounding box center [882, 362] width 137 height 13
type input "0"
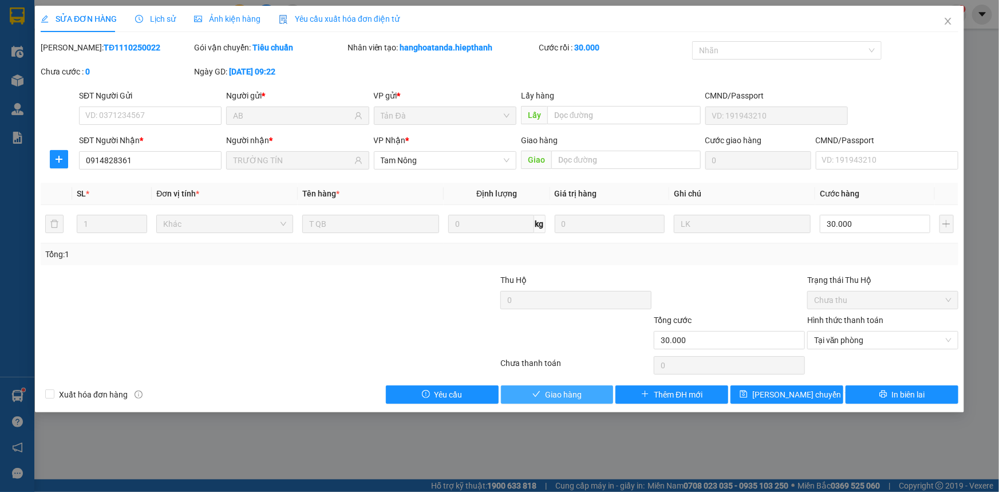
click at [570, 397] on span "Giao hàng" at bounding box center [563, 394] width 37 height 13
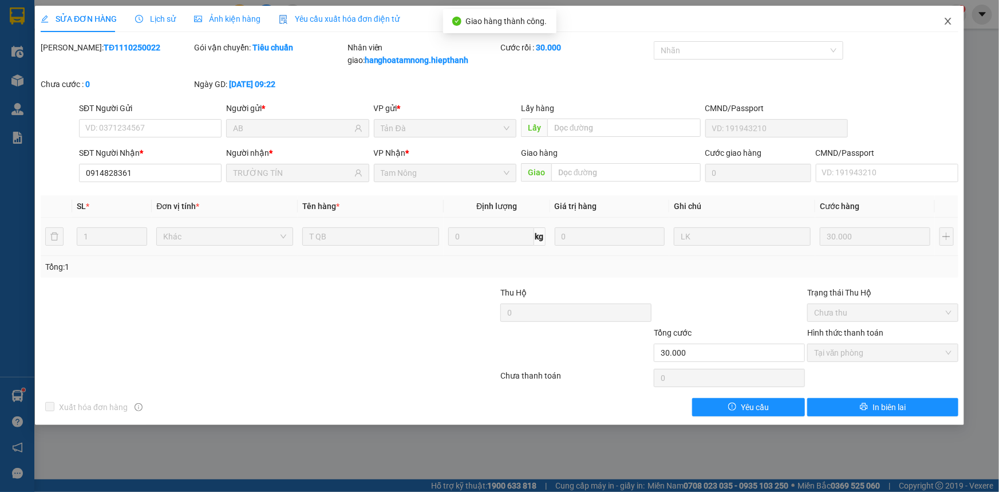
click at [947, 17] on icon "close" at bounding box center [948, 21] width 9 height 9
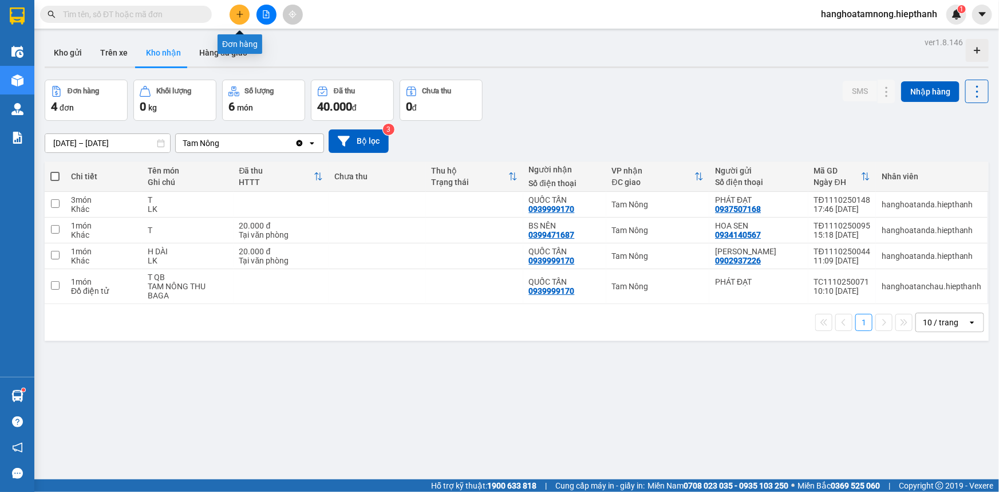
click at [233, 13] on button at bounding box center [240, 15] width 20 height 20
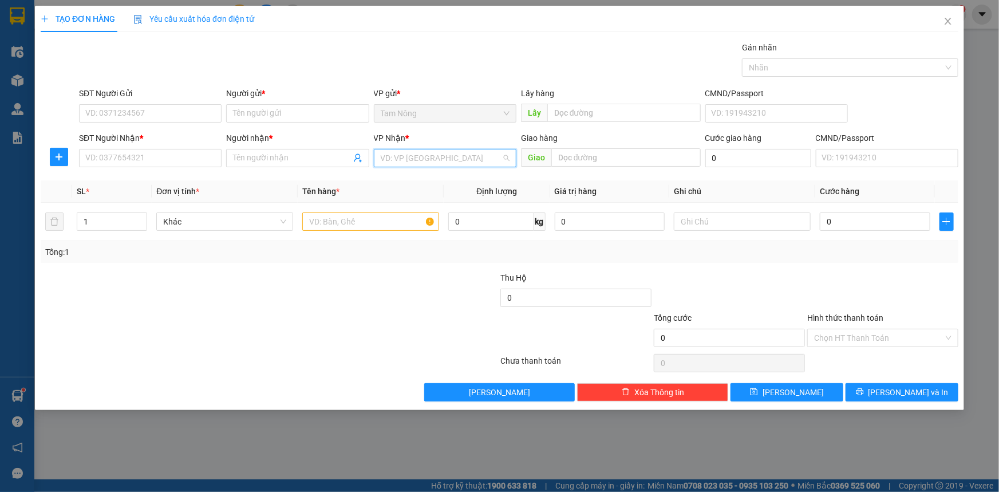
drag, startPoint x: 435, startPoint y: 152, endPoint x: 422, endPoint y: 176, distance: 27.4
click at [434, 155] on input "search" at bounding box center [441, 157] width 121 height 17
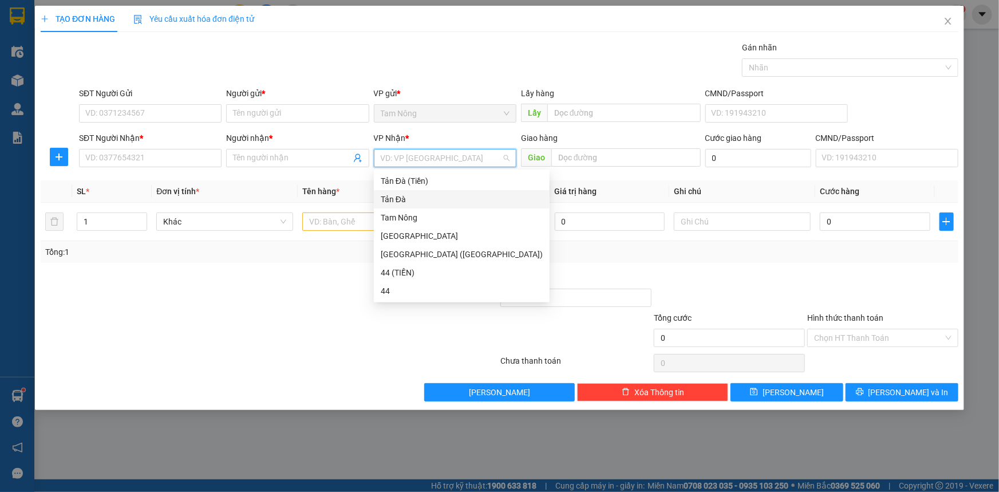
click at [404, 203] on div "Tản Đà" at bounding box center [462, 199] width 162 height 13
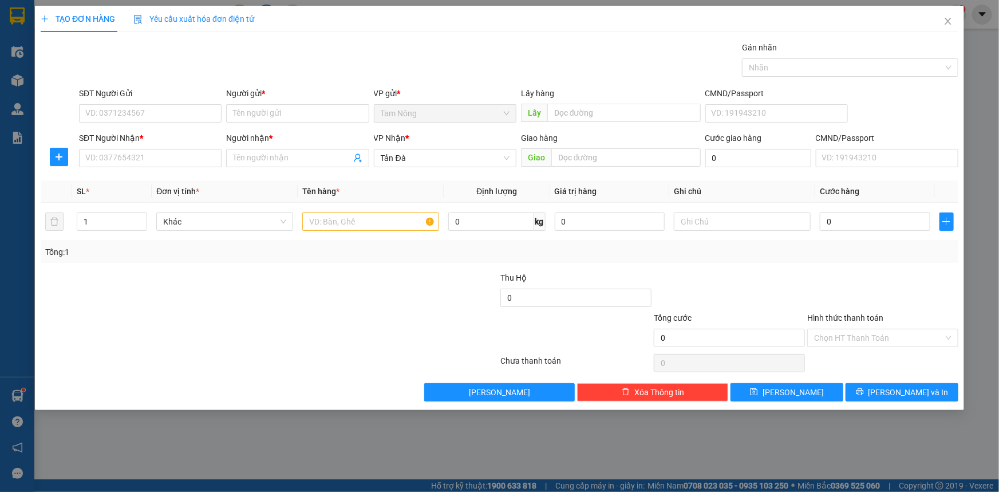
click at [412, 321] on div at bounding box center [422, 332] width 153 height 40
click at [413, 164] on span "Tản Đà" at bounding box center [445, 157] width 129 height 17
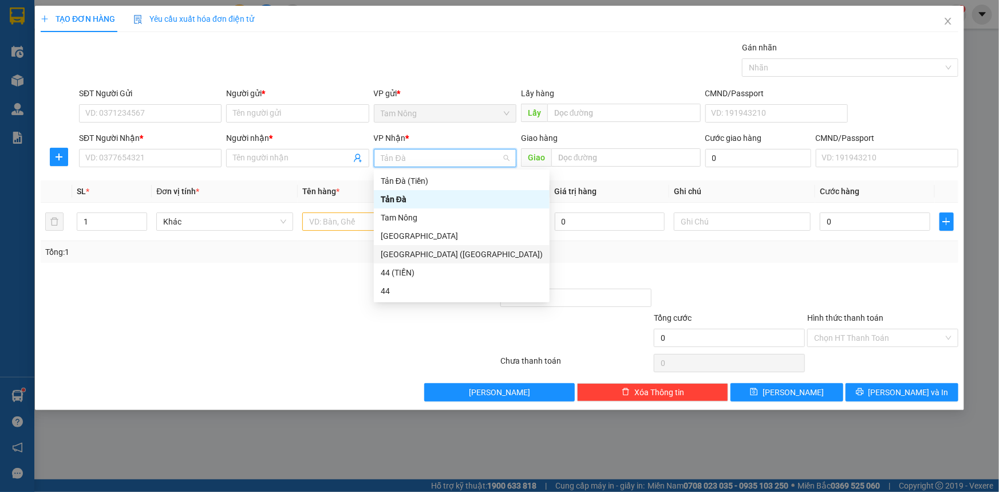
drag, startPoint x: 325, startPoint y: 290, endPoint x: 328, endPoint y: 273, distance: 17.0
click at [324, 290] on div at bounding box center [193, 291] width 307 height 40
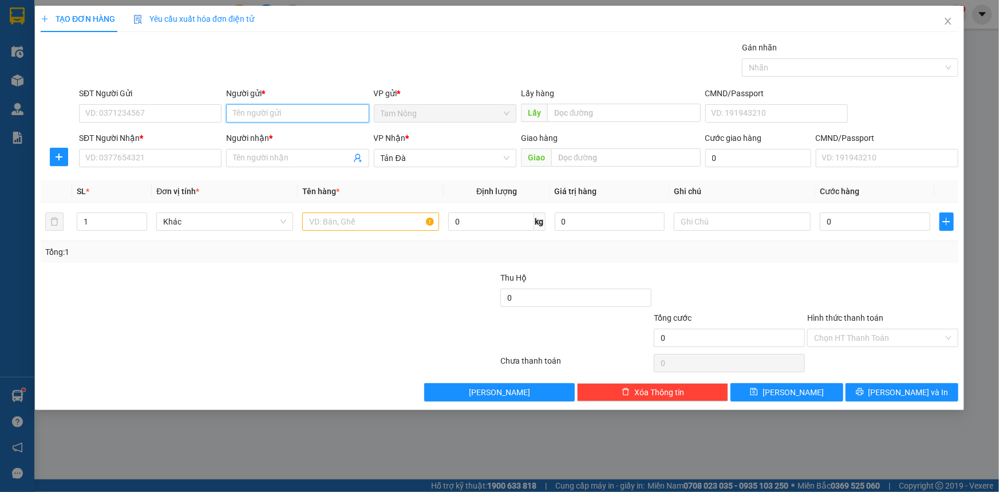
click at [251, 111] on input "Người gửi *" at bounding box center [297, 113] width 143 height 18
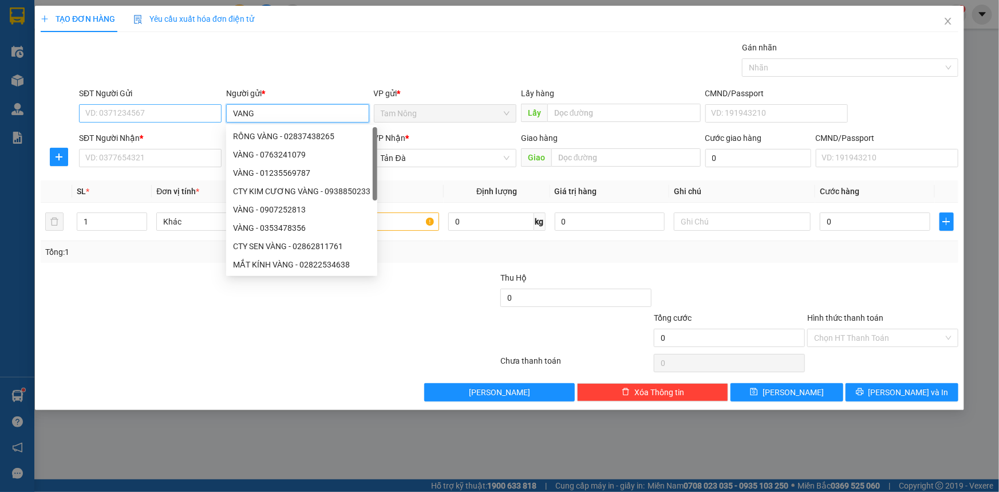
type input "VANG"
click at [196, 112] on input "SĐT Người Gửi" at bounding box center [150, 113] width 143 height 18
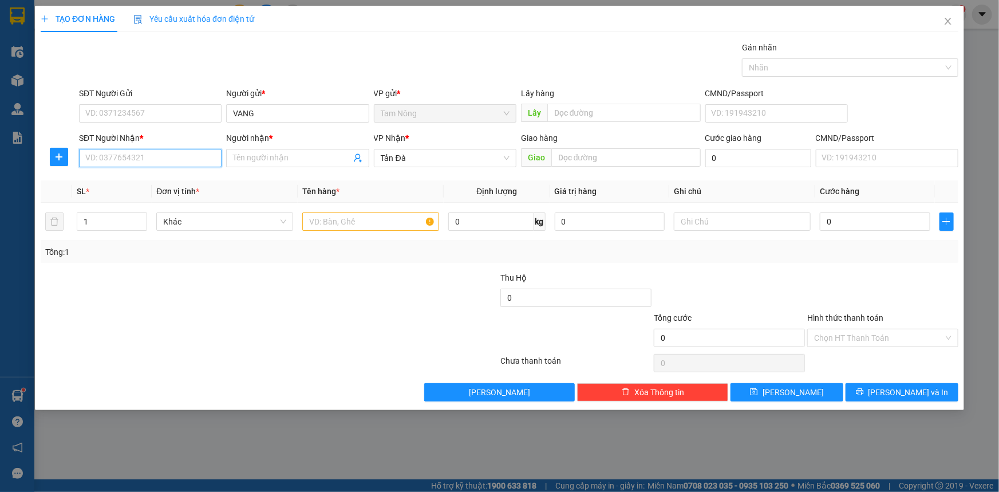
click at [177, 164] on input "SĐT Người Nhận *" at bounding box center [150, 158] width 143 height 18
click at [338, 226] on input "text" at bounding box center [370, 221] width 137 height 18
type input "TMSUT"
click at [199, 164] on input "SĐT Người Nhận *" at bounding box center [150, 158] width 143 height 18
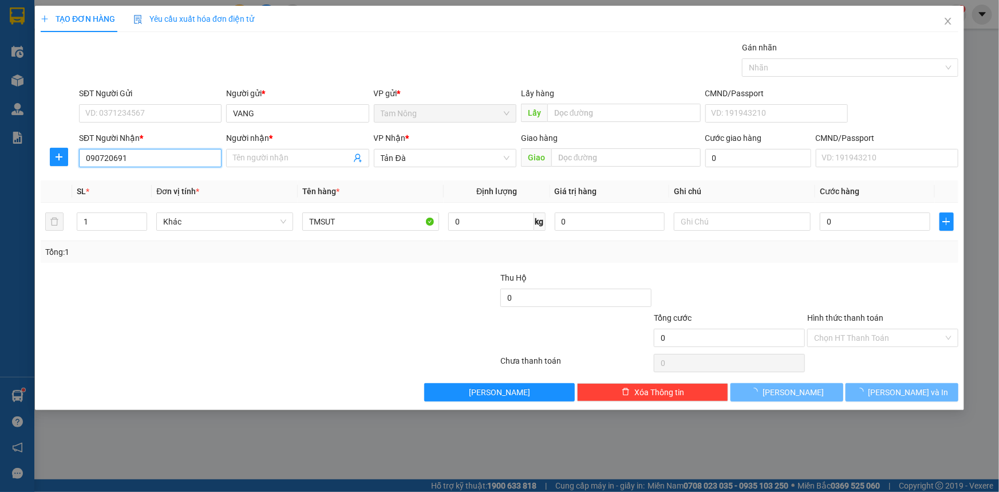
type input "0907206914"
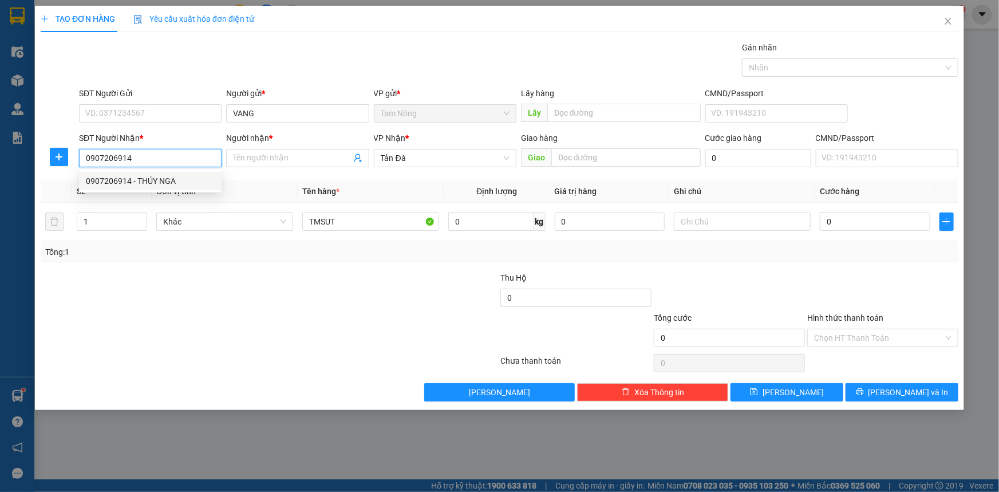
click at [141, 180] on div "0907206914 - THÚY NGA" at bounding box center [150, 181] width 129 height 13
type input "THÚY NGA"
type input "0907206914"
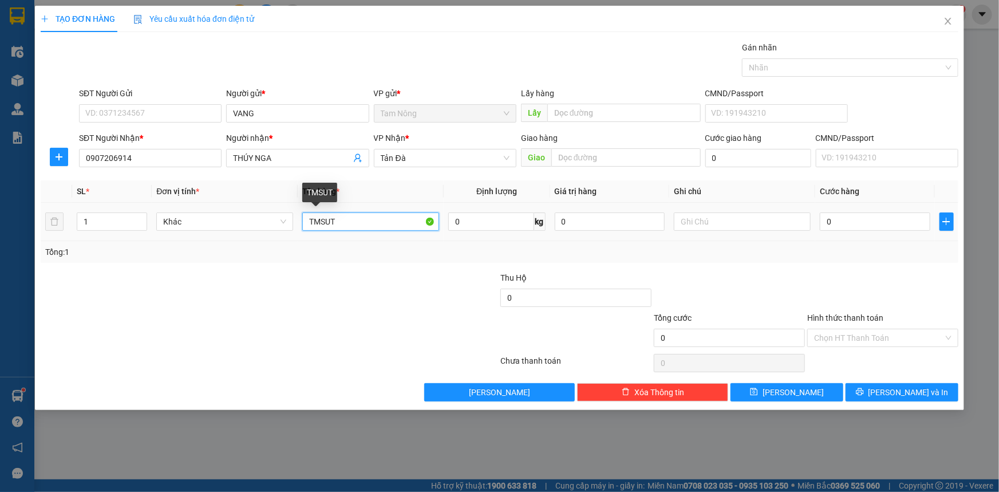
click at [368, 223] on input "TMSUT" at bounding box center [370, 221] width 137 height 18
type input "TMUTS"
click at [752, 226] on input "text" at bounding box center [742, 221] width 137 height 18
type input "D"
type input "Đ"
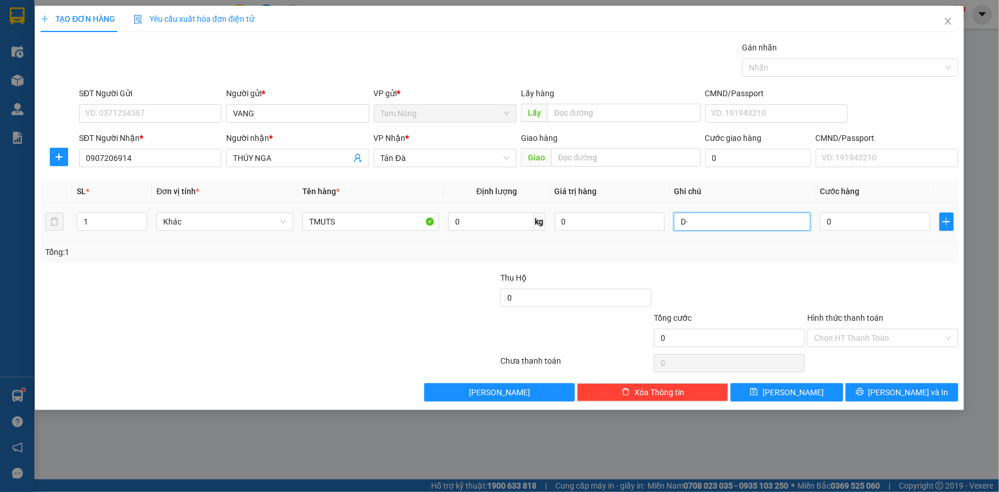
type input "D"
type input "ĐỒ ĂN"
click at [369, 282] on div at bounding box center [422, 291] width 153 height 40
click at [856, 228] on input "0" at bounding box center [875, 221] width 111 height 18
click at [755, 285] on div at bounding box center [729, 291] width 153 height 40
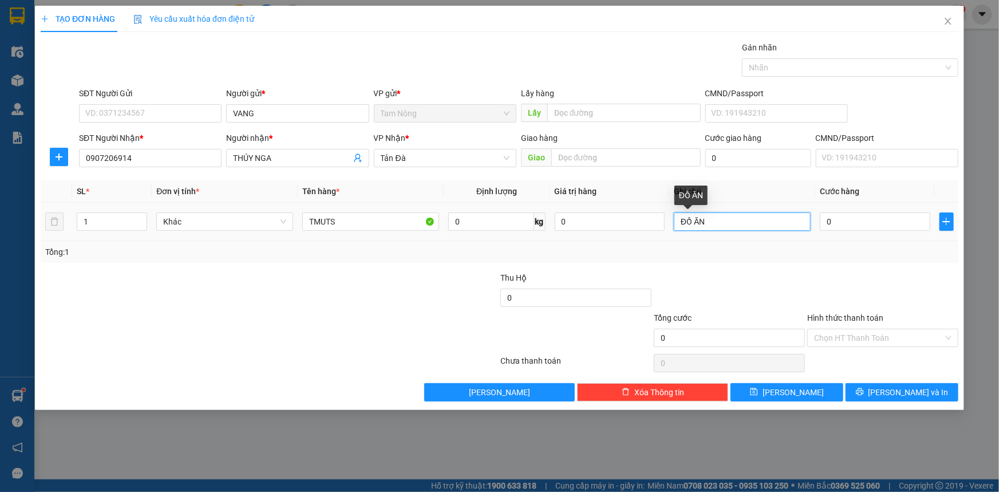
click at [719, 225] on input "ĐỒ ĂN" at bounding box center [742, 221] width 137 height 18
click at [879, 219] on input "0" at bounding box center [875, 221] width 111 height 18
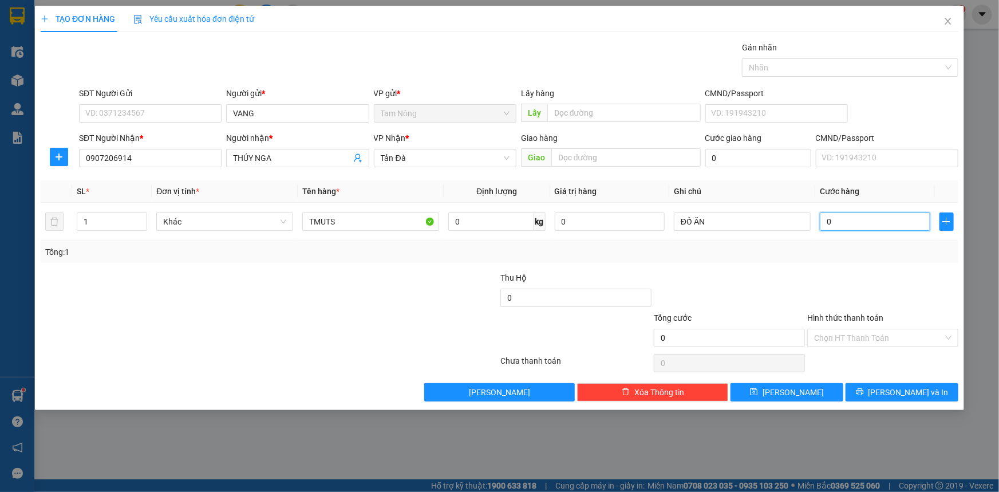
type input "3"
type input "30"
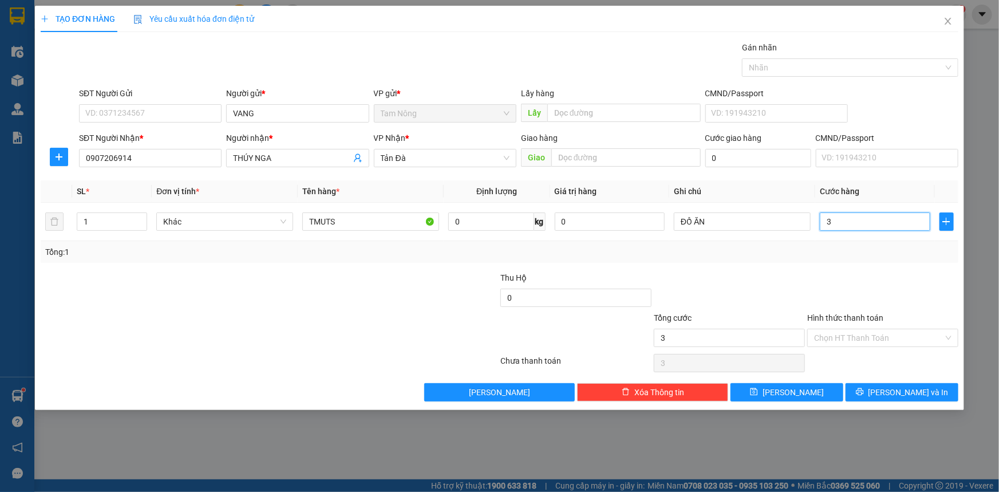
type input "30"
type input "30.000"
click at [807, 289] on div "Thu Hộ 0" at bounding box center [500, 291] width 920 height 40
click at [893, 337] on input "Hình thức thanh toán" at bounding box center [878, 337] width 129 height 17
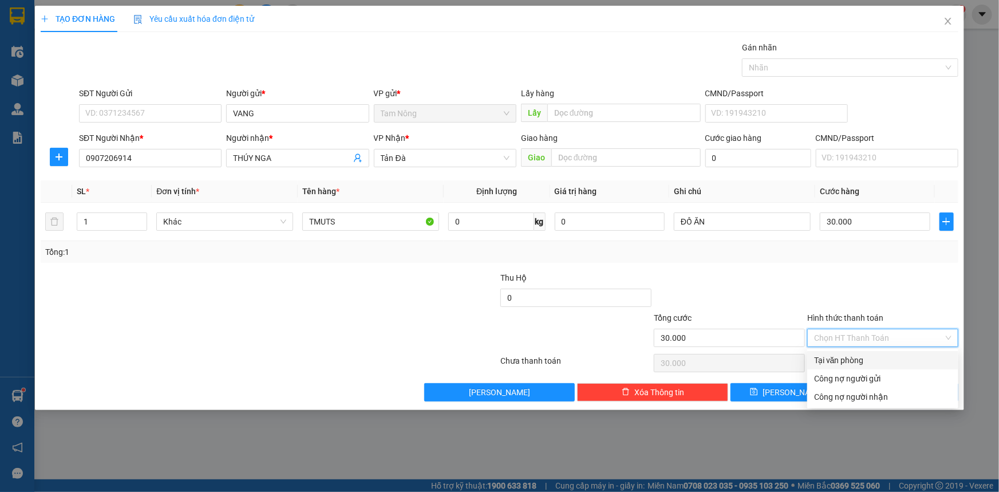
click at [845, 357] on div "Tại văn phòng" at bounding box center [882, 360] width 137 height 13
type input "0"
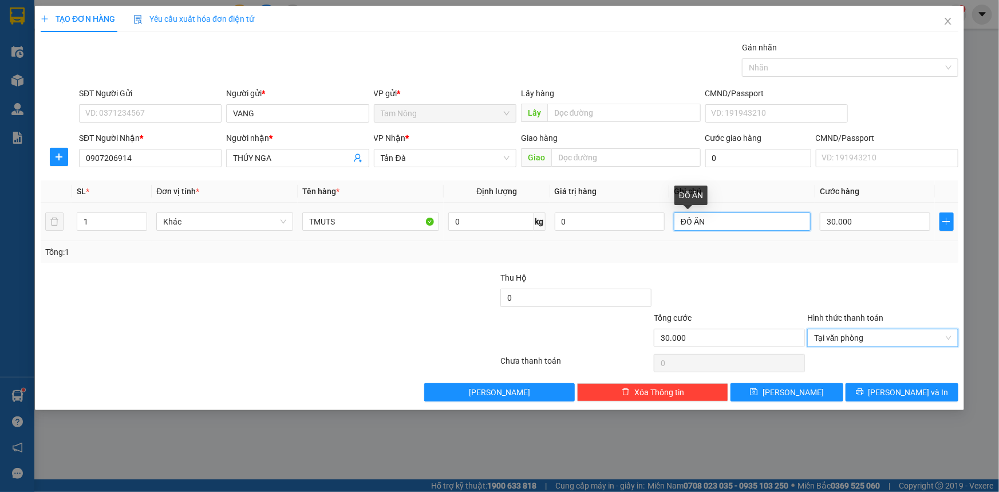
click at [718, 223] on input "ĐỒ ĂN" at bounding box center [742, 221] width 137 height 18
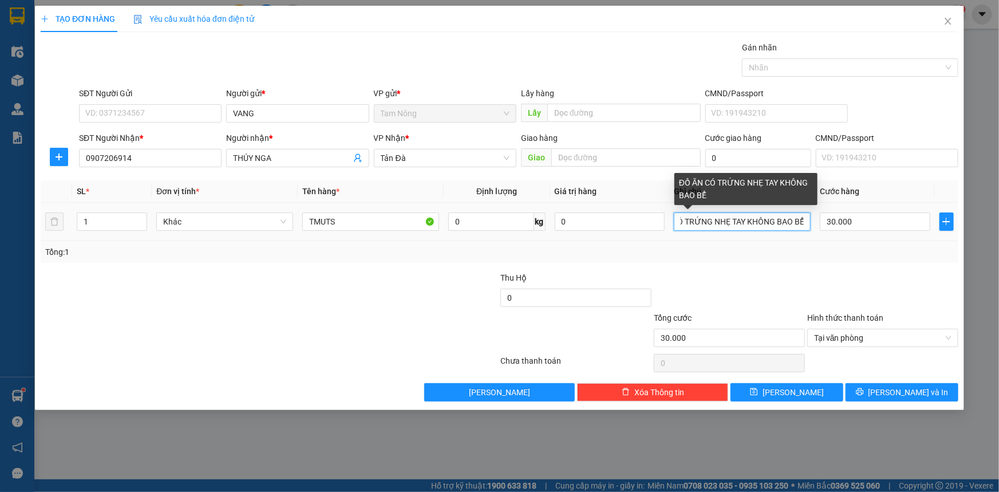
scroll to position [0, 34]
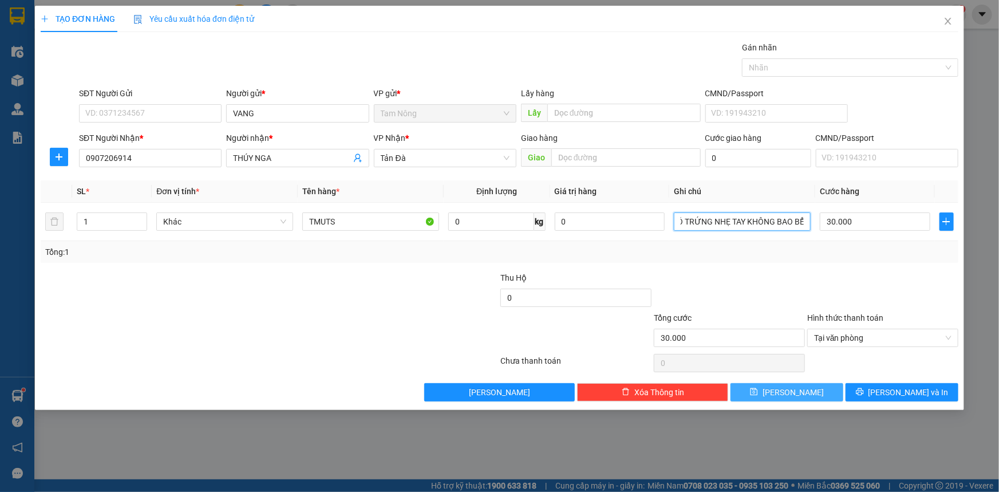
type input "ĐỒ ĂN CÓ TRỨNG NHẸ TAY KHÔNG BAO BỂ"
click at [789, 387] on span "[PERSON_NAME]" at bounding box center [793, 392] width 61 height 13
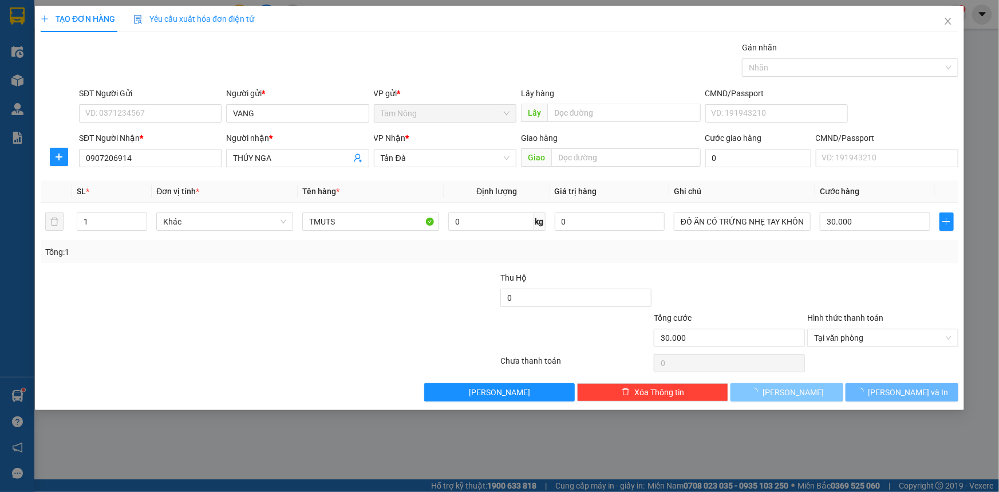
type input "0"
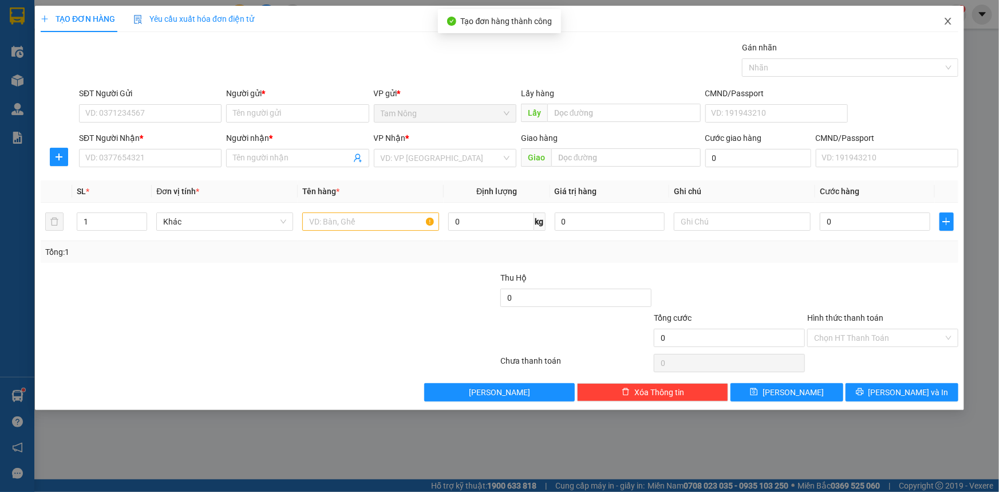
click at [949, 21] on icon "close" at bounding box center [948, 21] width 6 height 7
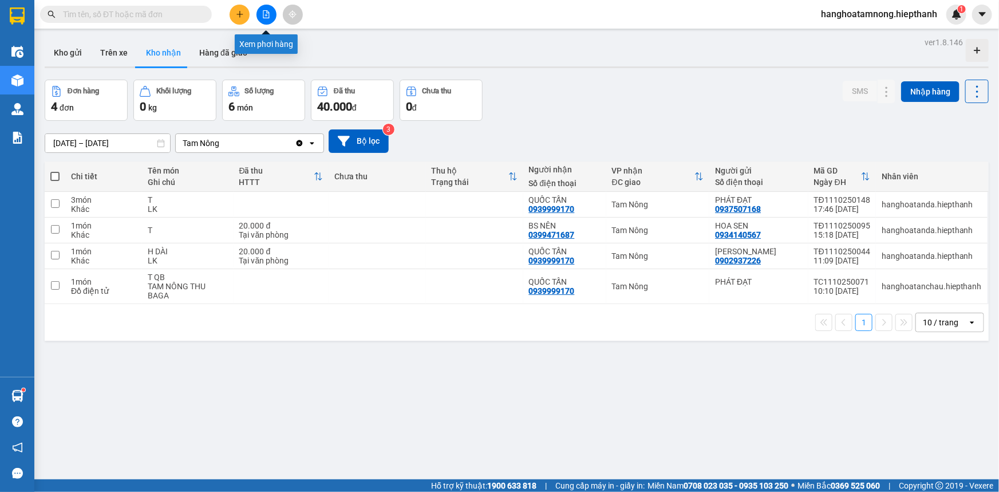
click at [269, 19] on button at bounding box center [267, 15] width 20 height 20
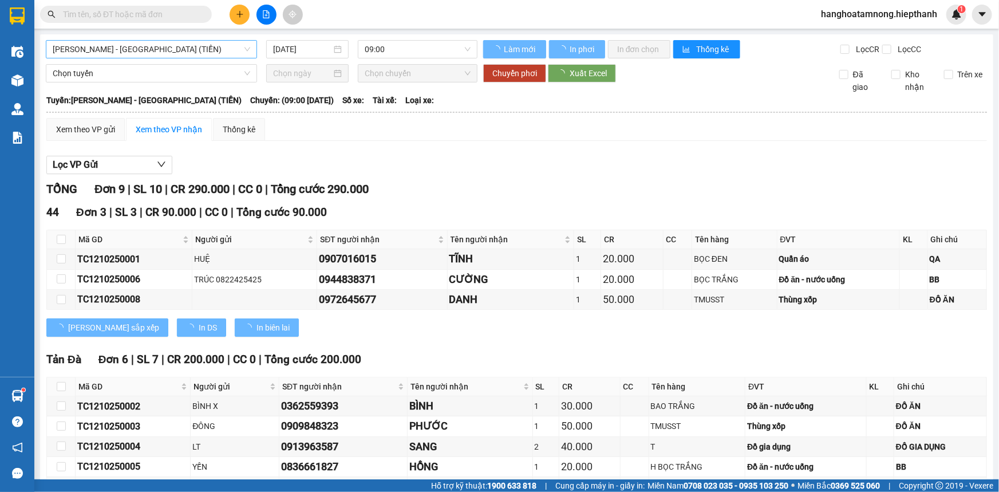
click at [137, 46] on span "[PERSON_NAME] - [GEOGRAPHIC_DATA] (TIỀN)" at bounding box center [152, 49] width 198 height 17
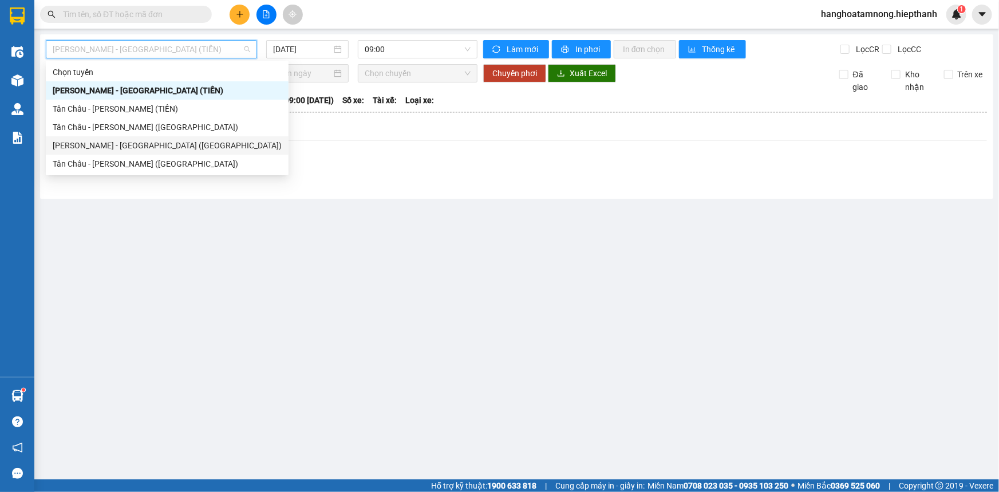
click at [84, 151] on div "[PERSON_NAME] - [GEOGRAPHIC_DATA] ([GEOGRAPHIC_DATA])" at bounding box center [167, 145] width 229 height 13
type input "[DATE]"
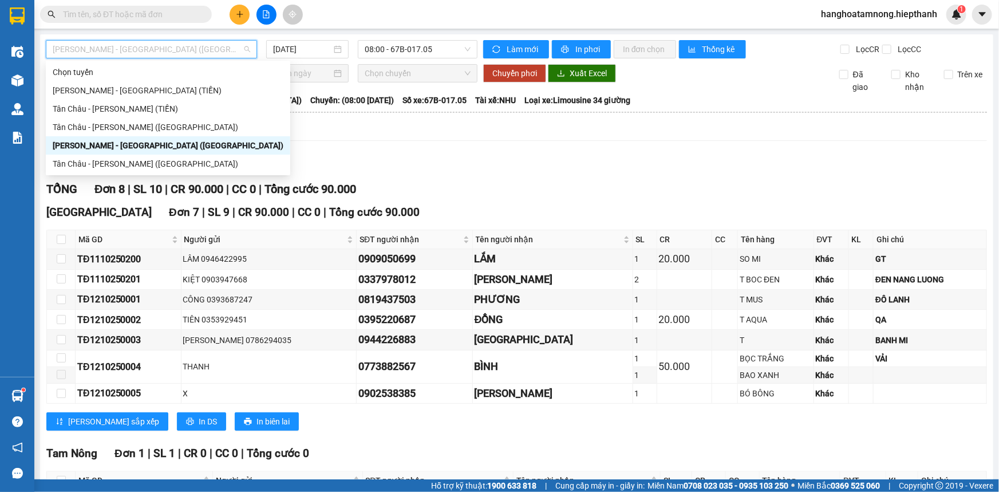
click at [137, 52] on span "[PERSON_NAME] - [GEOGRAPHIC_DATA] ([GEOGRAPHIC_DATA])" at bounding box center [152, 49] width 198 height 17
click at [114, 156] on div "Tân Châu - [PERSON_NAME] ([GEOGRAPHIC_DATA])" at bounding box center [168, 164] width 245 height 18
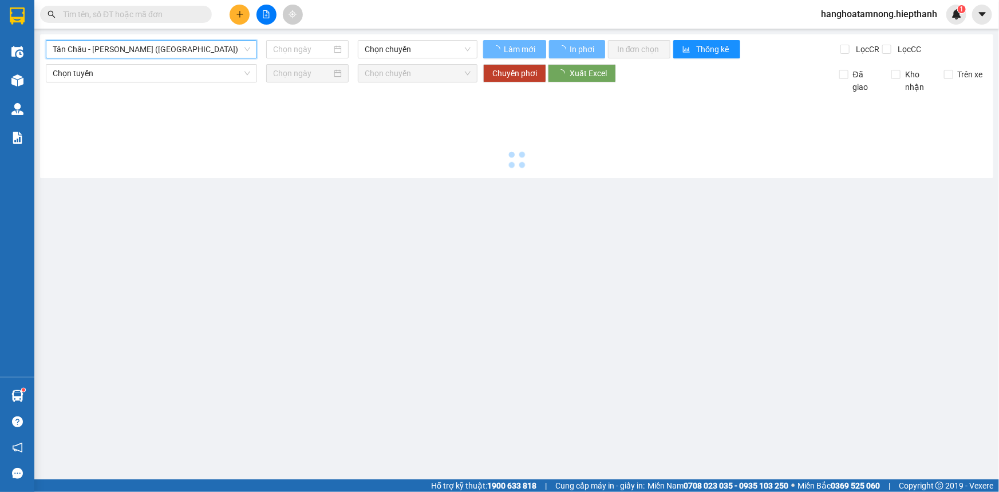
type input "[DATE]"
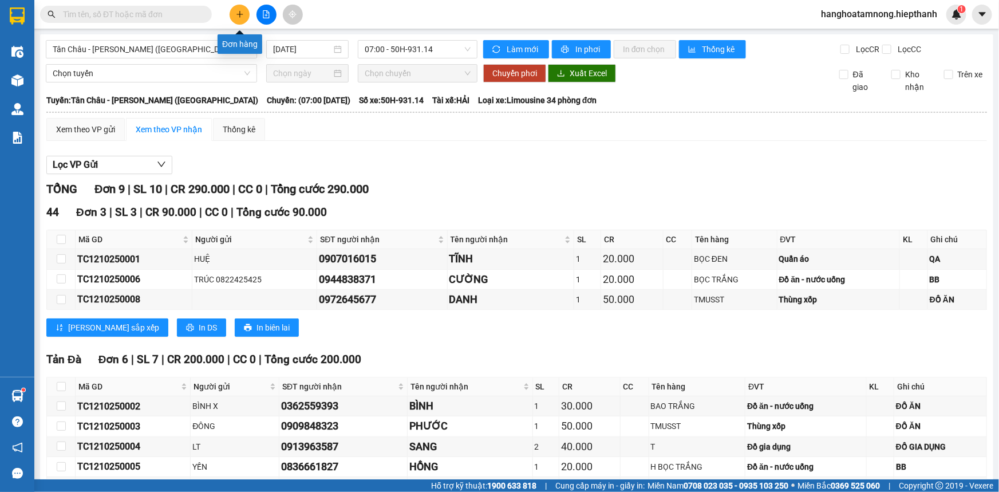
click at [235, 17] on button at bounding box center [240, 15] width 20 height 20
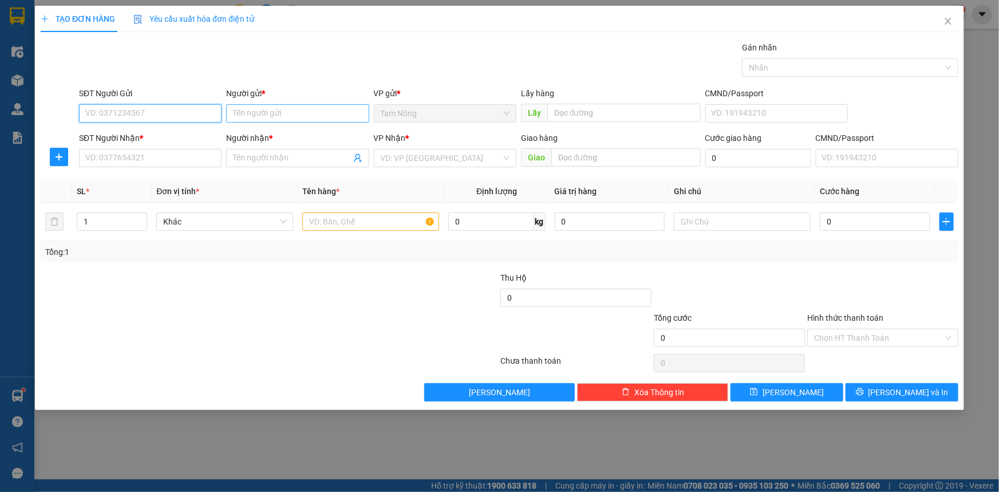
click at [312, 109] on input "Người gửi *" at bounding box center [297, 113] width 143 height 18
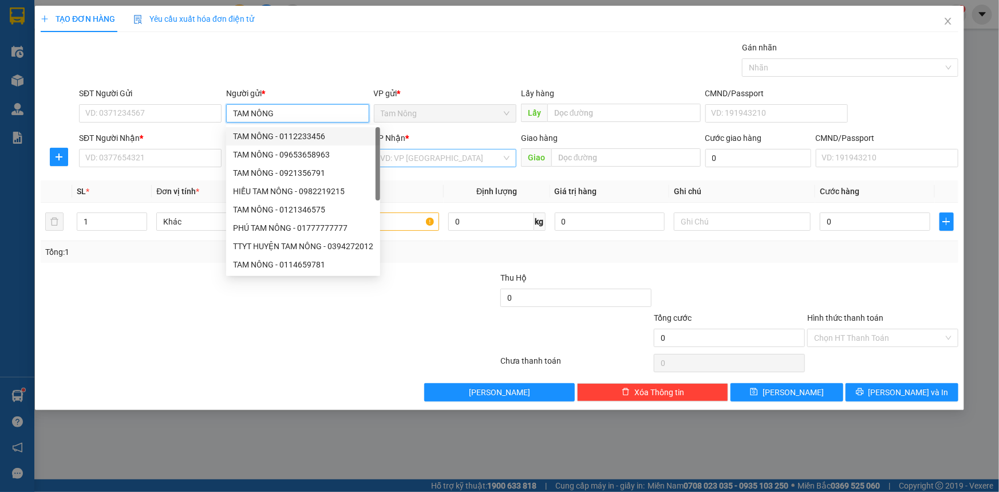
type input "TAM NÔNG"
click at [423, 160] on input "search" at bounding box center [441, 157] width 121 height 17
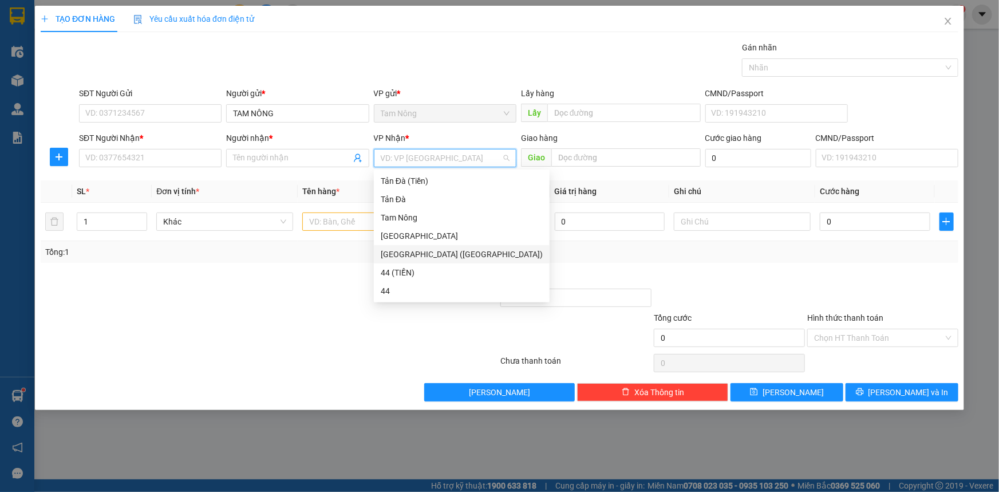
click at [409, 252] on div "[GEOGRAPHIC_DATA] ([GEOGRAPHIC_DATA])" at bounding box center [462, 254] width 162 height 13
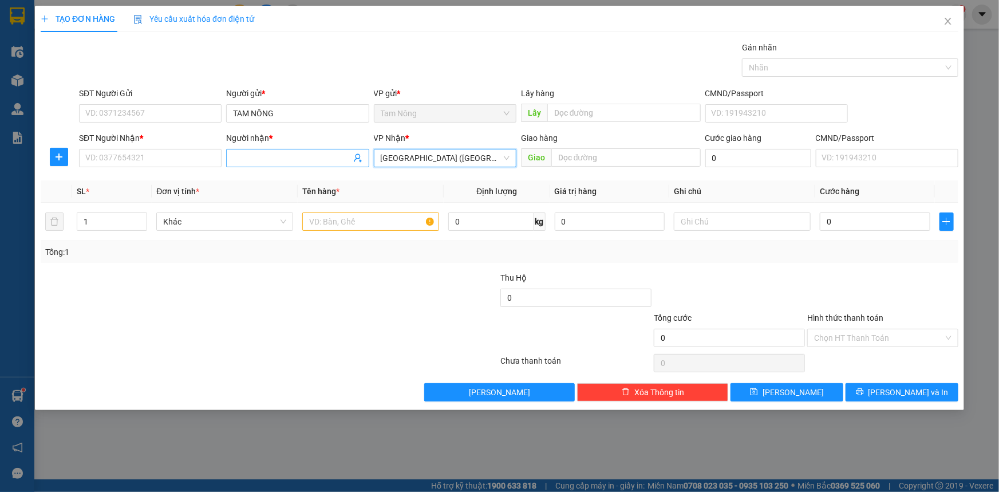
click at [242, 152] on input "Người nhận *" at bounding box center [291, 158] width 117 height 13
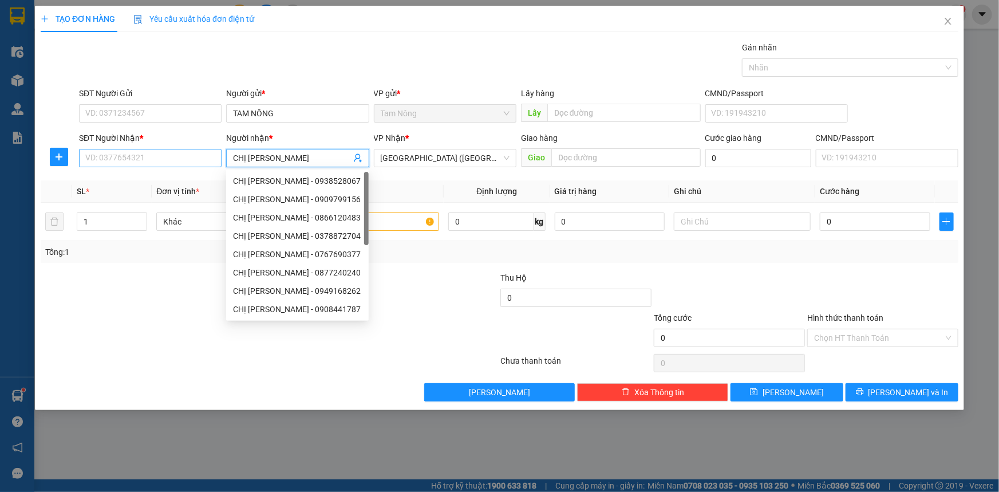
type input "CHỊ [PERSON_NAME]"
click at [159, 155] on input "SĐT Người Nhận *" at bounding box center [150, 158] width 143 height 18
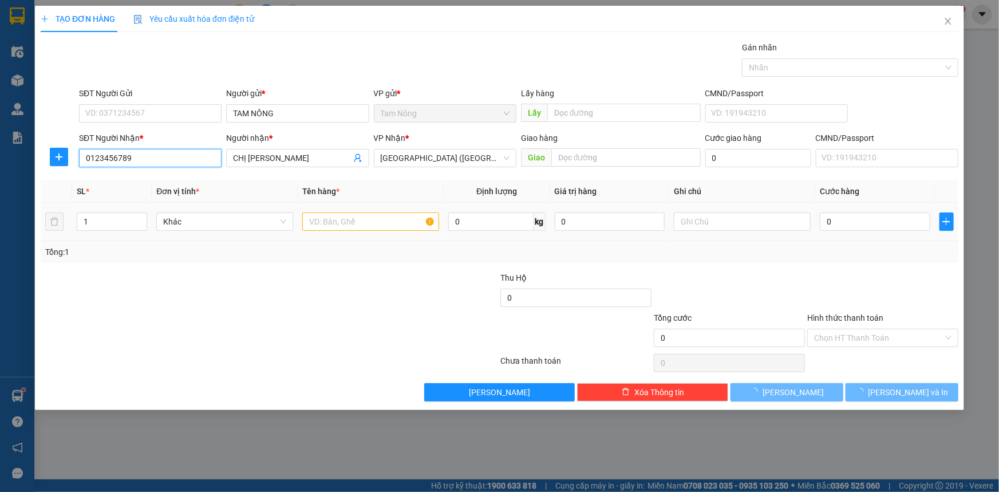
type input "0123456789"
click at [369, 223] on input "text" at bounding box center [370, 221] width 137 height 18
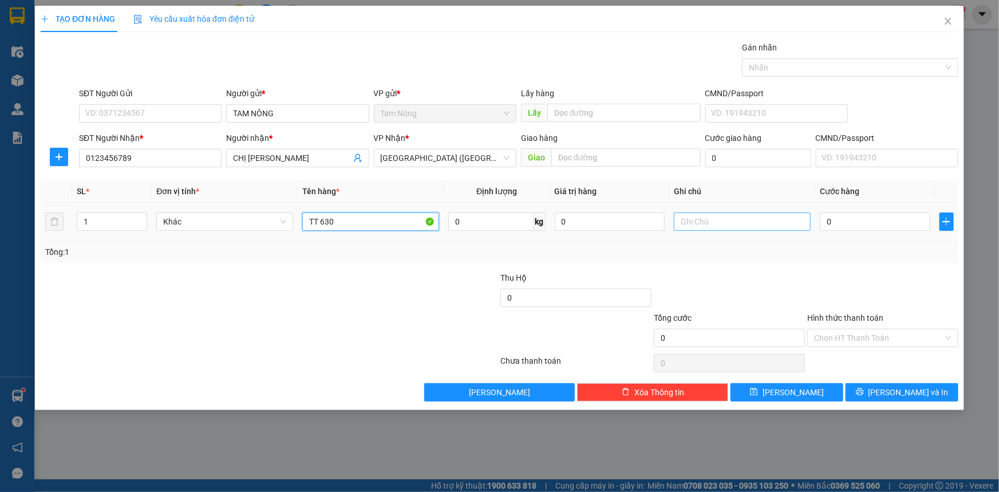
type input "TT 630"
click at [719, 215] on input "text" at bounding box center [742, 221] width 137 height 18
type input "BAGA 11/10"
click at [748, 260] on div "Tổng: 1" at bounding box center [500, 252] width 918 height 22
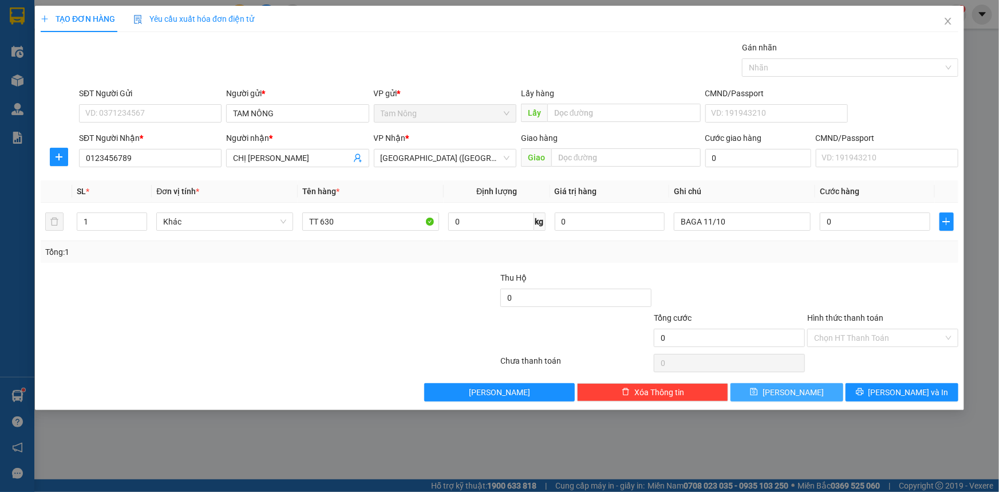
click at [758, 390] on icon "save" at bounding box center [754, 392] width 8 height 8
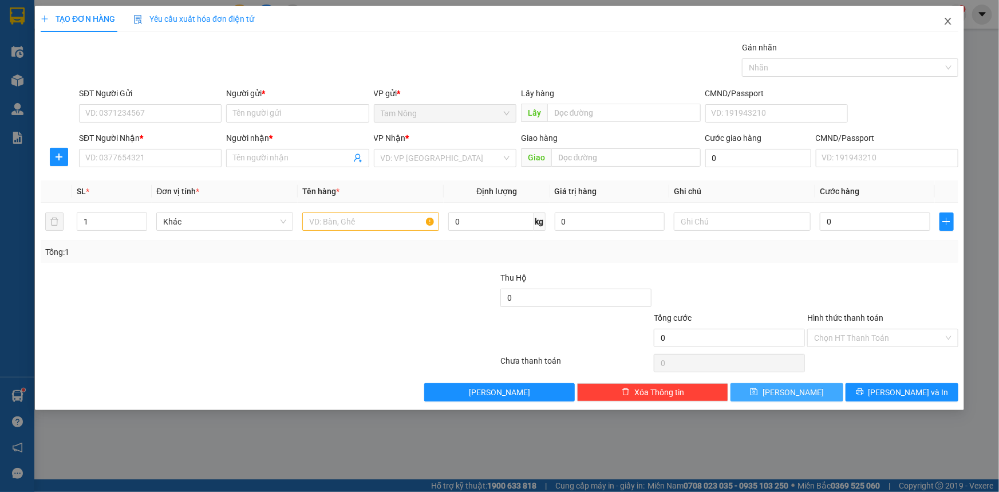
drag, startPoint x: 944, startPoint y: 17, endPoint x: 773, endPoint y: 0, distance: 172.1
click at [945, 18] on icon "close" at bounding box center [948, 21] width 9 height 9
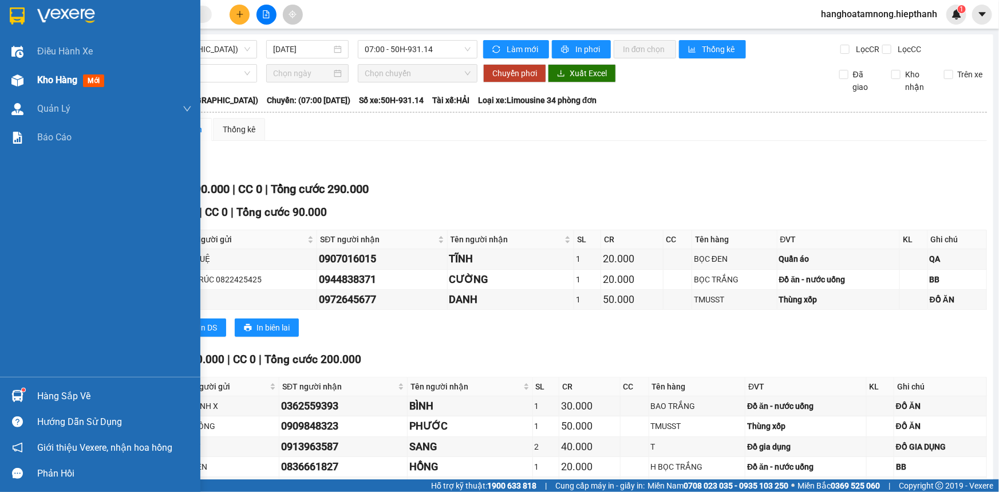
click at [44, 74] on div "Kho hàng mới" at bounding box center [73, 80] width 72 height 14
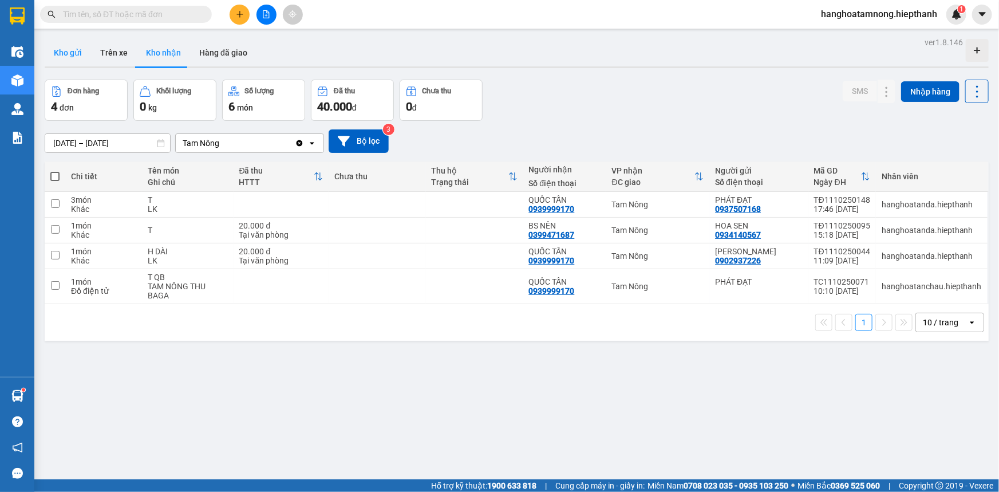
click at [65, 52] on button "Kho gửi" at bounding box center [68, 52] width 46 height 27
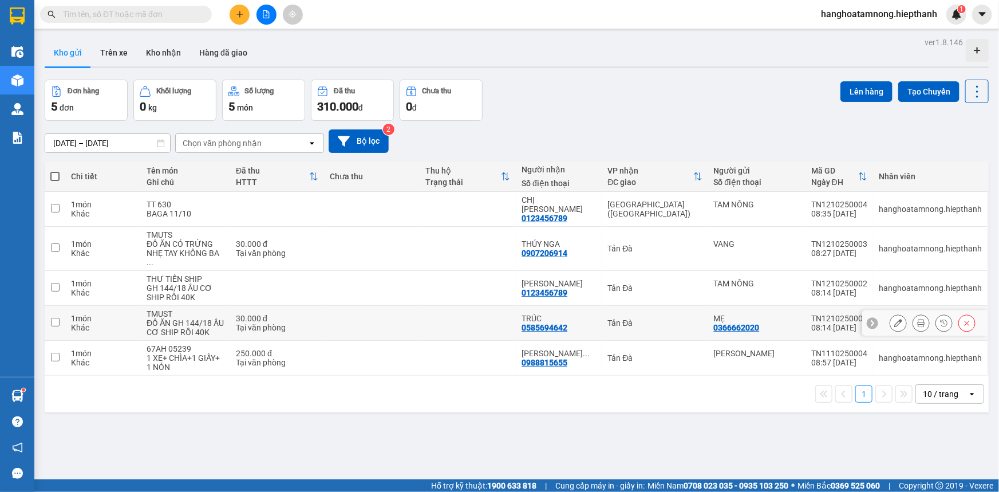
click at [52, 318] on input "checkbox" at bounding box center [55, 322] width 9 height 9
checkbox input "true"
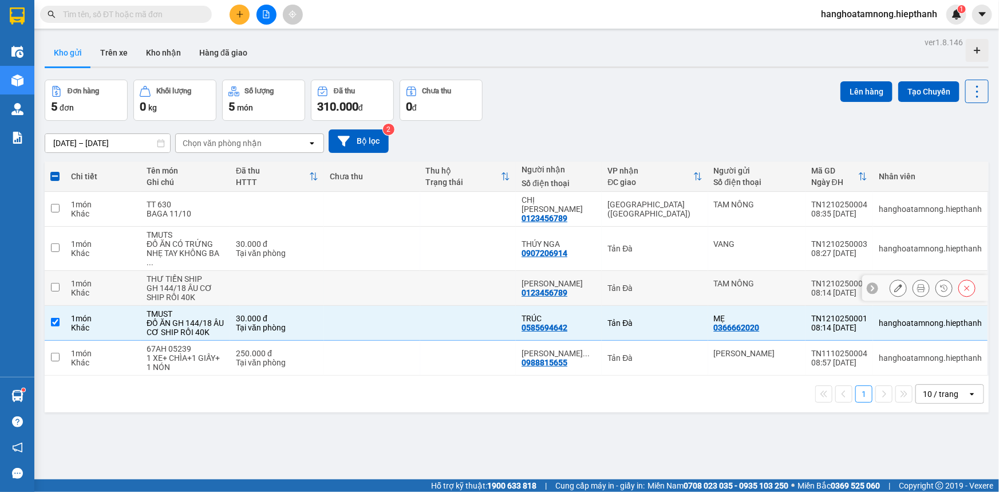
click at [52, 283] on input "checkbox" at bounding box center [55, 287] width 9 height 9
checkbox input "true"
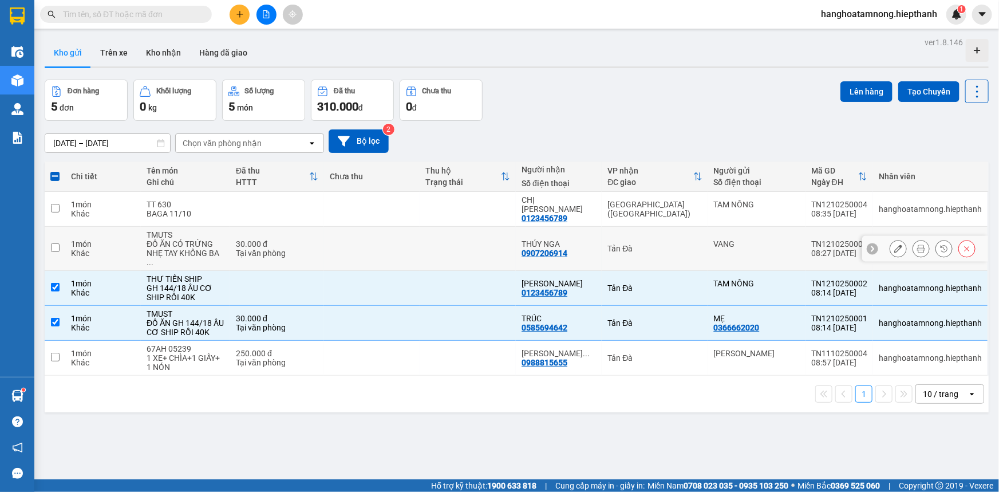
click at [51, 243] on input "checkbox" at bounding box center [55, 247] width 9 height 9
checkbox input "true"
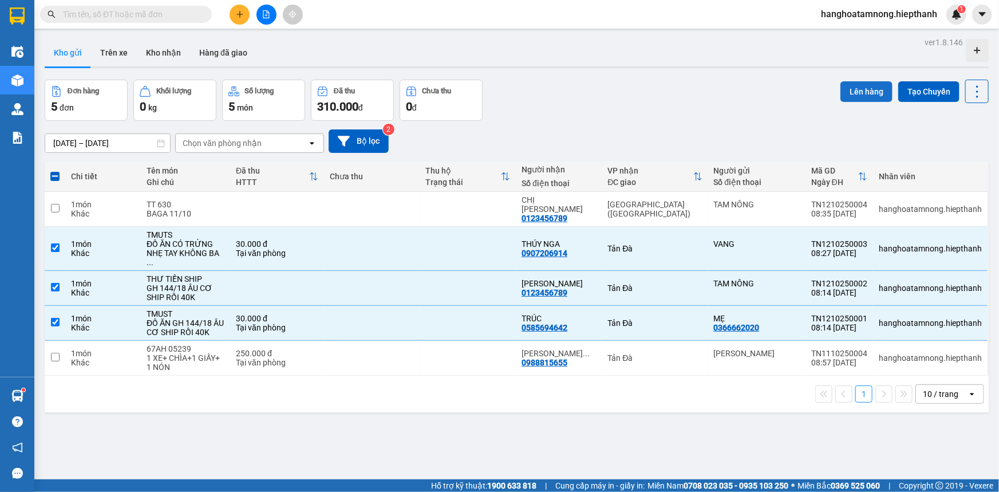
click at [849, 89] on button "Lên hàng" at bounding box center [867, 91] width 52 height 21
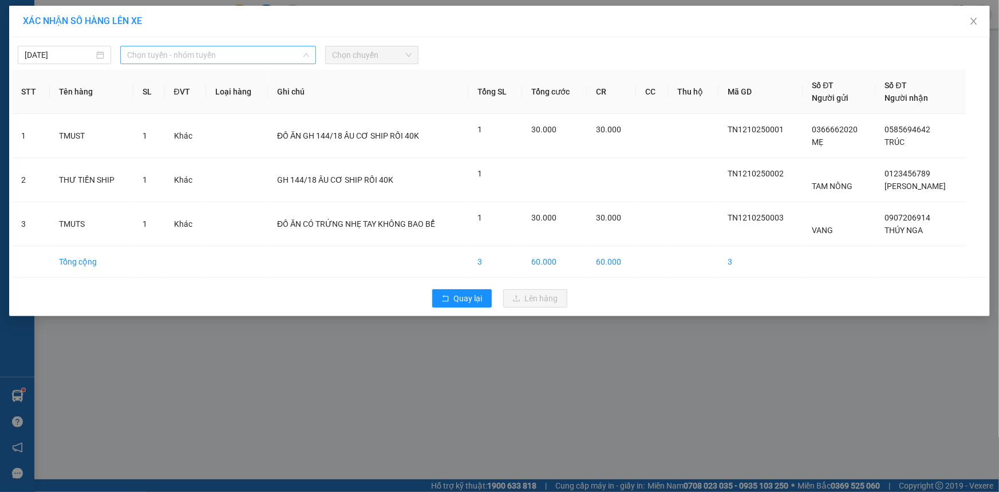
drag, startPoint x: 210, startPoint y: 54, endPoint x: 183, endPoint y: 116, distance: 66.9
click at [210, 56] on span "Chọn tuyến - nhóm tuyến" at bounding box center [218, 54] width 182 height 17
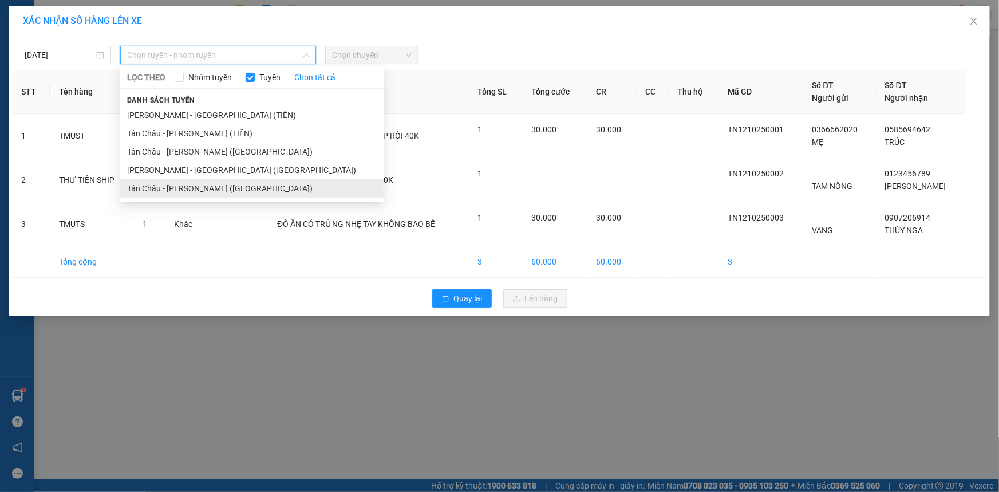
click at [168, 184] on li "Tân Châu - [PERSON_NAME] ([GEOGRAPHIC_DATA])" at bounding box center [251, 188] width 263 height 18
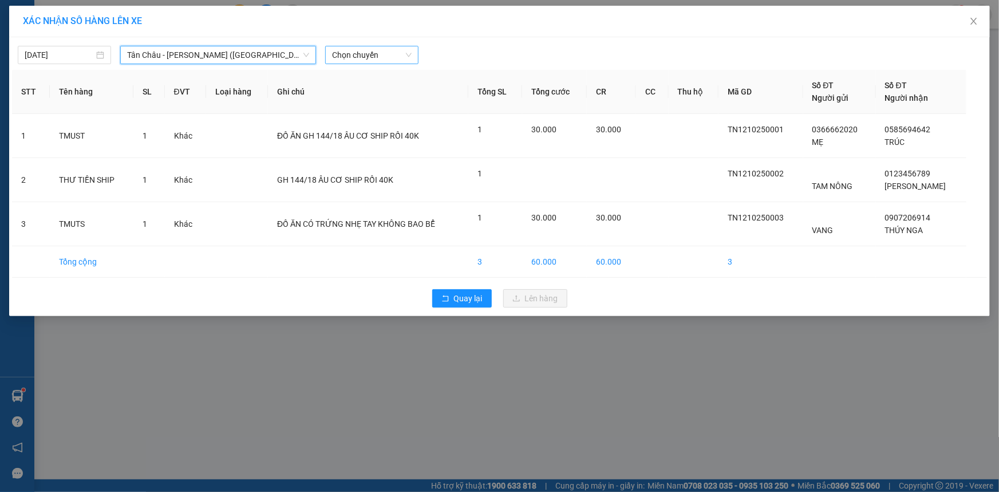
click at [384, 55] on span "Chọn chuyến" at bounding box center [372, 54] width 80 height 17
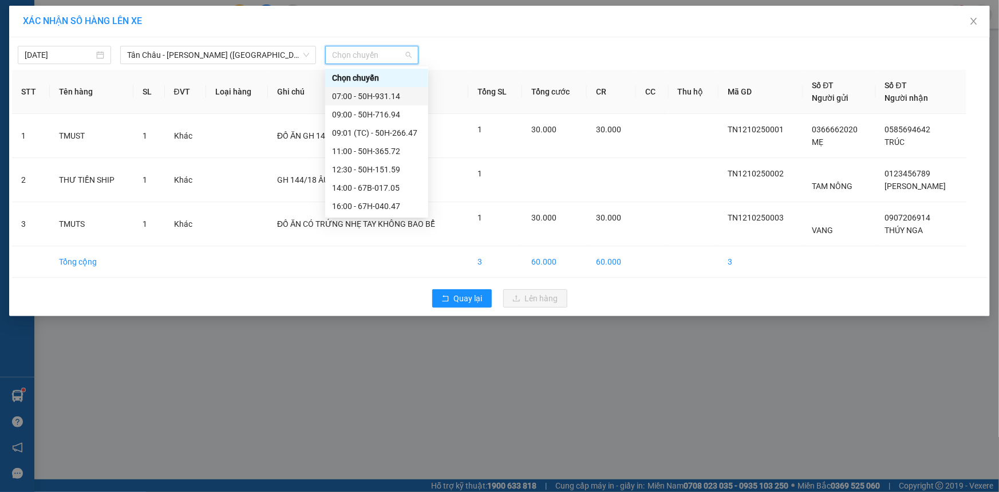
click at [359, 96] on div "07:00 - 50H-931.14" at bounding box center [376, 96] width 89 height 13
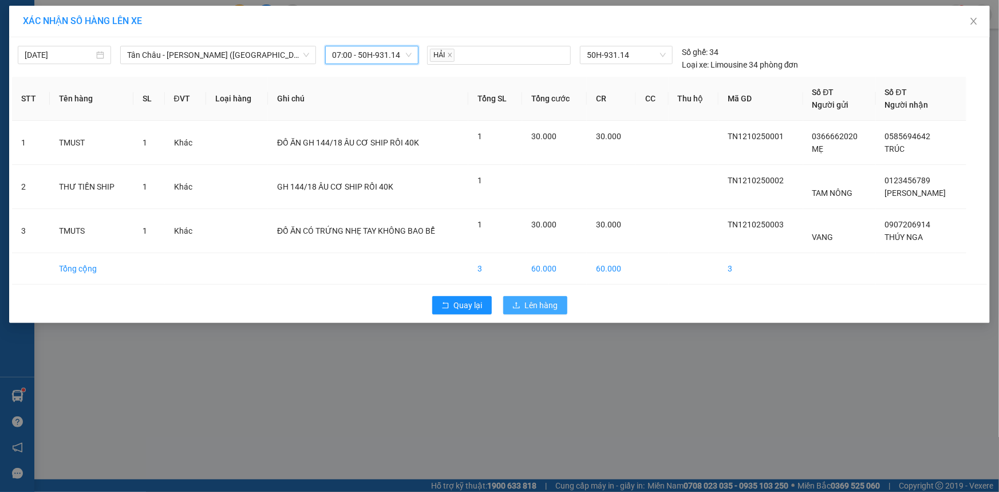
click at [513, 304] on icon "upload" at bounding box center [517, 305] width 8 height 8
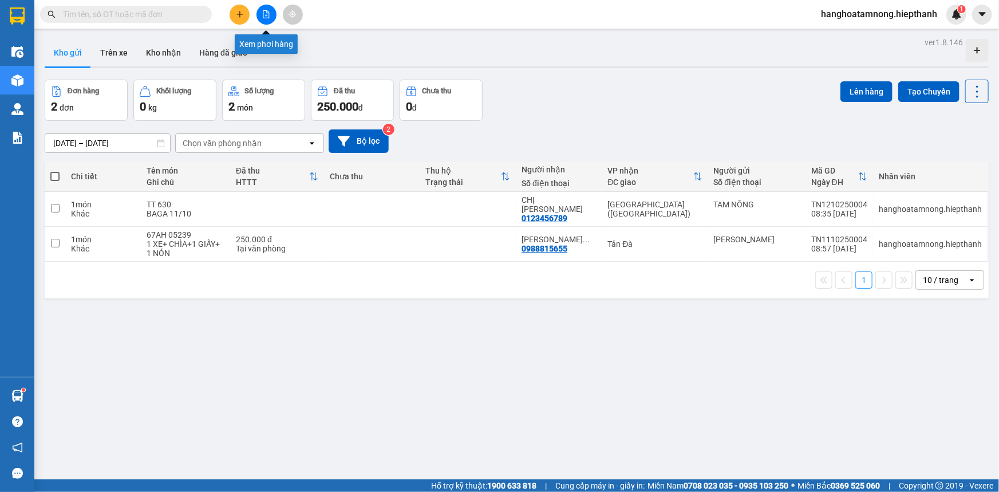
click at [263, 13] on icon "file-add" at bounding box center [266, 14] width 6 height 8
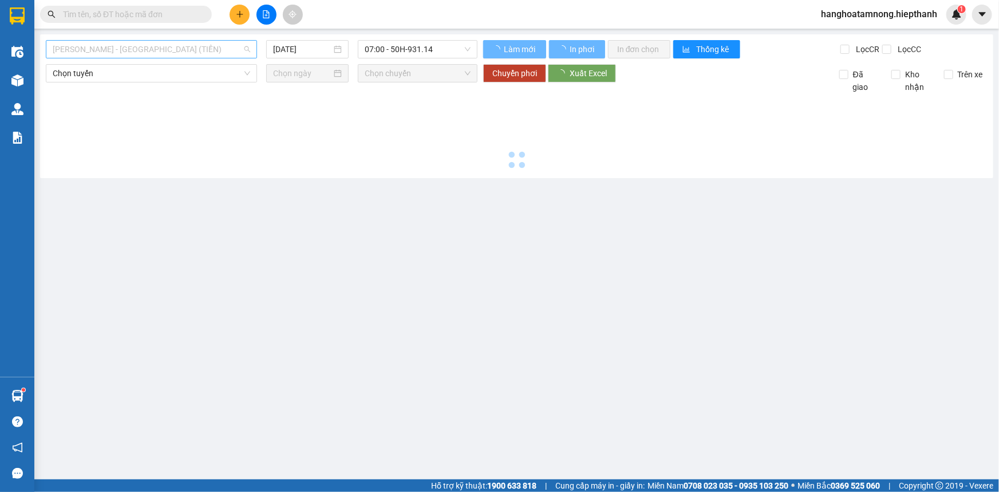
click at [148, 51] on span "[PERSON_NAME] - [GEOGRAPHIC_DATA] (TIỀN)" at bounding box center [152, 49] width 198 height 17
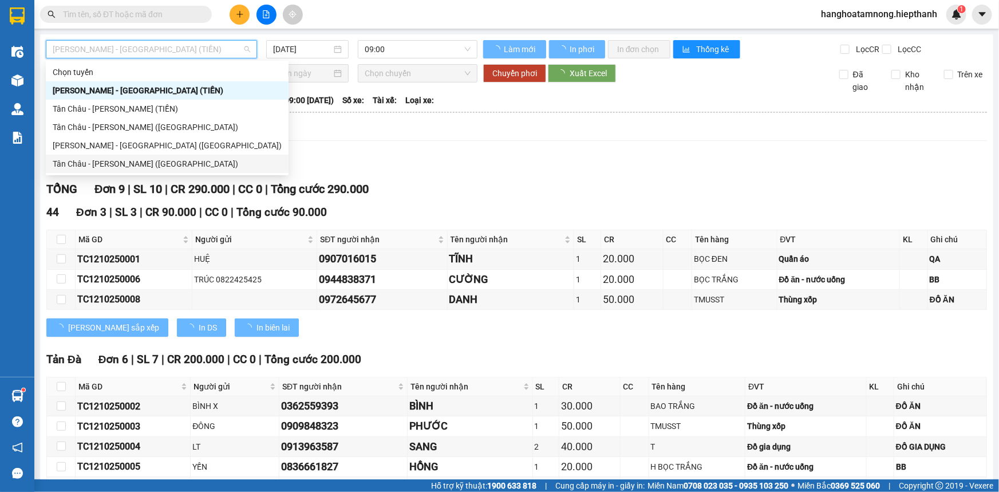
click at [120, 163] on div "Tân Châu - [PERSON_NAME] ([GEOGRAPHIC_DATA])" at bounding box center [167, 163] width 229 height 13
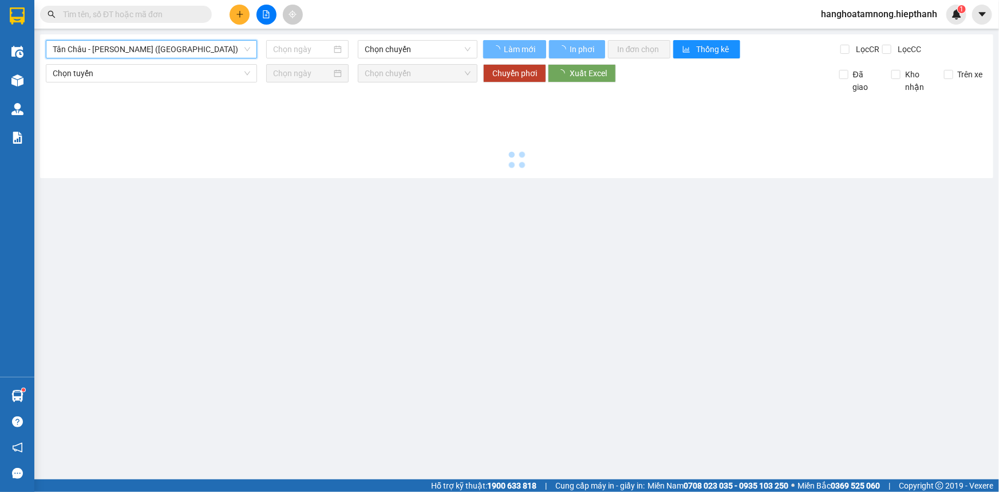
type input "[DATE]"
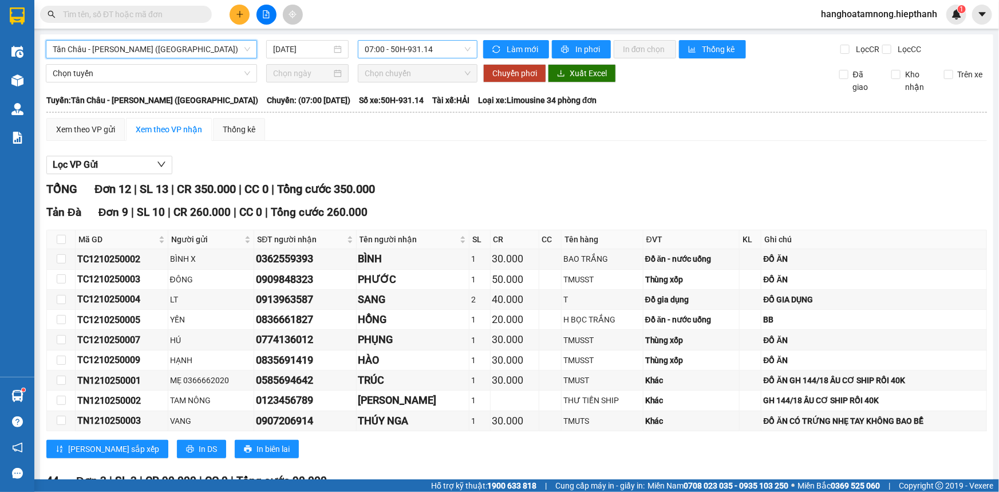
click at [403, 49] on span "07:00 - 50H-931.14" at bounding box center [418, 49] width 106 height 17
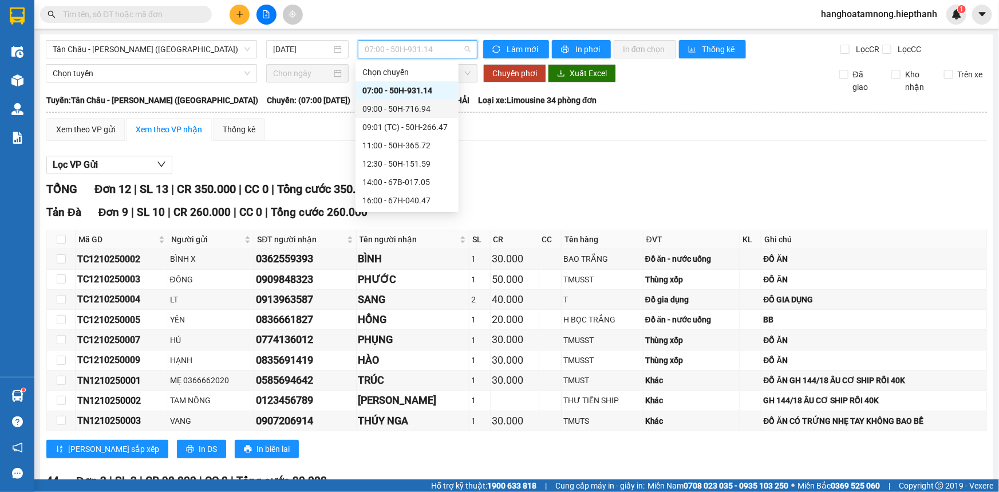
click at [372, 104] on div "09:00 - 50H-716.94" at bounding box center [407, 109] width 89 height 13
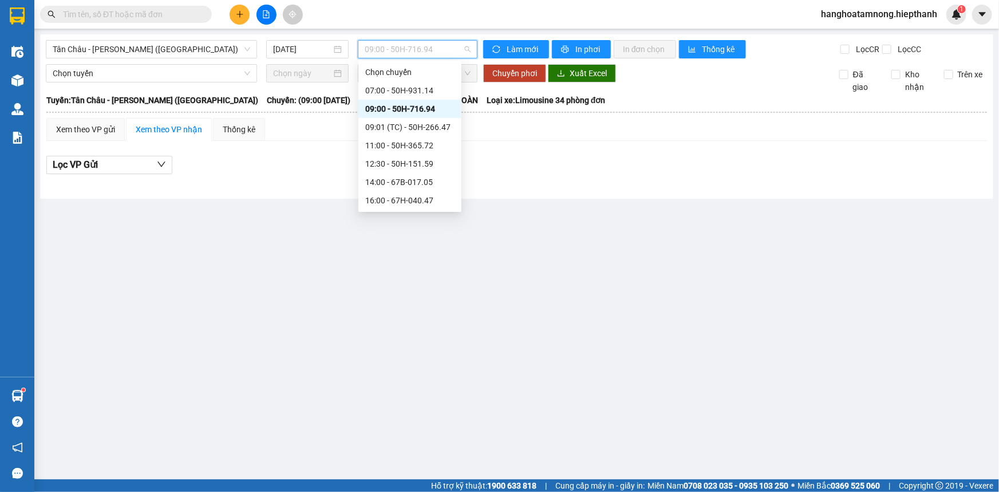
click at [390, 52] on span "09:00 - 50H-716.94" at bounding box center [418, 49] width 106 height 17
click at [384, 128] on div "09:01 (TC) - 50H-266.47" at bounding box center [409, 127] width 89 height 13
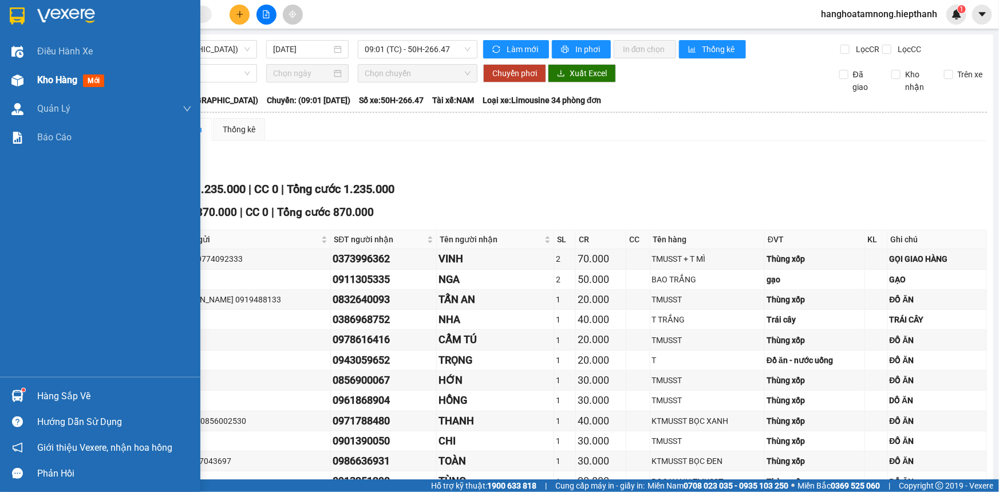
click at [23, 80] on div at bounding box center [17, 80] width 20 height 20
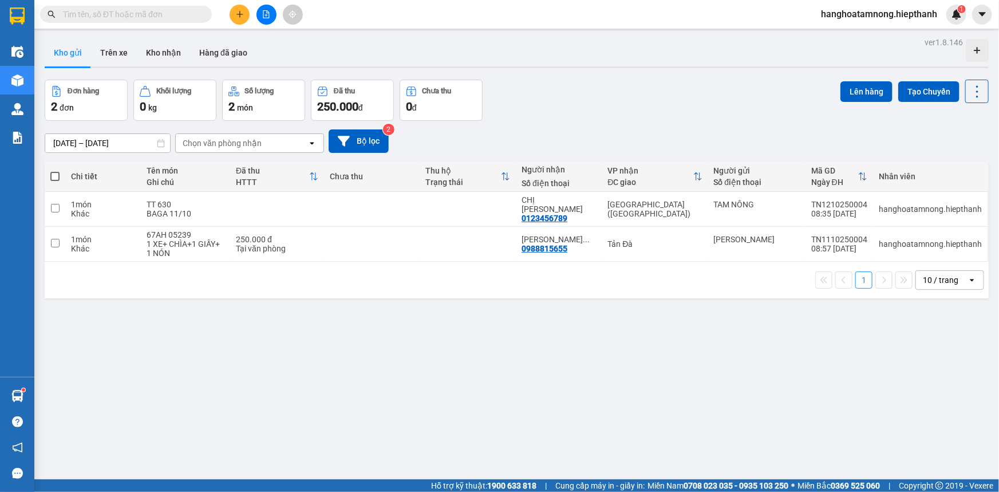
click at [263, 11] on icon "file-add" at bounding box center [266, 14] width 8 height 8
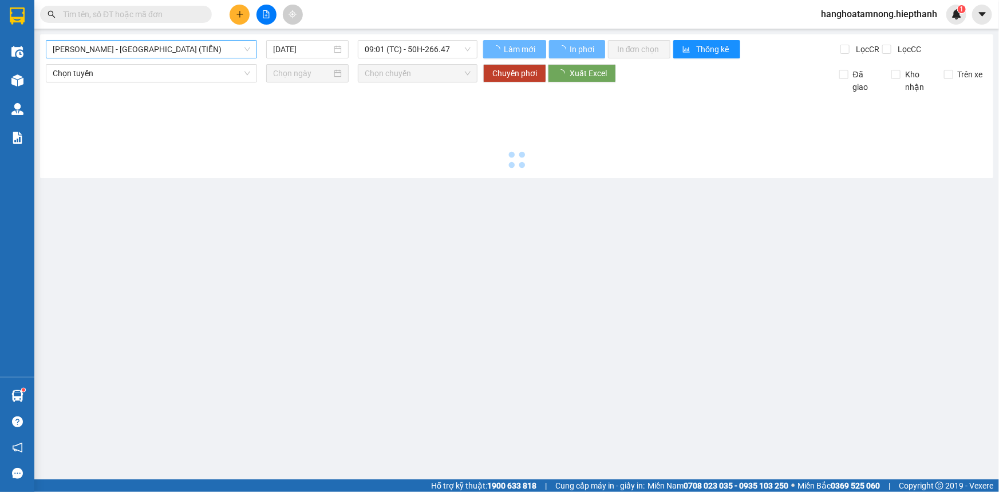
click at [133, 50] on span "[PERSON_NAME] - [GEOGRAPHIC_DATA] (TIỀN)" at bounding box center [152, 49] width 198 height 17
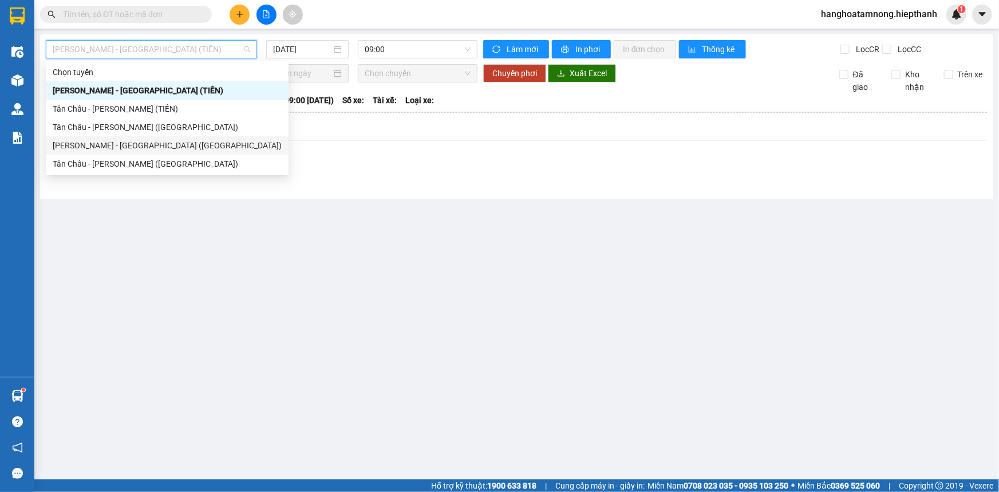
click at [86, 144] on div "[PERSON_NAME] - [GEOGRAPHIC_DATA] ([GEOGRAPHIC_DATA])" at bounding box center [167, 145] width 229 height 13
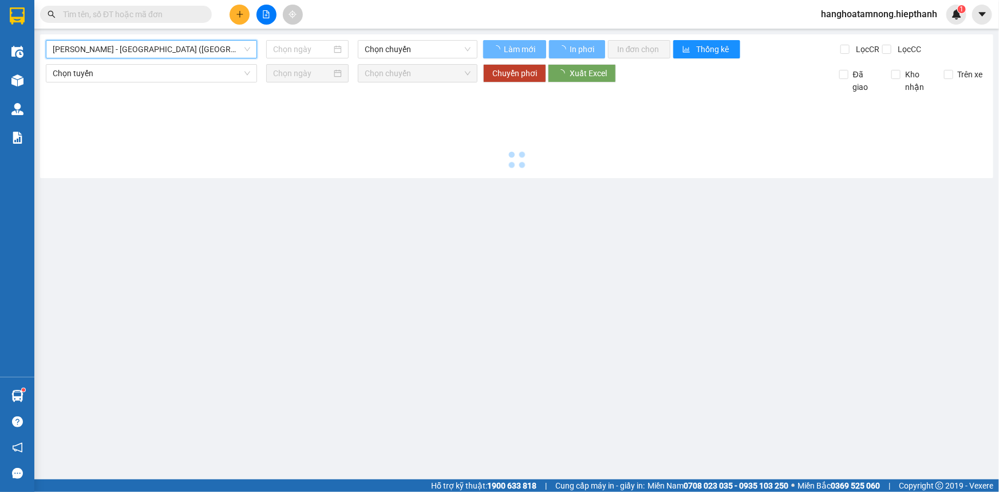
type input "[DATE]"
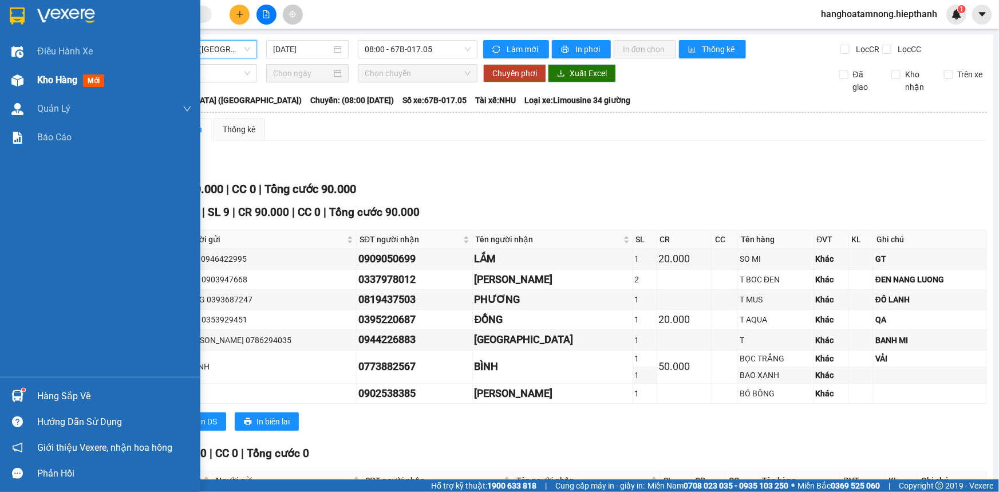
click at [20, 83] on img at bounding box center [17, 80] width 12 height 12
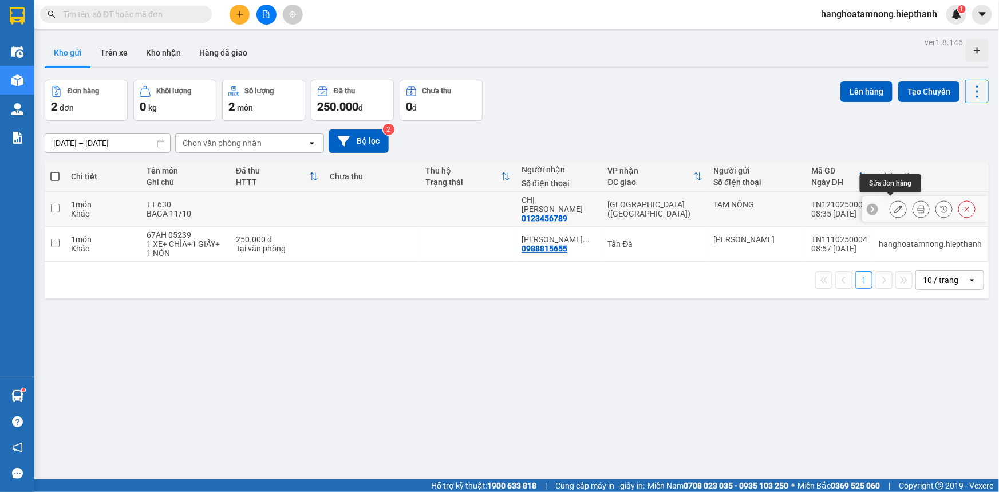
click at [891, 199] on button at bounding box center [899, 209] width 16 height 20
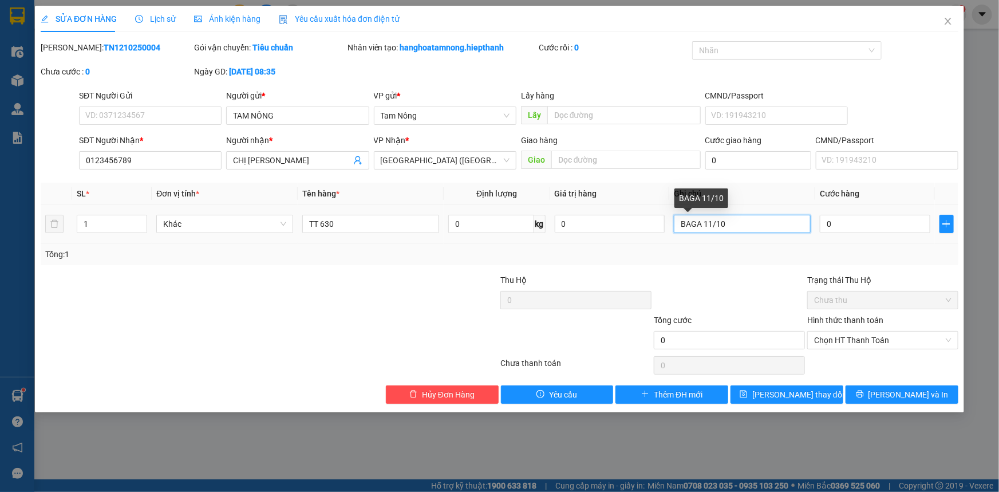
click at [736, 222] on input "BAGA 11/10" at bounding box center [742, 224] width 137 height 18
type input "BAGA 11/10 GỬI XE 8H"
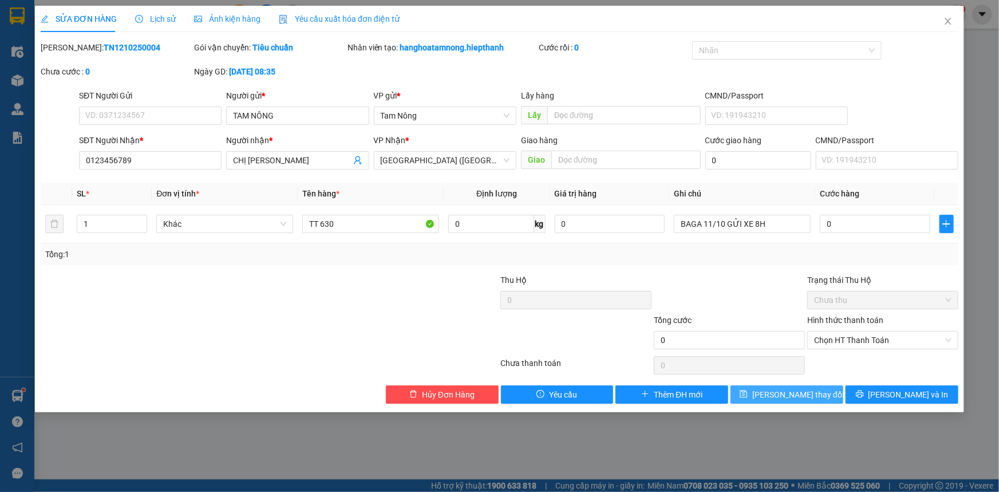
click at [784, 396] on span "[PERSON_NAME] thay đổi" at bounding box center [798, 394] width 92 height 13
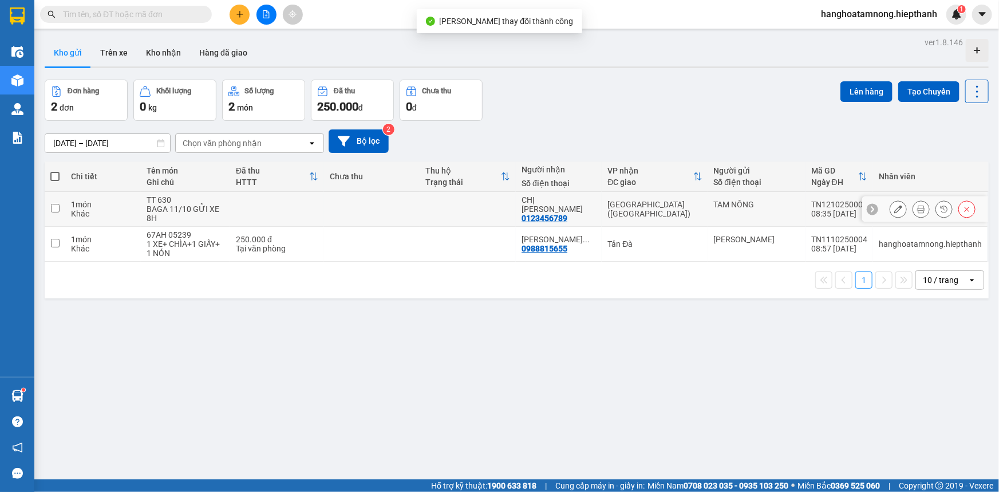
click at [56, 204] on input "checkbox" at bounding box center [55, 208] width 9 height 9
checkbox input "true"
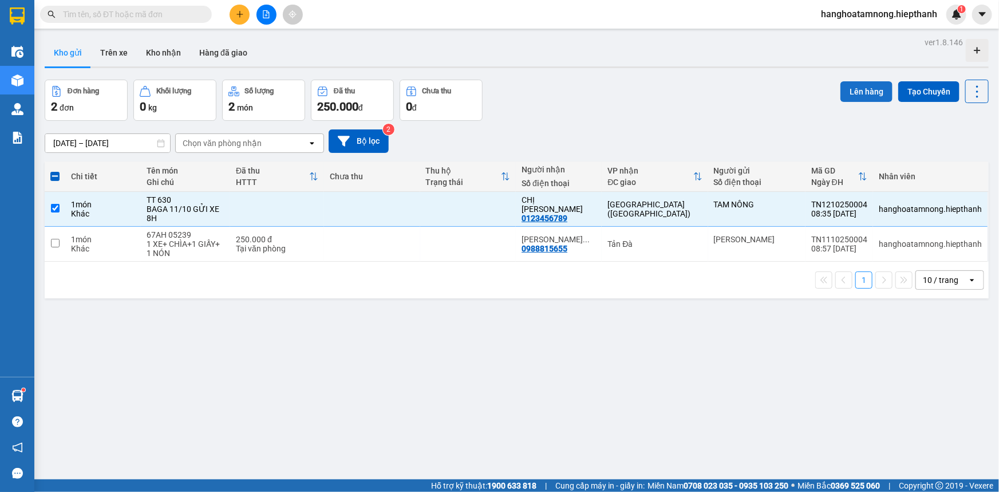
click at [857, 93] on button "Lên hàng" at bounding box center [867, 91] width 52 height 21
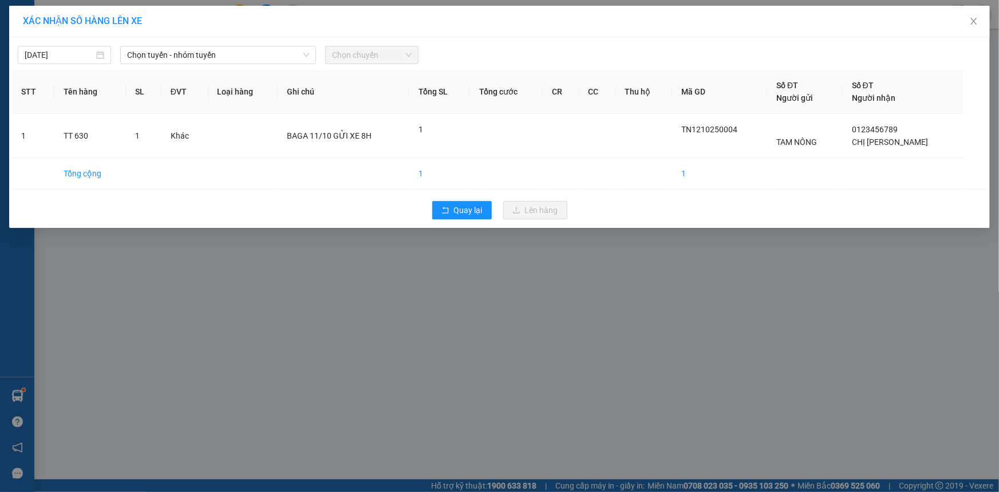
click at [247, 44] on div "[DATE] Chọn tuyến - nhóm tuyến Chọn chuyến" at bounding box center [499, 52] width 975 height 24
click at [243, 53] on span "Chọn tuyến - nhóm tuyến" at bounding box center [218, 54] width 182 height 17
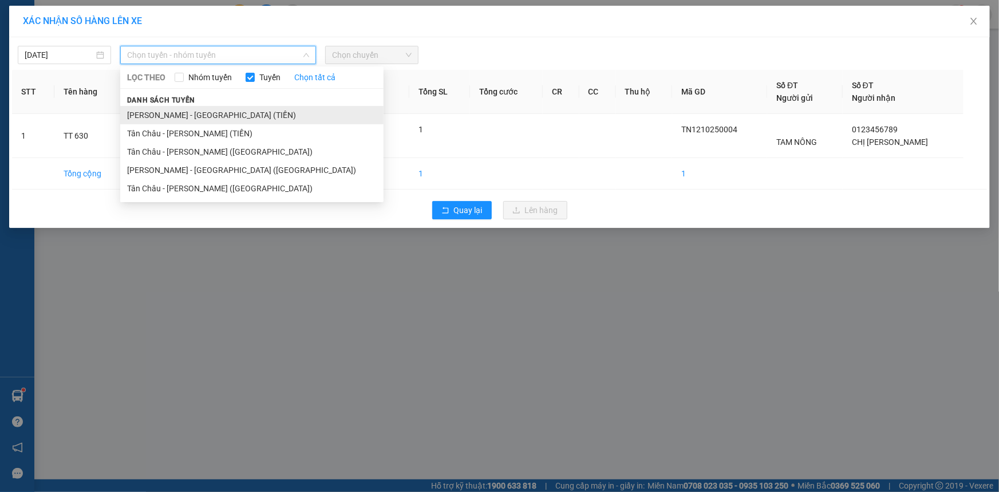
click at [202, 120] on li "[PERSON_NAME] - [GEOGRAPHIC_DATA] (TIỀN)" at bounding box center [251, 115] width 263 height 18
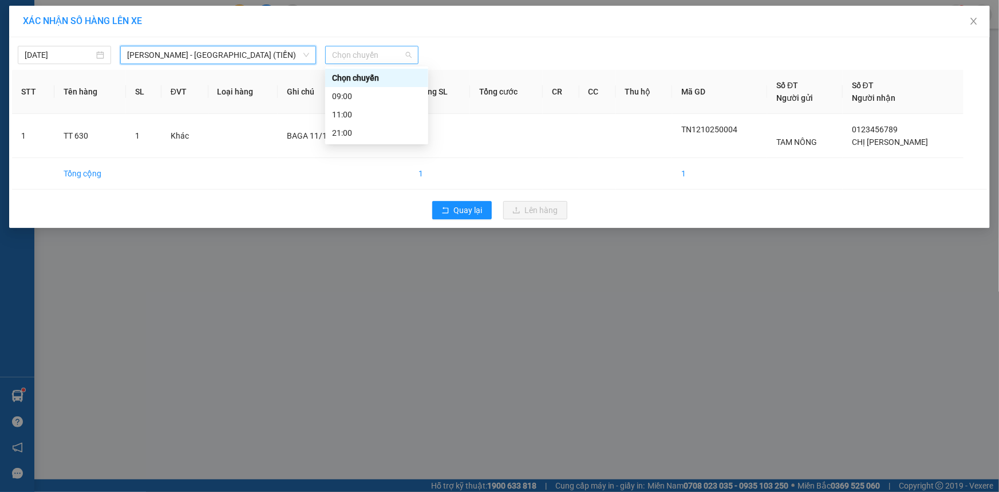
click at [375, 56] on span "Chọn chuyến" at bounding box center [372, 54] width 80 height 17
click at [361, 133] on div "21:00" at bounding box center [376, 133] width 89 height 13
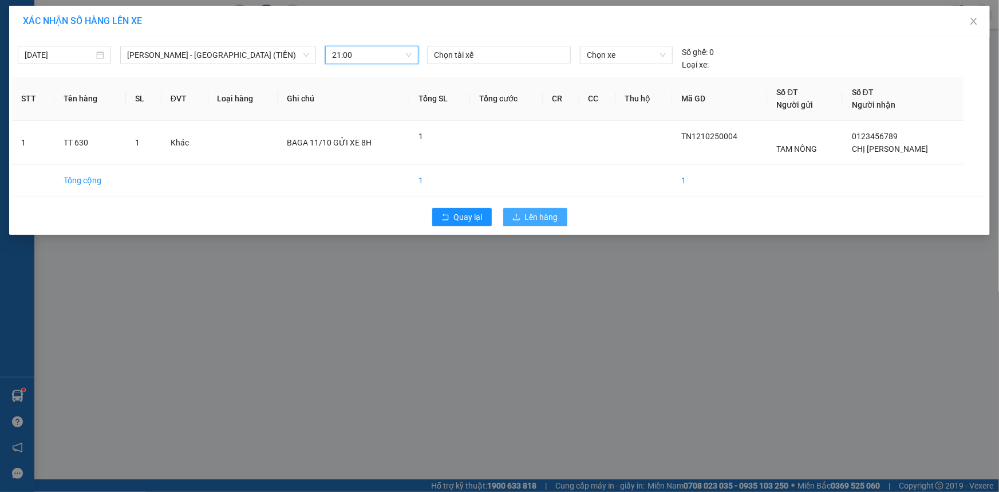
click at [556, 217] on span "Lên hàng" at bounding box center [541, 217] width 33 height 13
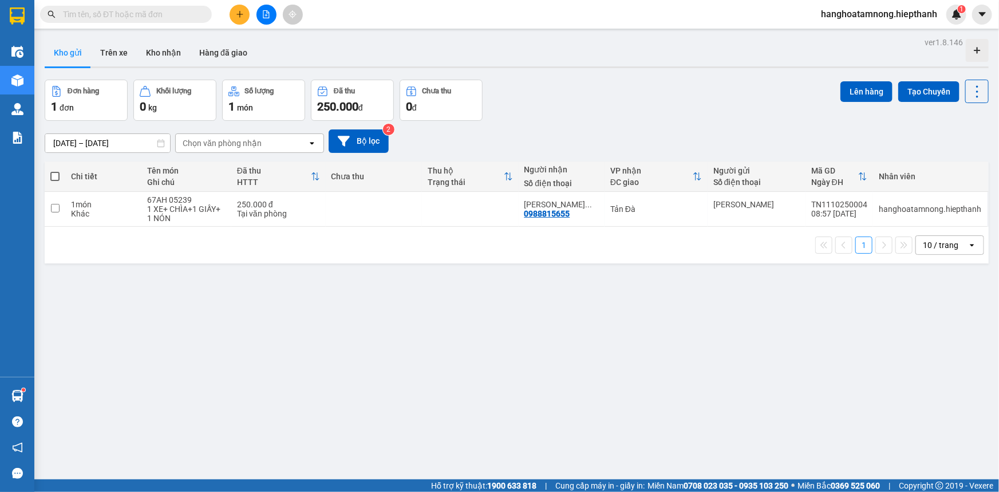
click at [242, 9] on button at bounding box center [240, 15] width 20 height 20
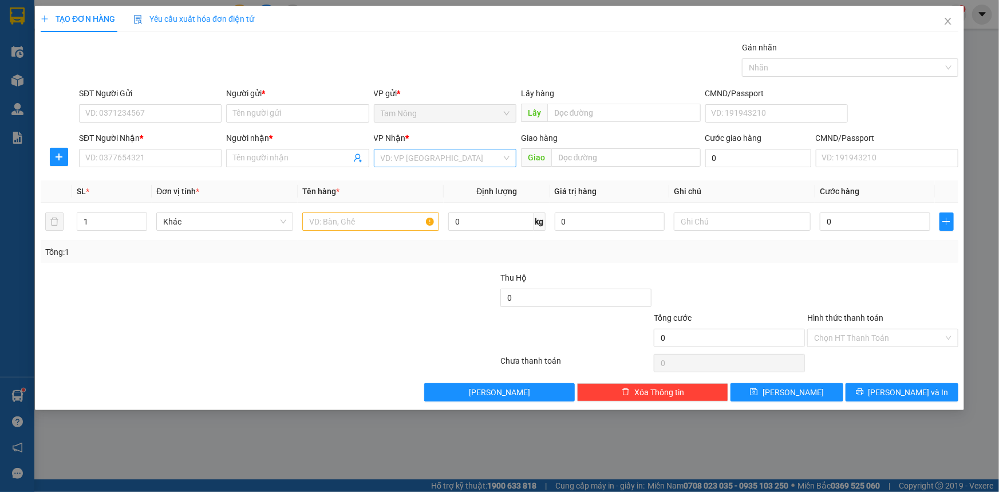
click at [414, 160] on input "search" at bounding box center [441, 157] width 121 height 17
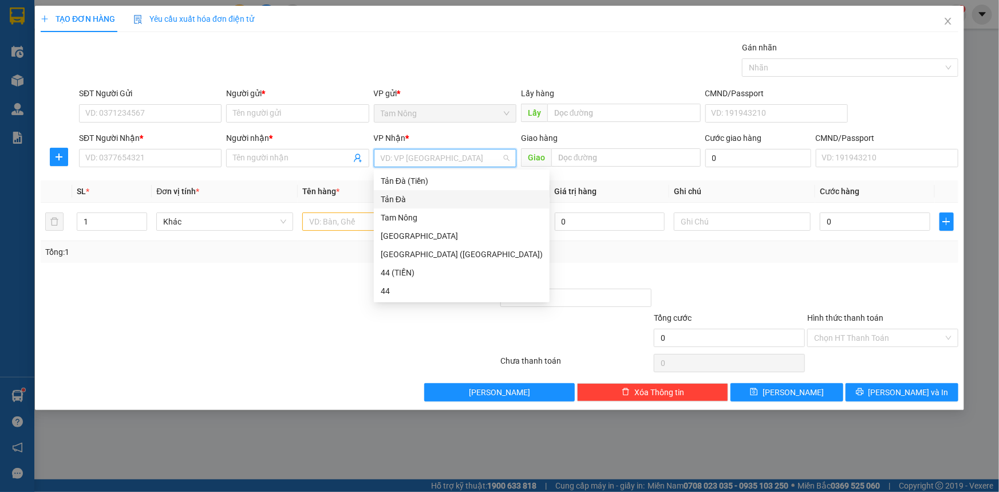
click at [395, 202] on div "Tản Đà" at bounding box center [462, 199] width 162 height 13
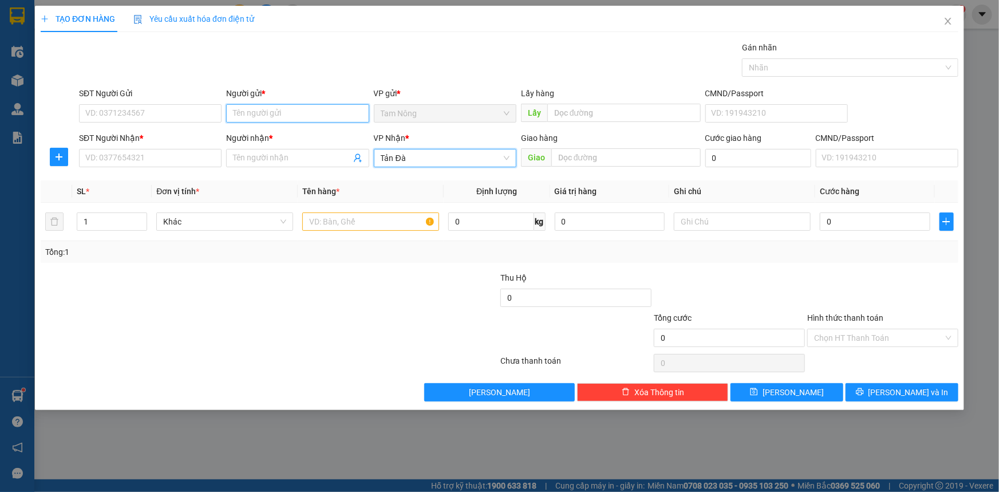
click at [263, 111] on input "Người gửi *" at bounding box center [297, 113] width 143 height 18
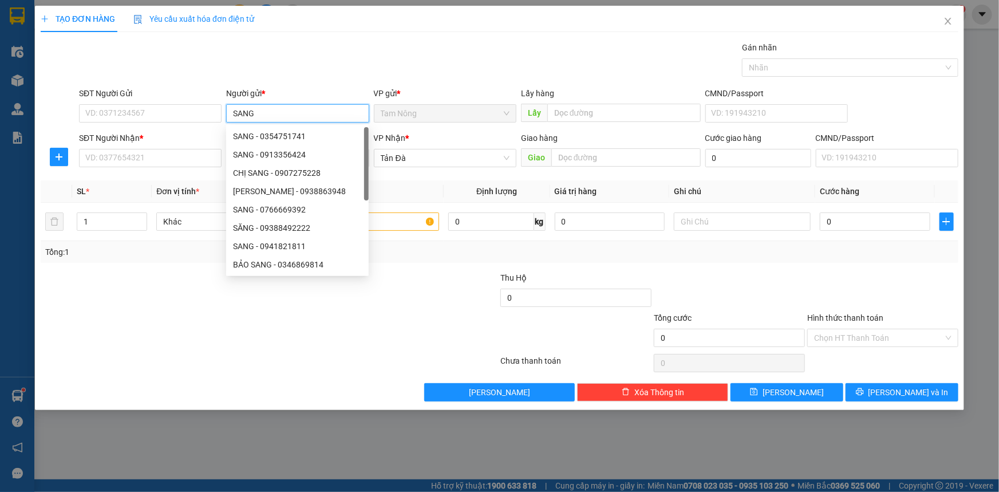
type input "SANG"
click at [135, 170] on div "SĐT Người Nhận * VD: 0377654321" at bounding box center [150, 152] width 143 height 40
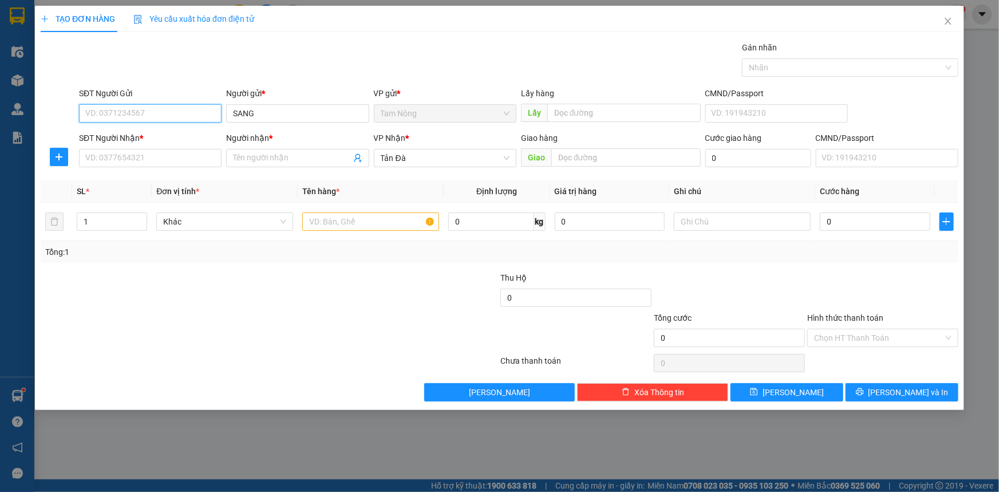
click at [160, 106] on input "SĐT Người Gửi" at bounding box center [150, 113] width 143 height 18
click at [183, 118] on input "SĐT Người Gửi" at bounding box center [150, 113] width 143 height 18
type input "0918818687"
click at [251, 159] on input "Người nhận *" at bounding box center [291, 158] width 117 height 13
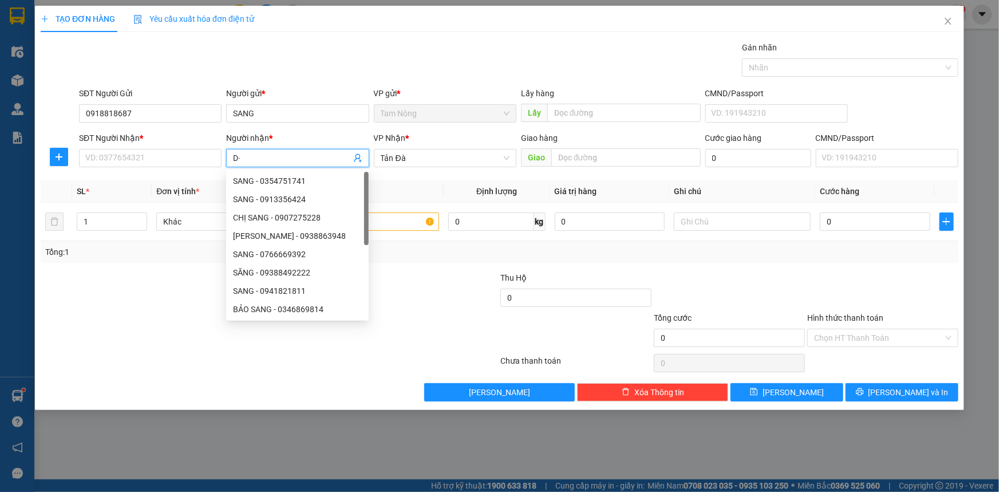
type input "D"
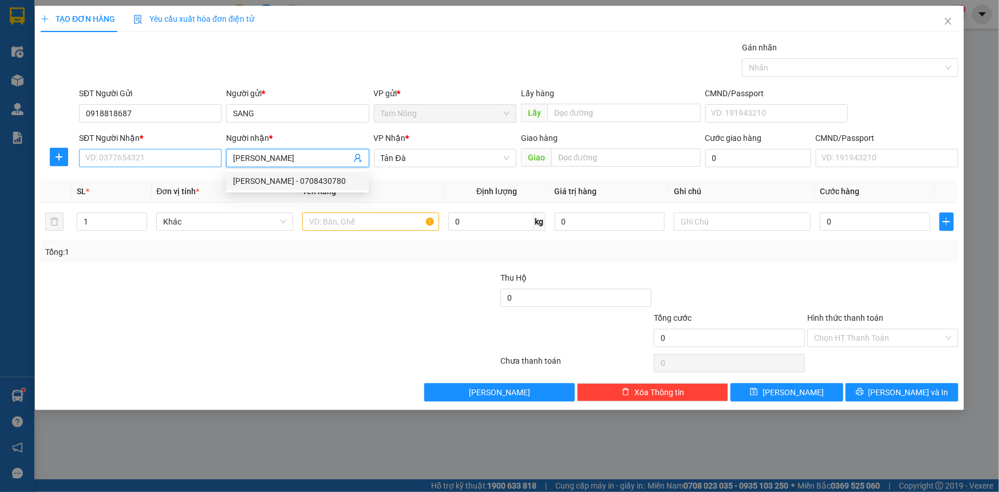
type input "[PERSON_NAME]"
click at [148, 154] on input "SĐT Người Nhận *" at bounding box center [150, 158] width 143 height 18
click at [353, 226] on input "text" at bounding box center [370, 221] width 137 height 18
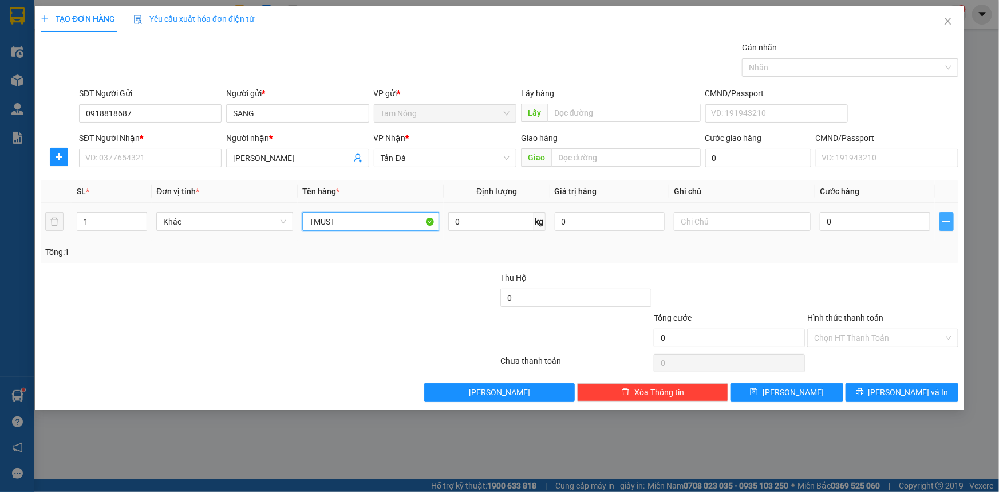
type input "TMUST"
click at [947, 224] on icon "plus" at bounding box center [946, 221] width 9 height 9
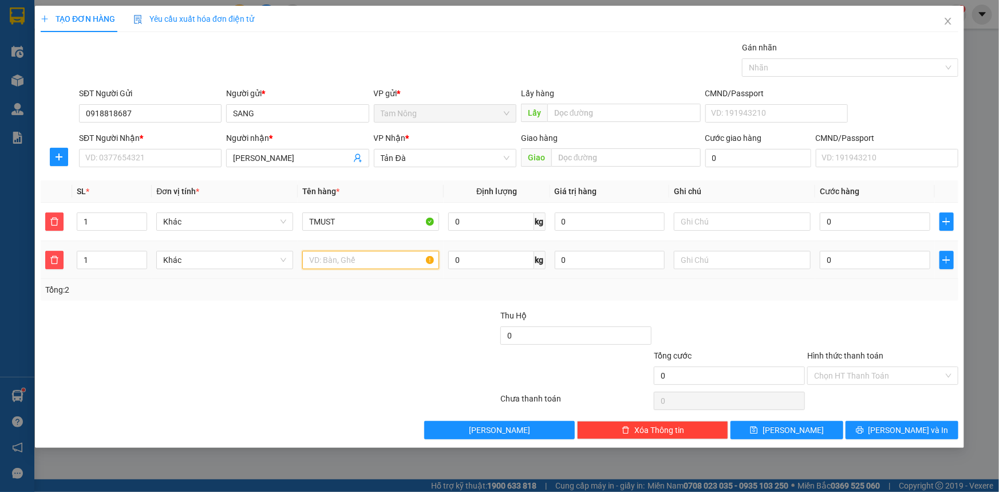
click at [340, 259] on input "text" at bounding box center [370, 260] width 137 height 18
type input "GIỎ TRẮNG"
click at [696, 266] on input "text" at bounding box center [742, 260] width 137 height 18
type input "D"
type input "ĐỒ ĂN"
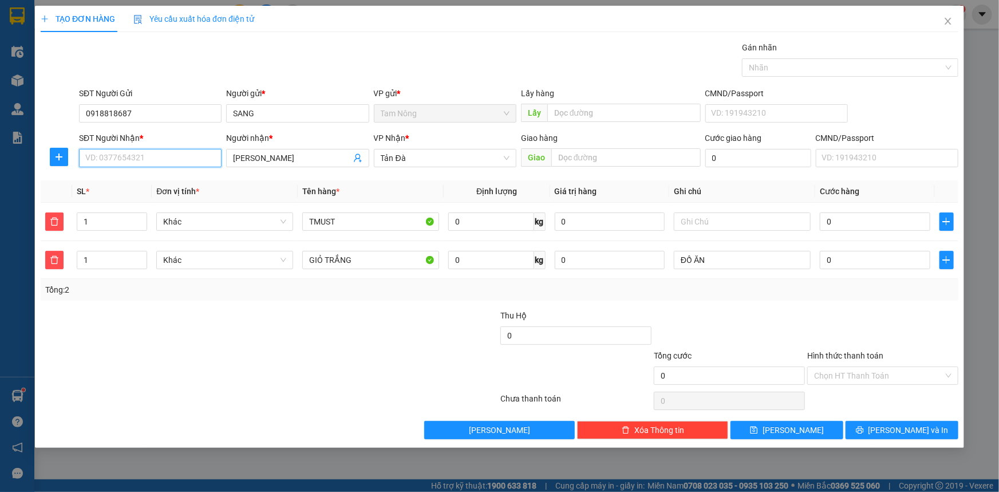
click at [186, 161] on input "SĐT Người Nhận *" at bounding box center [150, 158] width 143 height 18
type input "0962641013"
click at [775, 264] on input "ĐỒ ĂN" at bounding box center [742, 260] width 137 height 18
click at [755, 291] on div "Tổng: 2" at bounding box center [499, 289] width 909 height 13
click at [723, 254] on input "ĐỒ ĂN" at bounding box center [742, 260] width 137 height 18
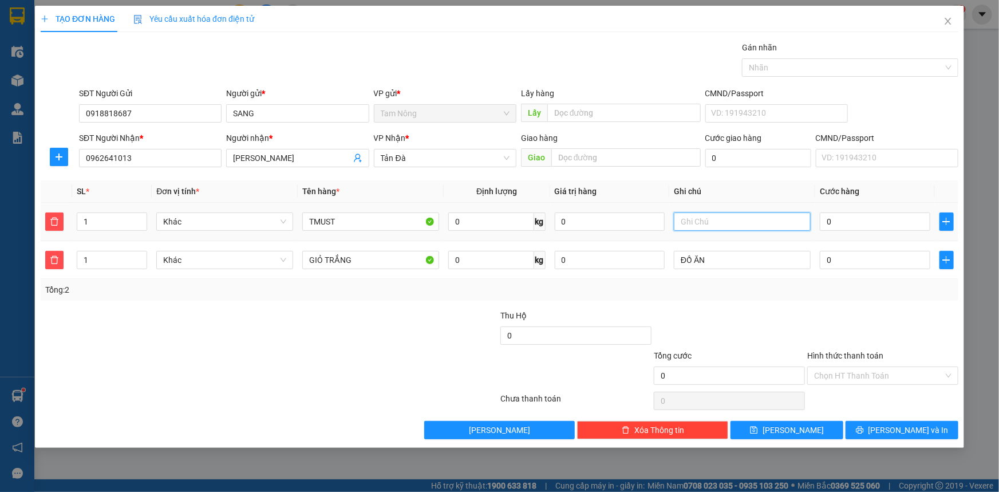
click at [724, 221] on input "text" at bounding box center [742, 221] width 137 height 18
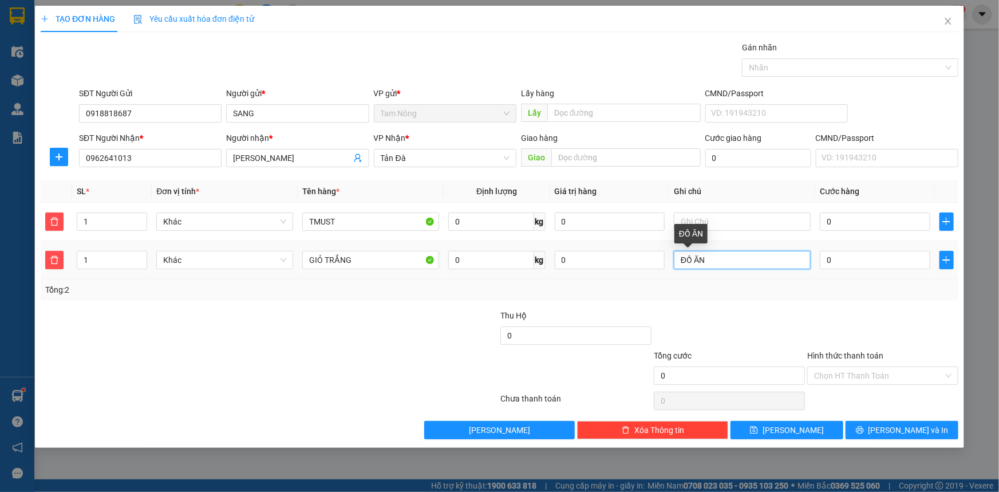
click at [708, 259] on input "ĐỒ ĂN" at bounding box center [742, 260] width 137 height 18
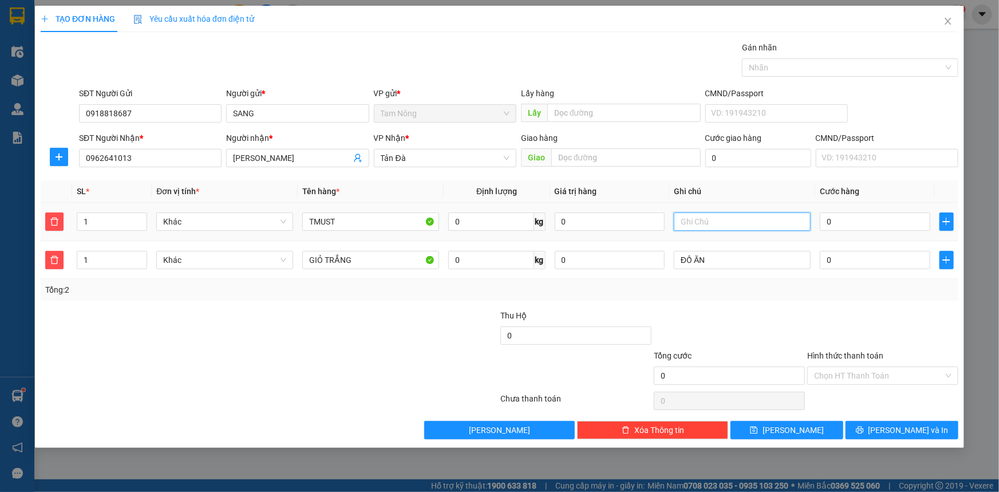
click at [720, 226] on input "text" at bounding box center [742, 221] width 137 height 18
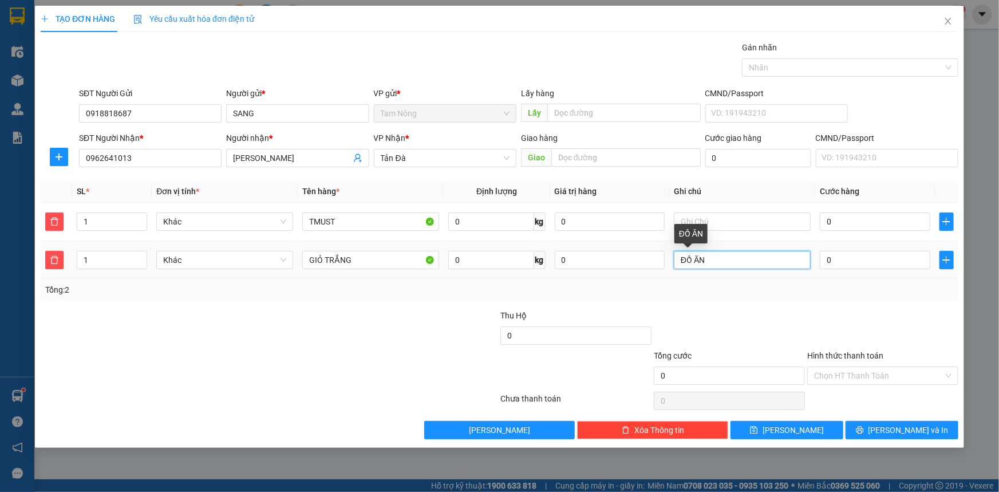
click at [719, 257] on input "ĐỒ ĂN" at bounding box center [742, 260] width 137 height 18
click at [853, 267] on input "0" at bounding box center [875, 260] width 111 height 18
click at [395, 369] on div at bounding box center [422, 369] width 153 height 40
click at [855, 258] on input "0" at bounding box center [875, 260] width 111 height 18
type input "3"
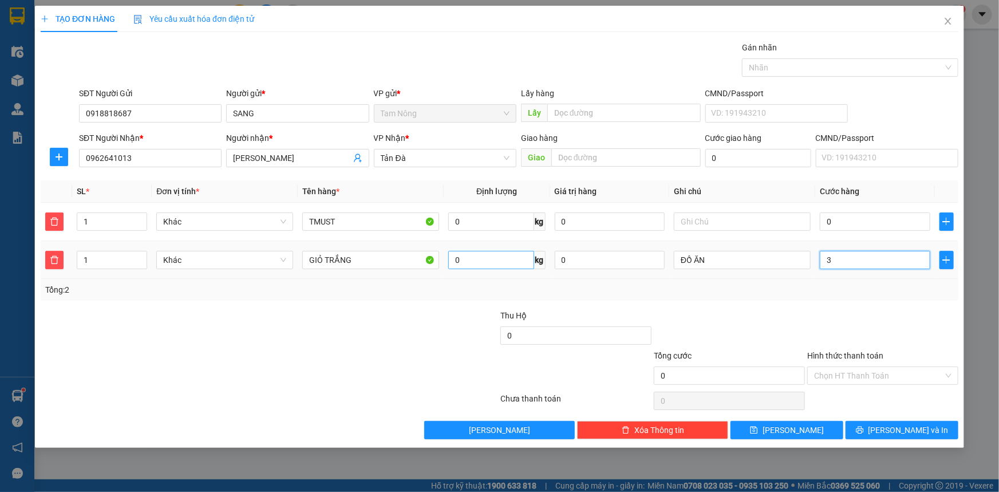
type input "3"
type input "30"
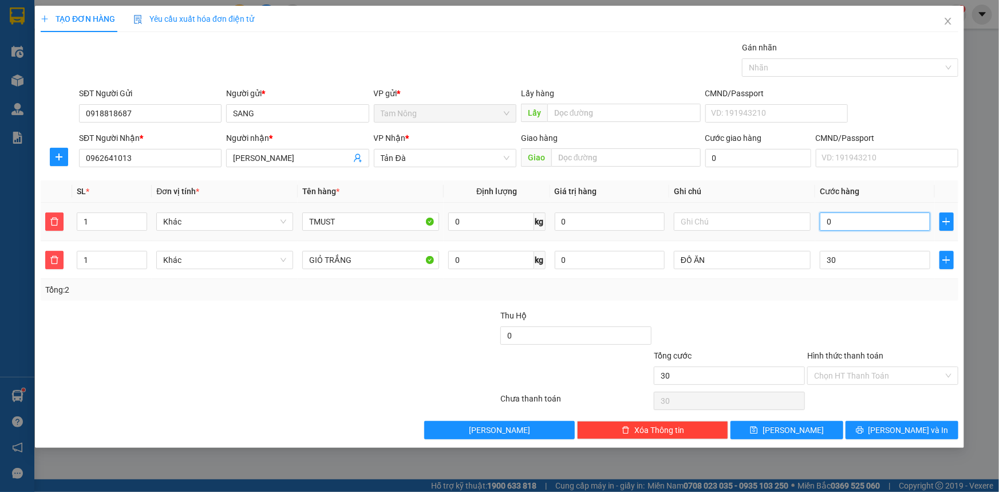
type input "30.000"
click at [854, 219] on input "0" at bounding box center [875, 221] width 111 height 18
type input "3"
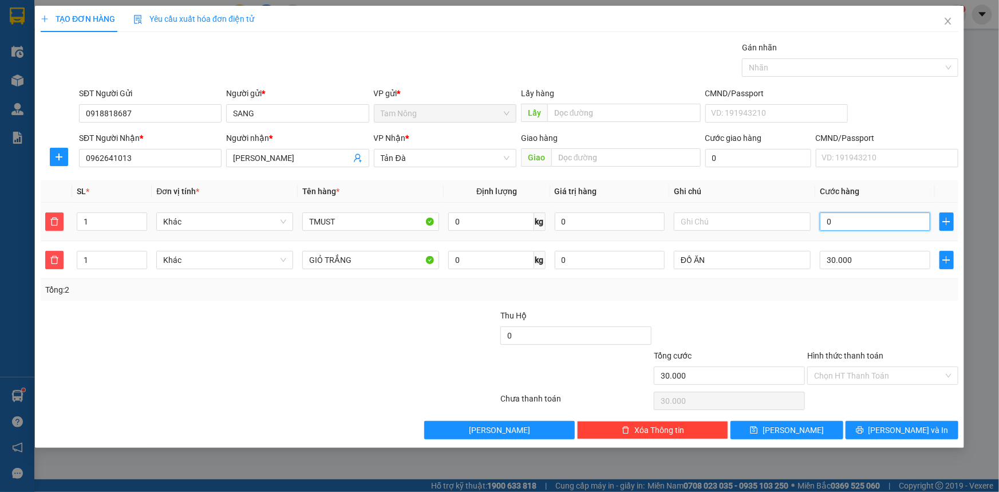
type input "30.003"
type input "30"
type input "30.030"
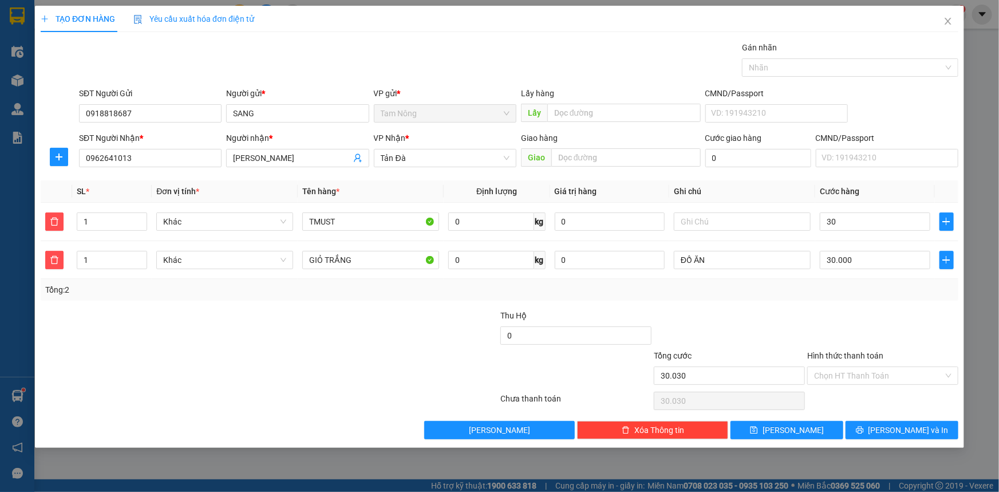
type input "30.000"
type input "60.000"
click at [750, 309] on div at bounding box center [729, 329] width 153 height 40
click at [877, 376] on input "Hình thức thanh toán" at bounding box center [878, 375] width 129 height 17
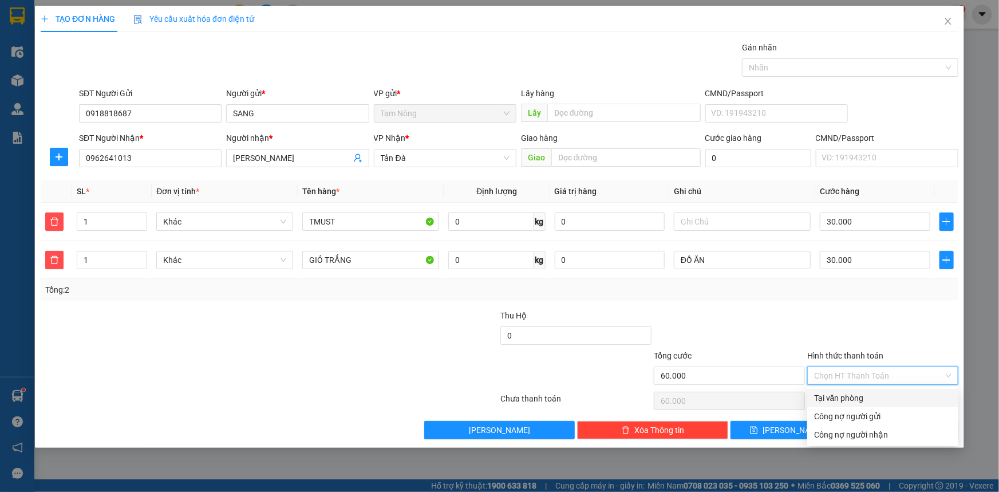
click at [848, 392] on div "Tại văn phòng" at bounding box center [882, 398] width 137 height 13
type input "0"
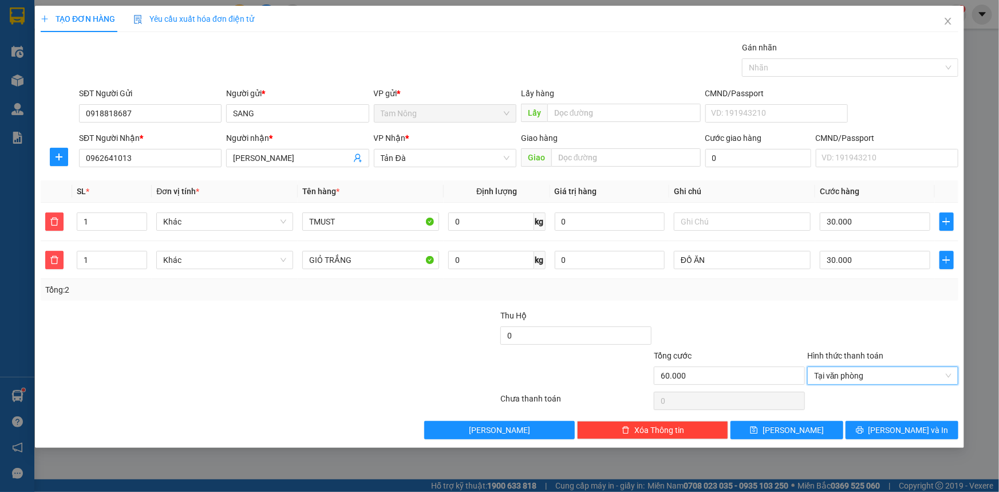
click at [744, 327] on div at bounding box center [729, 329] width 153 height 40
click at [424, 335] on div at bounding box center [422, 329] width 153 height 40
click at [805, 423] on button "[PERSON_NAME]" at bounding box center [787, 430] width 113 height 18
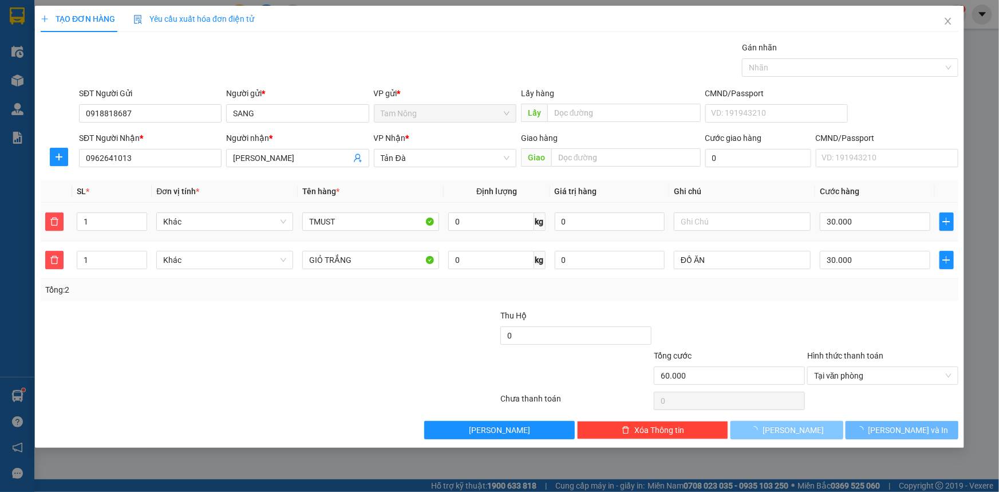
type input "0"
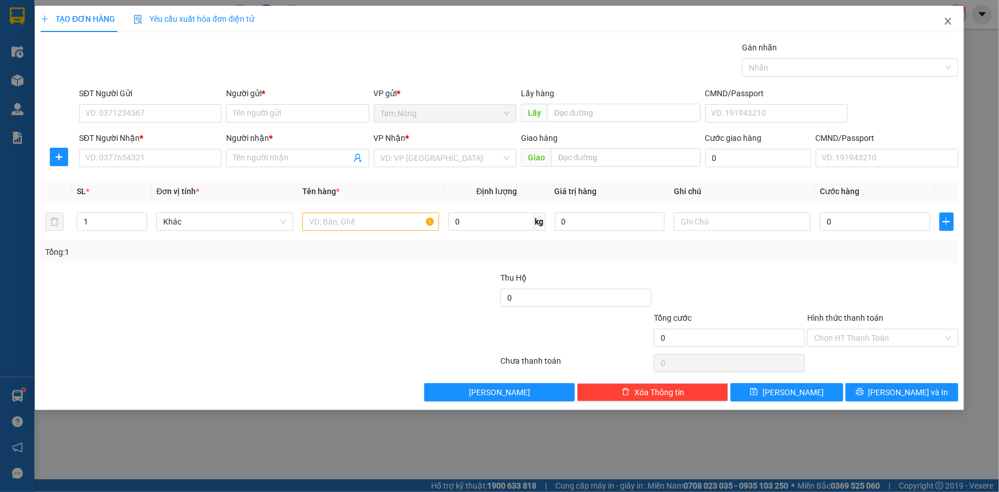
drag, startPoint x: 947, startPoint y: 23, endPoint x: 947, endPoint y: 15, distance: 8.0
click at [947, 22] on icon "close" at bounding box center [948, 21] width 9 height 9
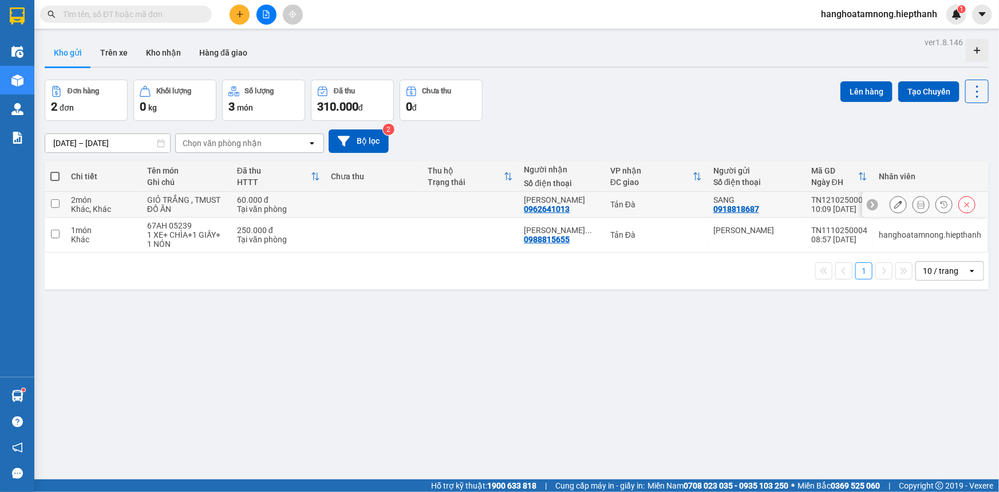
click at [51, 204] on input "checkbox" at bounding box center [55, 203] width 9 height 9
checkbox input "true"
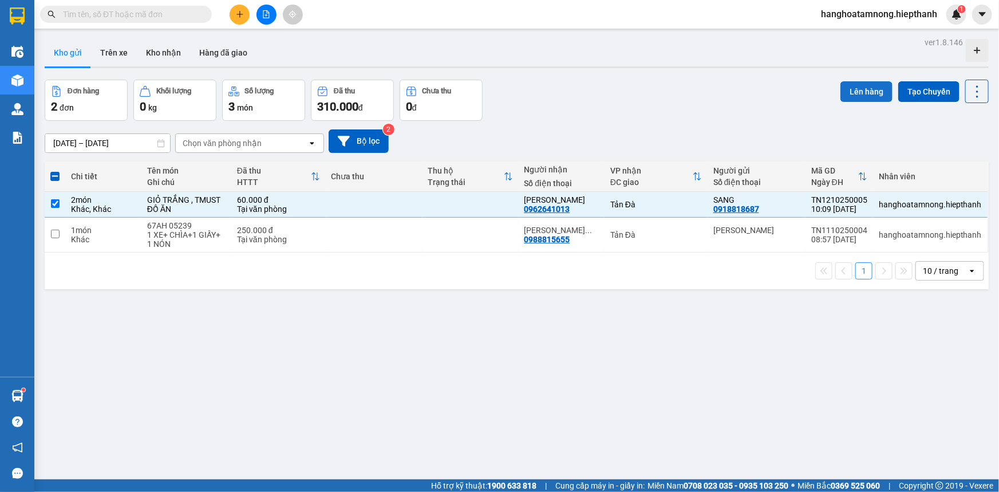
click at [846, 88] on button "Lên hàng" at bounding box center [867, 91] width 52 height 21
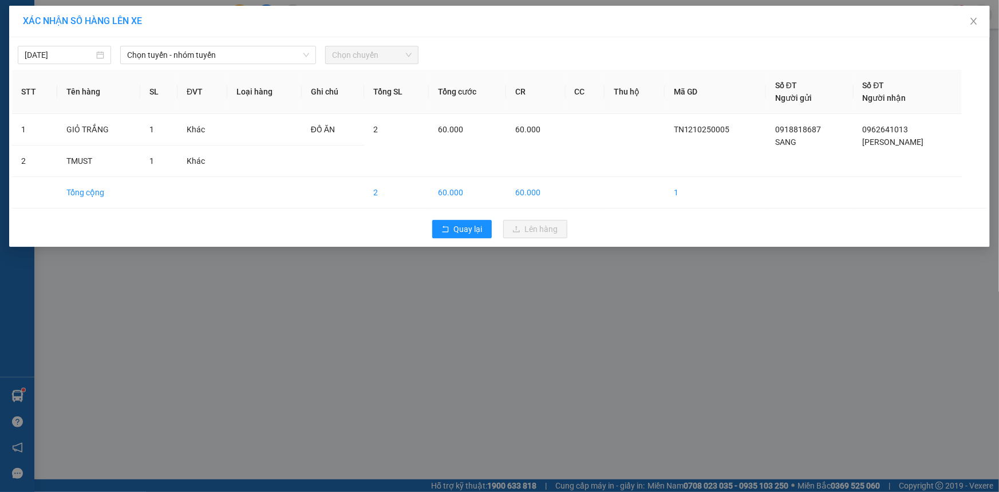
click at [200, 42] on div "[DATE] Chọn tuyến - nhóm tuyến Chọn chuyến" at bounding box center [499, 52] width 975 height 24
click at [200, 52] on span "Chọn tuyến - nhóm tuyến" at bounding box center [218, 54] width 182 height 17
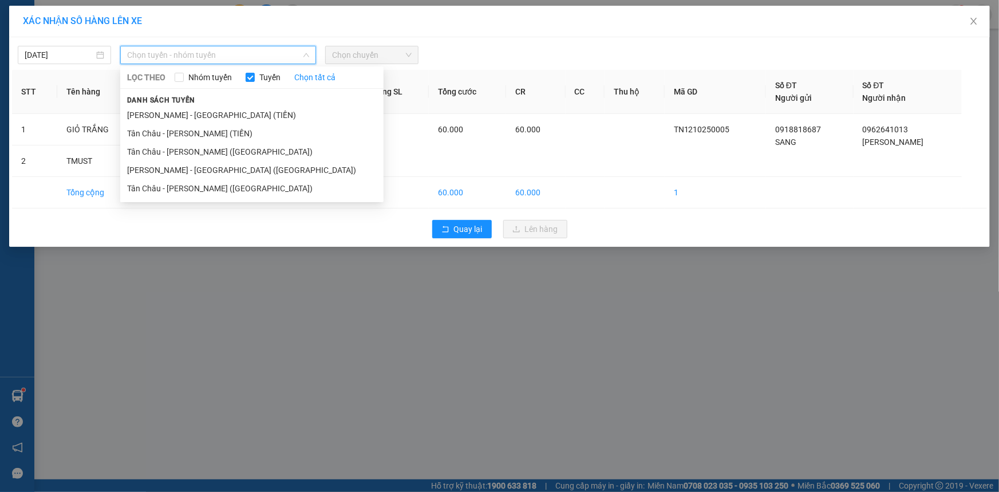
drag, startPoint x: 181, startPoint y: 190, endPoint x: 391, endPoint y: 86, distance: 234.6
click at [182, 188] on li "Tân Châu - [PERSON_NAME] ([GEOGRAPHIC_DATA])" at bounding box center [251, 188] width 263 height 18
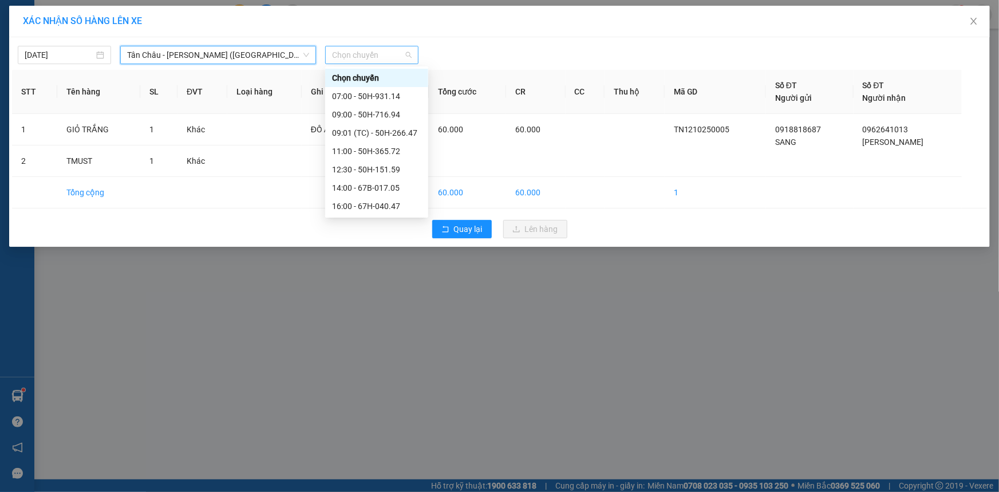
click at [386, 56] on span "Chọn chuyến" at bounding box center [372, 54] width 80 height 17
click at [347, 129] on div "09:01 (TC) - 50H-266.47" at bounding box center [376, 133] width 89 height 13
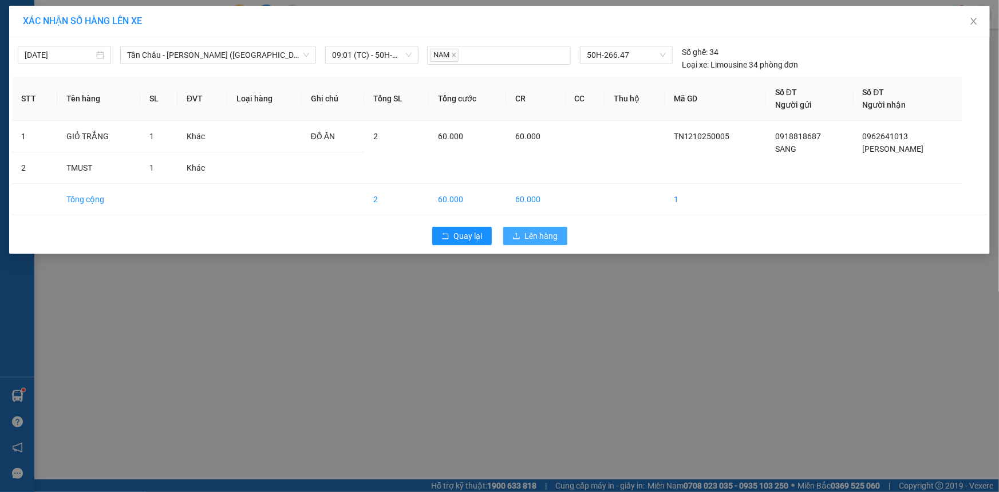
click at [527, 235] on span "Lên hàng" at bounding box center [541, 236] width 33 height 13
